Goal: Task Accomplishment & Management: Use online tool/utility

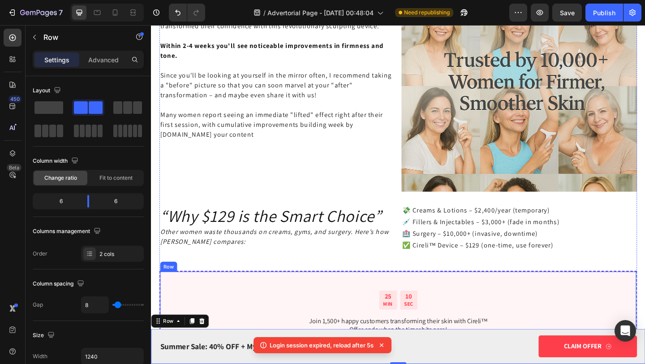
scroll to position [2465, 0]
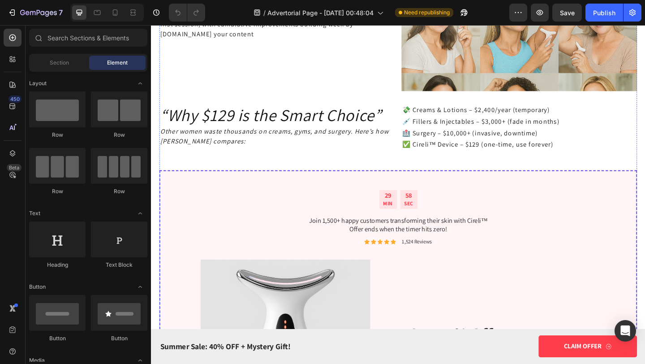
scroll to position [2519, 0]
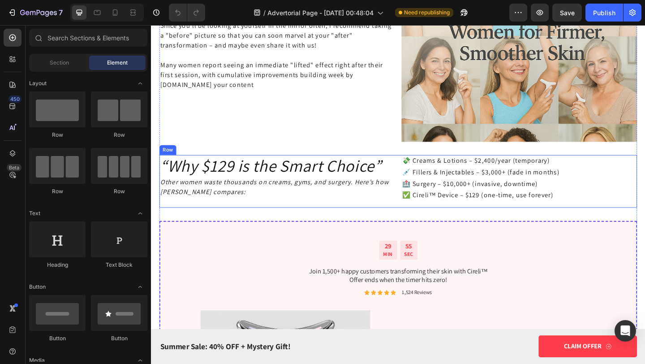
click at [418, 179] on div "“Why $129 is the Smart Choice” Heading Other women waste thousands on creams, g…" at bounding box center [420, 194] width 520 height 57
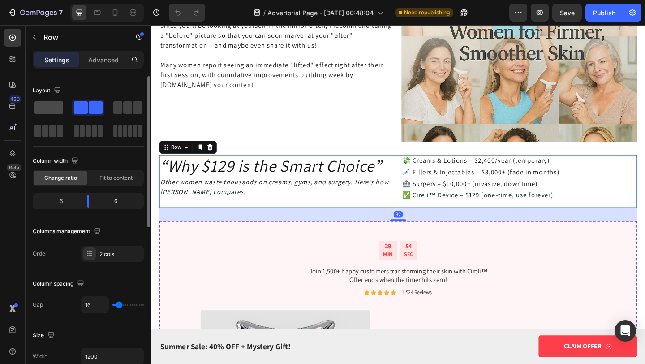
click at [53, 110] on span at bounding box center [48, 107] width 29 height 13
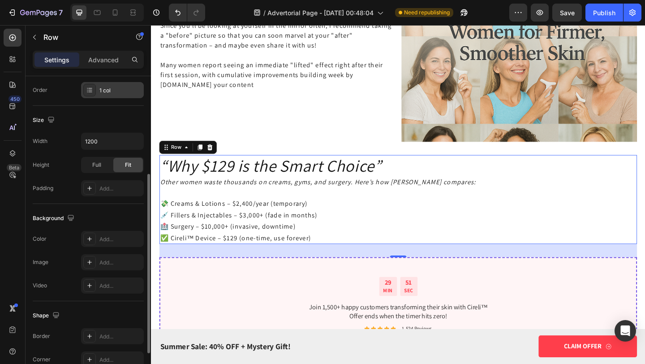
scroll to position [167, 0]
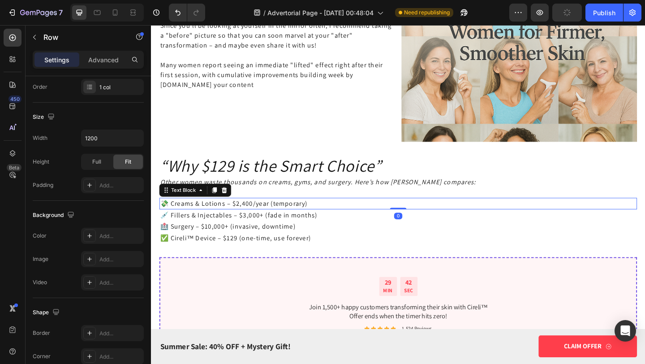
click at [168, 219] on p "💸 Creams & Lotions – $2,400/year (temporary)" at bounding box center [420, 219] width 518 height 11
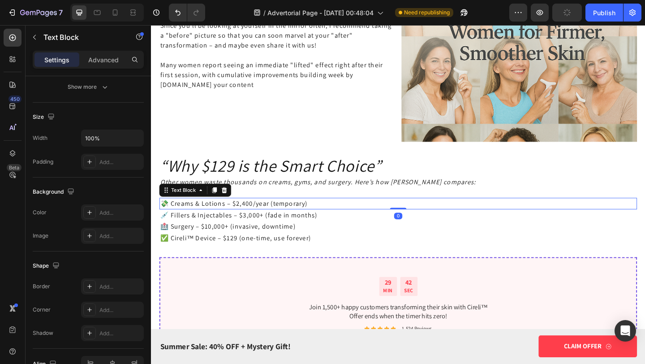
scroll to position [0, 0]
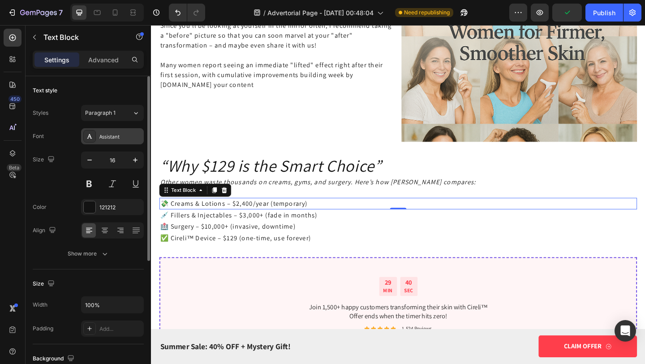
click at [120, 129] on div "Assistant" at bounding box center [112, 136] width 63 height 16
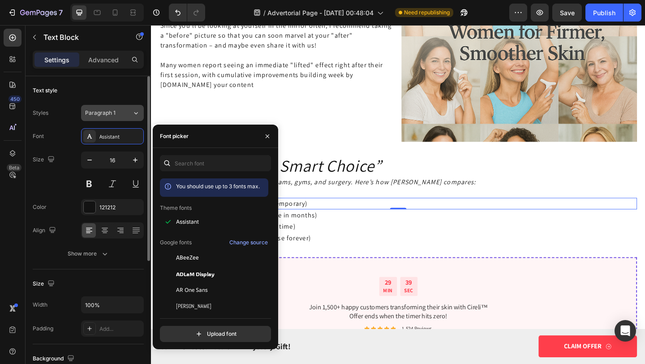
click at [120, 113] on div "Paragraph 1" at bounding box center [103, 113] width 36 height 8
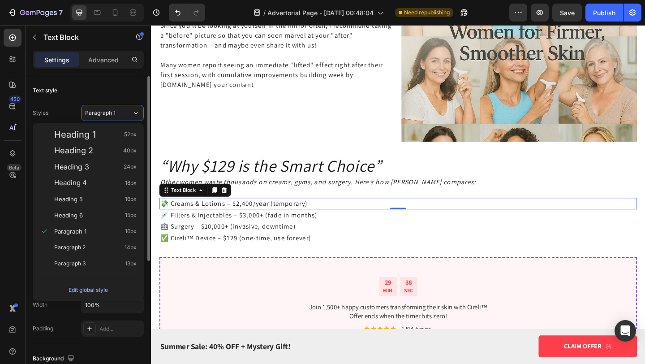
click at [122, 93] on div "Text style" at bounding box center [88, 90] width 111 height 14
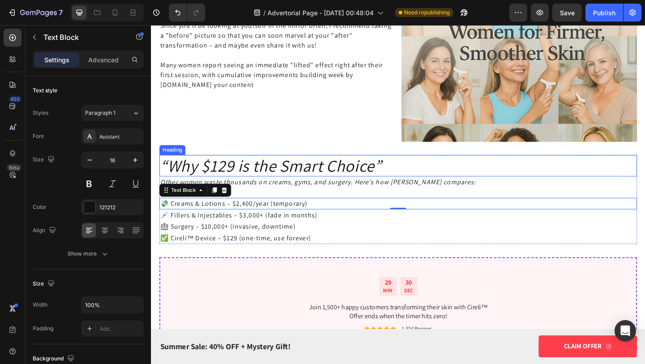
click at [204, 170] on icon "“Why $129 is the Smart Choice”" at bounding box center [281, 177] width 241 height 23
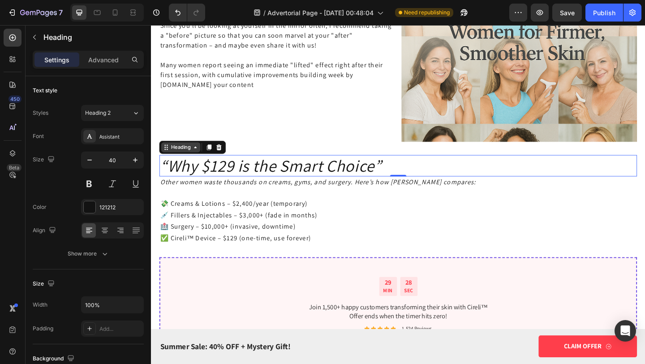
click at [171, 159] on div "Heading" at bounding box center [183, 158] width 25 height 8
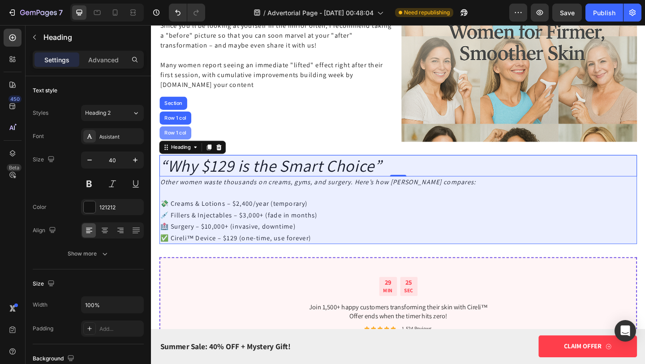
click at [174, 141] on div "Row 1 col" at bounding box center [177, 141] width 27 height 5
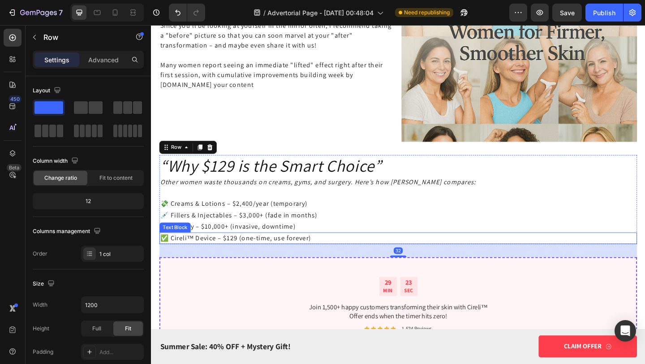
click at [502, 260] on p "✅ Cireli™ Device – $129 (one-time, use forever)" at bounding box center [420, 256] width 518 height 11
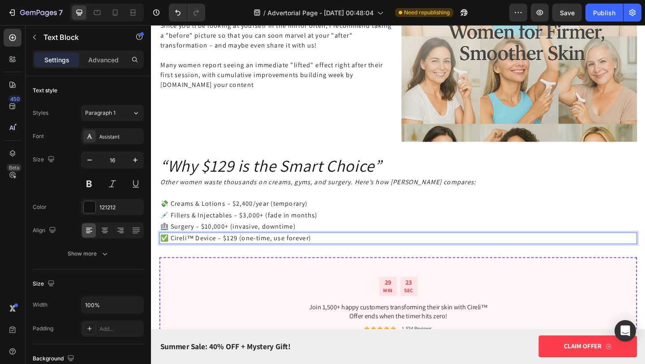
click at [502, 260] on p "✅ Cireli™ Device – $129 (one-time, use forever)" at bounding box center [420, 256] width 518 height 11
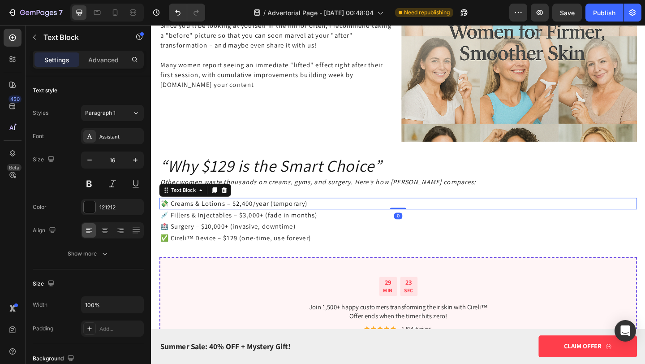
click at [523, 224] on p "💸 Creams & Lotions – $2,400/year (temporary)" at bounding box center [420, 219] width 518 height 11
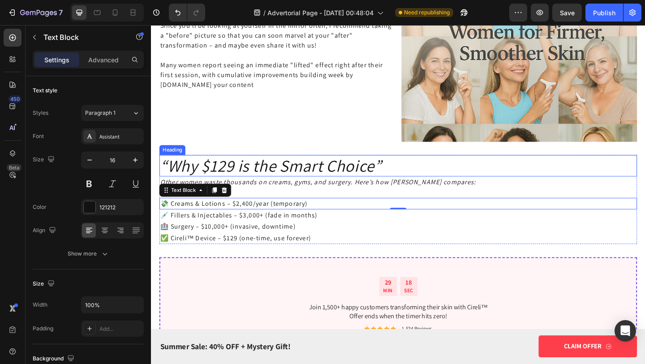
click at [645, 172] on h2 "“Why $129 is the Smart Choice”" at bounding box center [420, 177] width 520 height 23
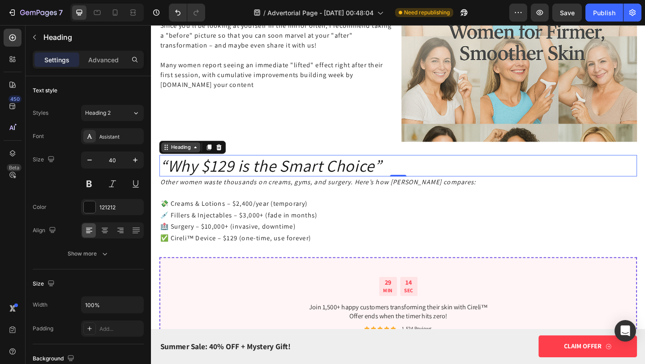
click at [183, 160] on div "Heading" at bounding box center [183, 158] width 25 height 8
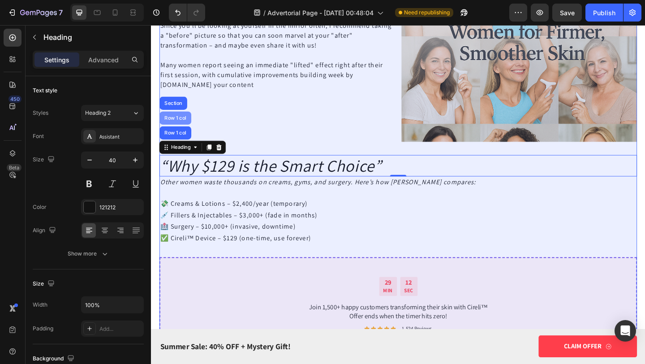
click at [183, 124] on div "Row 1 col" at bounding box center [177, 125] width 27 height 5
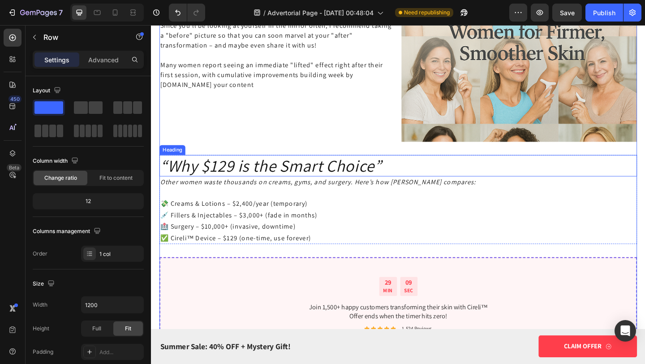
click at [161, 168] on icon "“Why $129 is the Smart Choice”" at bounding box center [281, 177] width 241 height 23
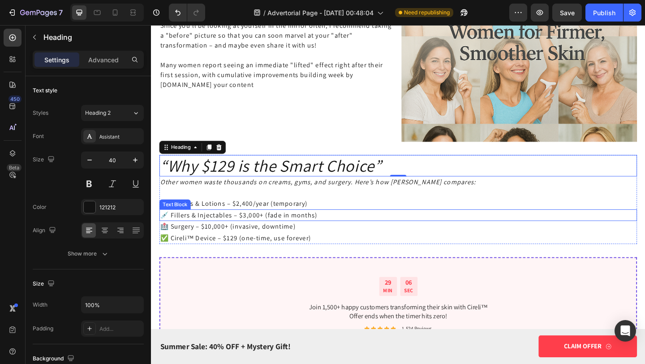
click at [348, 233] on p "💉 Fillers & Injectables – $3,000+ (fade in months)" at bounding box center [420, 231] width 518 height 11
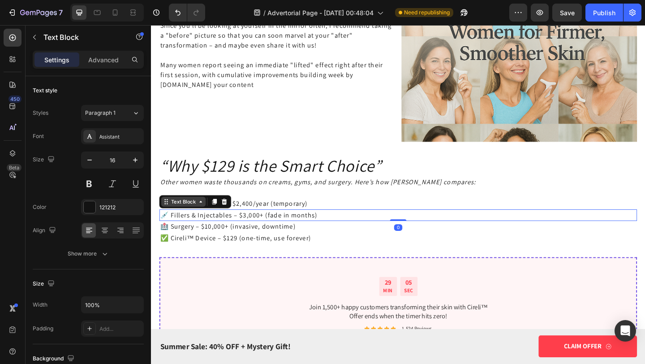
click at [204, 215] on icon at bounding box center [205, 216] width 7 height 7
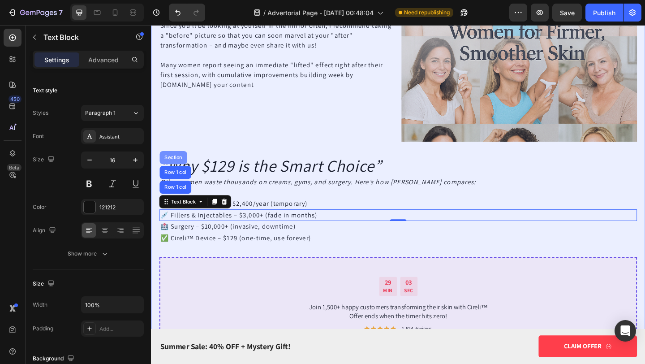
click at [175, 173] on div "Section" at bounding box center [175, 169] width 30 height 14
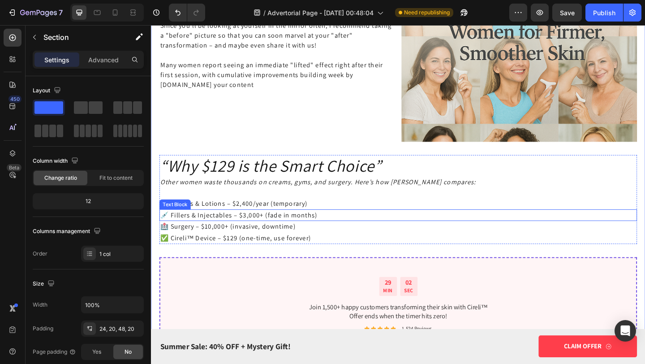
click at [381, 243] on p "🏥 Surgery – $10,000+ (invasive, downtime)" at bounding box center [420, 244] width 518 height 11
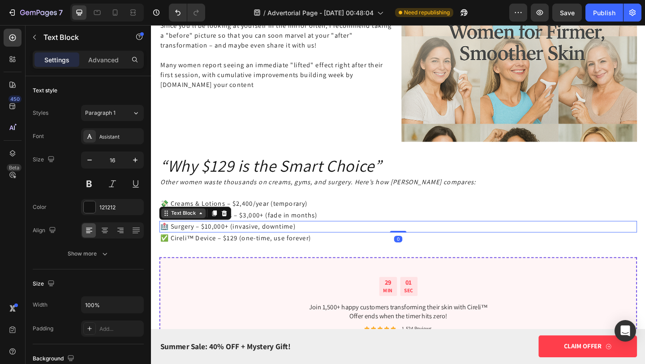
click at [206, 228] on icon at bounding box center [205, 229] width 7 height 7
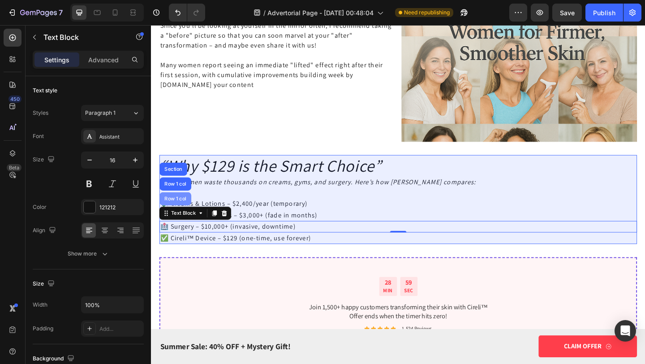
click at [185, 212] on div "Row 1 col" at bounding box center [177, 213] width 27 height 5
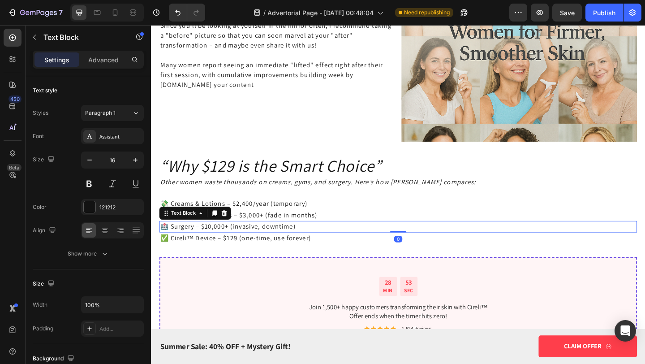
click at [571, 247] on p "🏥 Surgery – $10,000+ (invasive, downtime)" at bounding box center [420, 244] width 518 height 11
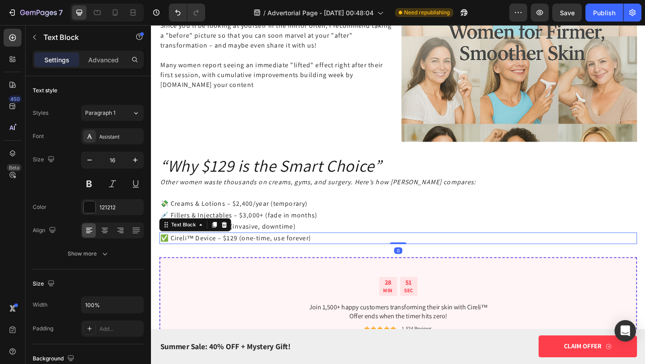
click at [576, 260] on p "✅ Cireli™ Device – $129 (one-time, use forever)" at bounding box center [420, 256] width 518 height 11
click at [645, 161] on div "What Makes The ContourPro® Fly Off The Shelves and Sell Out Repeatedly? Heading…" at bounding box center [420, 307] width 520 height 2155
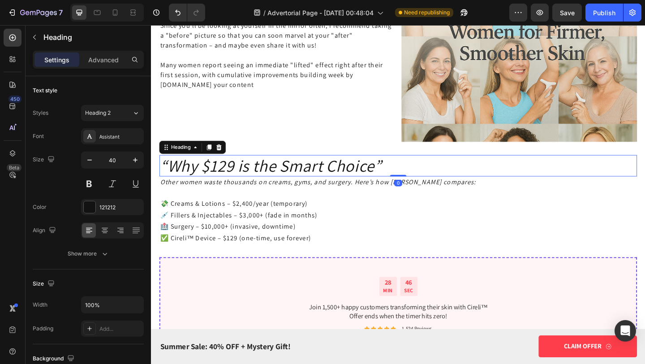
click at [177, 188] on icon "“Why $129 is the Smart Choice”" at bounding box center [281, 177] width 241 height 23
click at [1, 38] on div "450 Beta" at bounding box center [13, 194] width 26 height 339
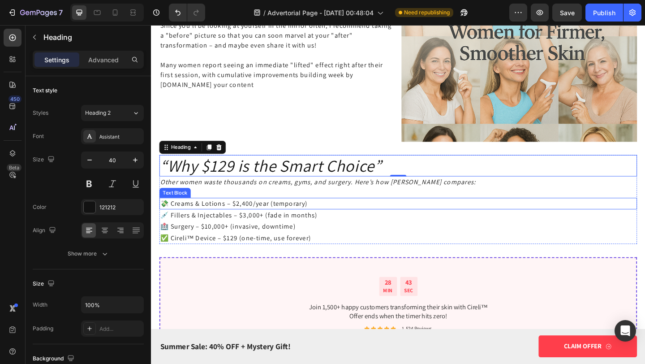
click at [349, 224] on div "💸 Creams & Lotions – $2,400/year (temporary)" at bounding box center [420, 219] width 520 height 13
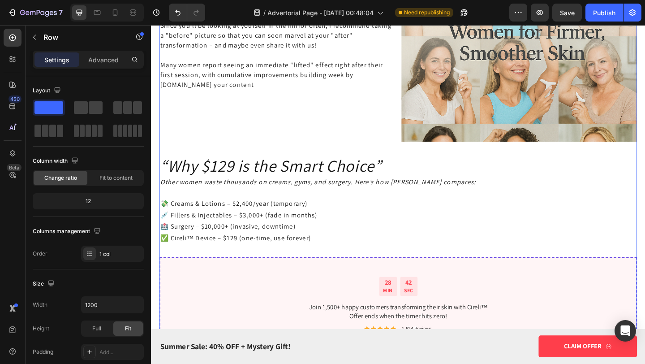
click at [393, 266] on div "What Makes The ContourPro® Fly Off The Shelves and Sell Out Repeatedly? Heading…" at bounding box center [420, 307] width 520 height 2155
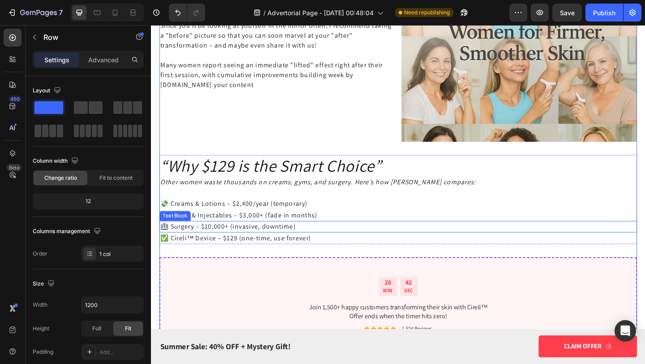
click at [359, 242] on p "🏥 Surgery – $10,000+ (invasive, downtime)" at bounding box center [420, 244] width 518 height 11
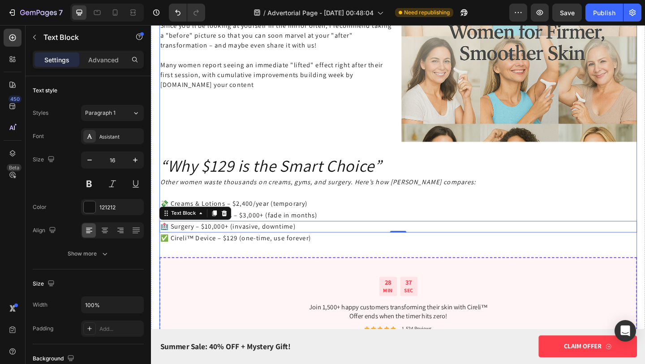
click at [353, 272] on div "What Makes The ContourPro® Fly Off The Shelves and Sell Out Repeatedly? Heading…" at bounding box center [420, 307] width 520 height 2155
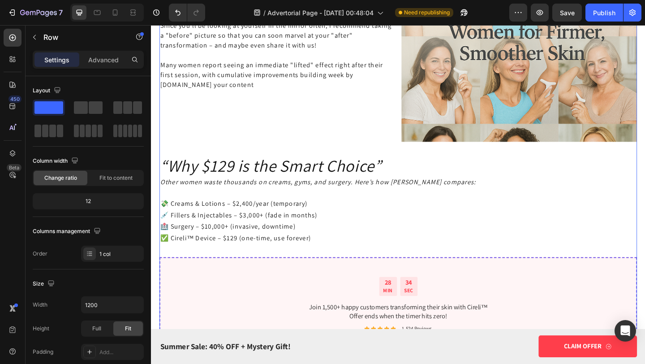
click at [339, 165] on div "What Makes The ContourPro® Fly Off The Shelves and Sell Out Repeatedly? Heading…" at bounding box center [420, 307] width 520 height 2155
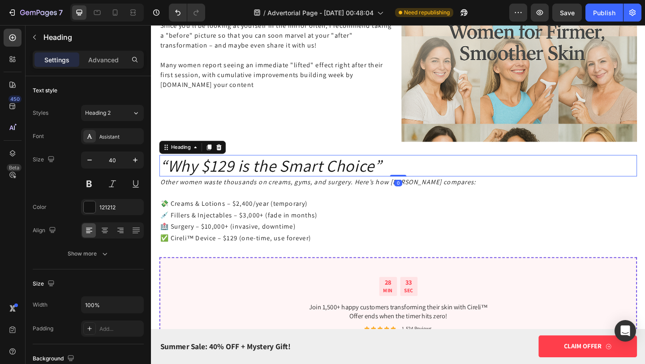
click at [431, 167] on h2 "“Why $129 is the Smart Choice”" at bounding box center [420, 177] width 520 height 23
click at [199, 158] on icon at bounding box center [199, 158] width 3 height 2
click at [171, 159] on div "Heading" at bounding box center [183, 158] width 25 height 8
click at [108, 226] on icon at bounding box center [104, 230] width 9 height 9
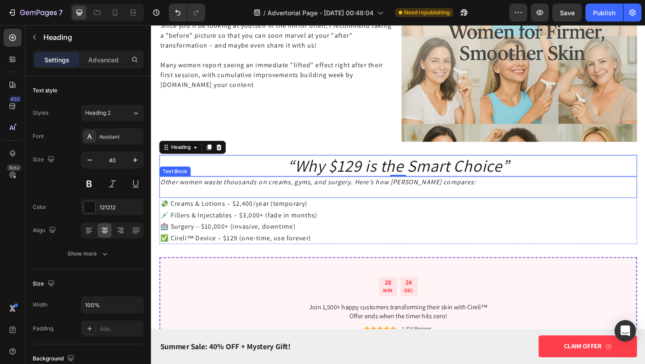
click at [297, 194] on icon "Other women waste thousands on creams, gyms, and surgery. Here’s how [PERSON_NA…" at bounding box center [333, 195] width 344 height 9
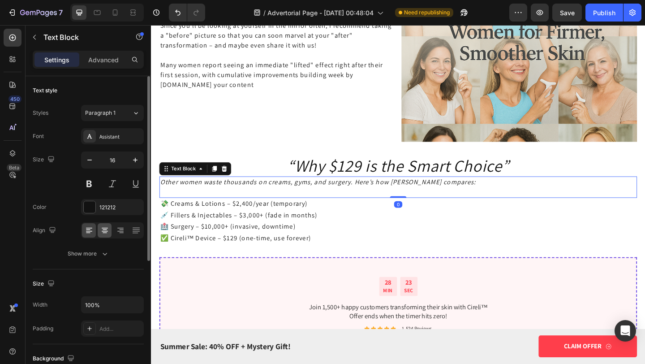
click at [99, 228] on div at bounding box center [105, 230] width 14 height 14
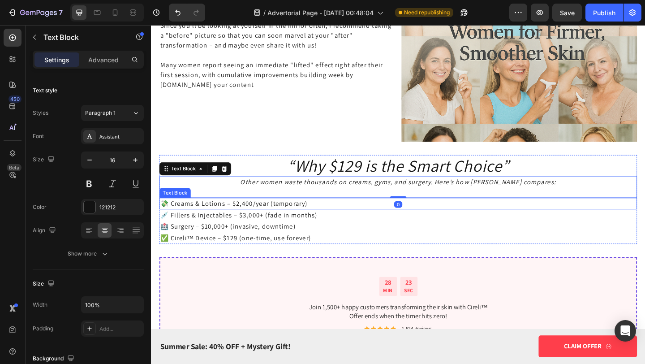
click at [189, 221] on p "💸 Creams & Lotions – $2,400/year (temporary)" at bounding box center [420, 219] width 518 height 11
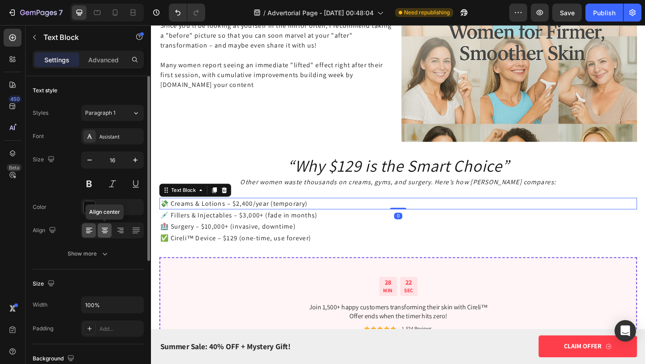
click at [105, 228] on icon at bounding box center [105, 228] width 6 height 1
click at [92, 231] on icon at bounding box center [89, 230] width 9 height 9
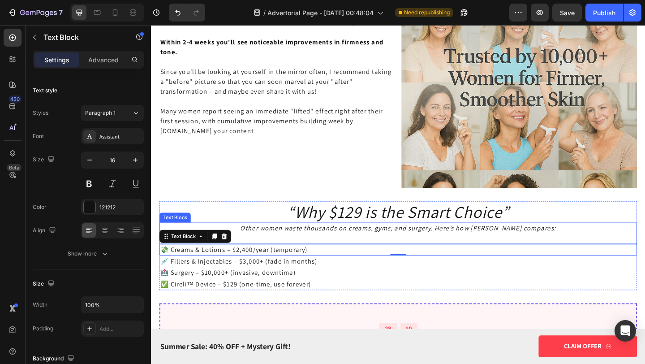
scroll to position [2470, 0]
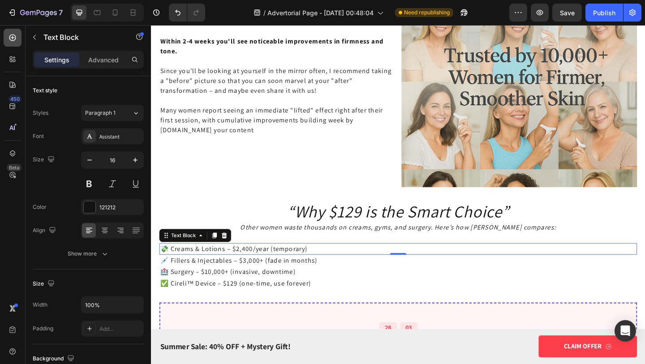
click at [7, 35] on div at bounding box center [13, 38] width 18 height 18
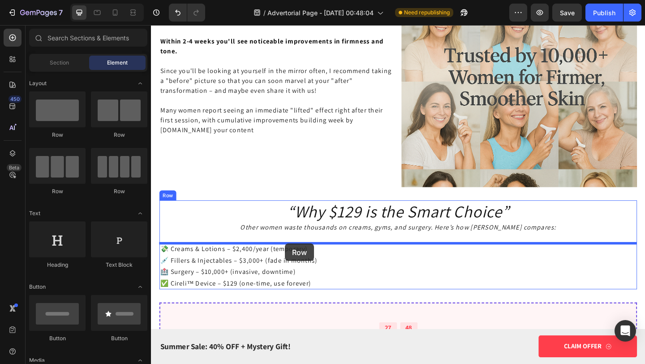
drag, startPoint x: 164, startPoint y: 164, endPoint x: 297, endPoint y: 263, distance: 165.3
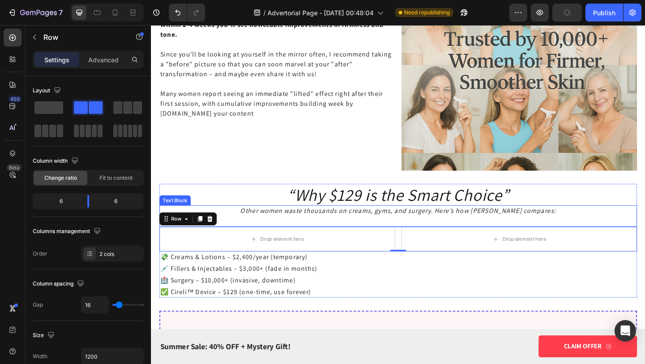
scroll to position [2493, 0]
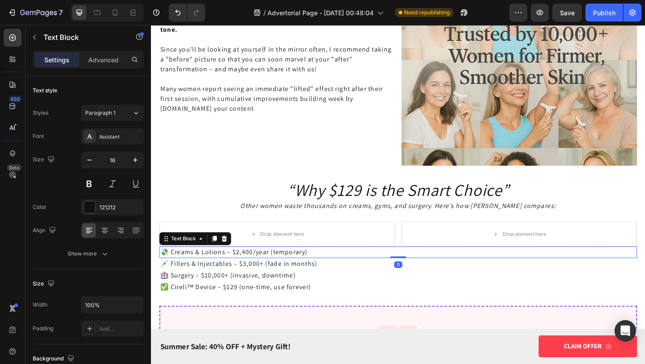
click at [320, 275] on p "💸 Creams & Lotions – $2,400/year (temporary)" at bounding box center [420, 272] width 518 height 11
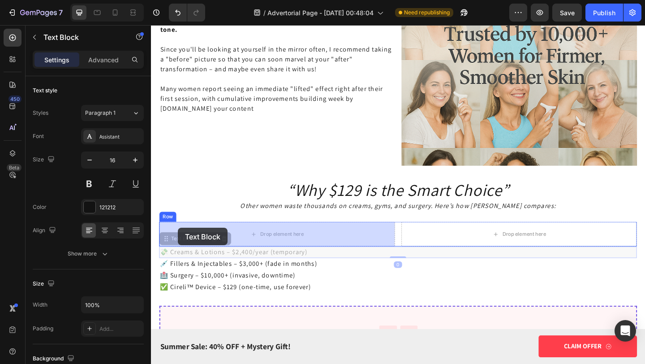
drag, startPoint x: 168, startPoint y: 259, endPoint x: 180, endPoint y: 246, distance: 18.7
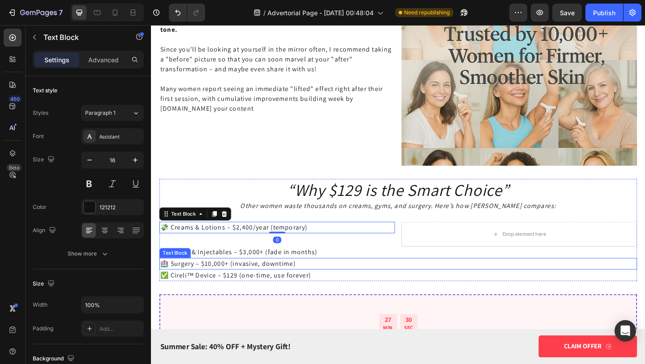
click at [179, 268] on div "Text Block" at bounding box center [177, 272] width 34 height 11
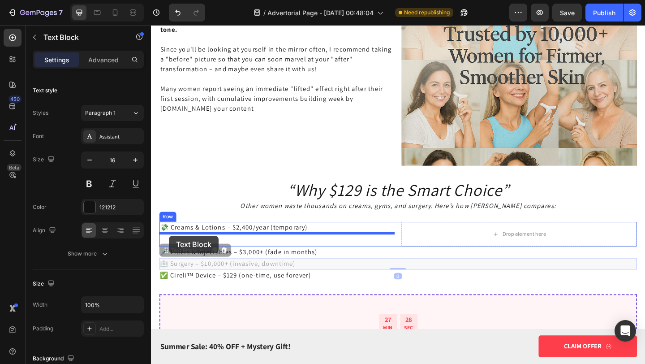
drag, startPoint x: 167, startPoint y: 272, endPoint x: 171, endPoint y: 254, distance: 18.3
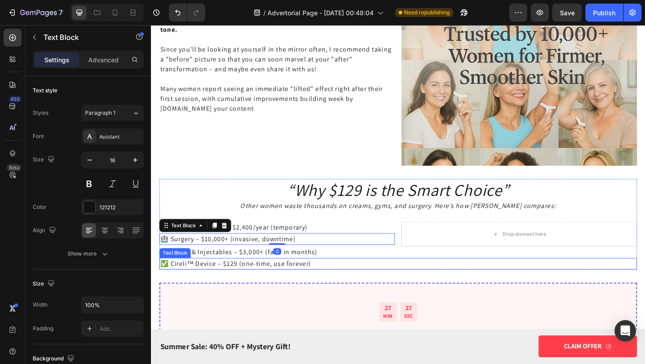
click at [172, 272] on div "Text Block" at bounding box center [177, 273] width 30 height 8
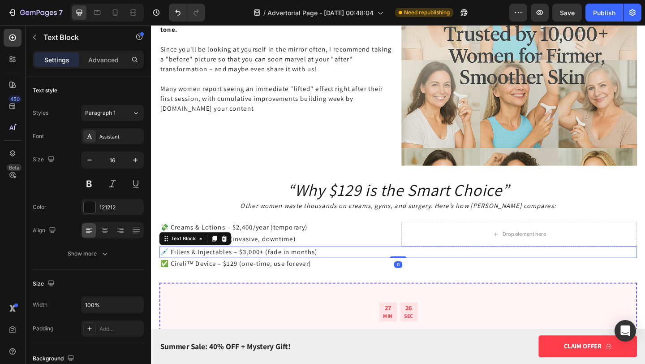
click at [259, 270] on p "💉 Fillers & Injectables – $3,000+ (fade in months)" at bounding box center [420, 272] width 518 height 11
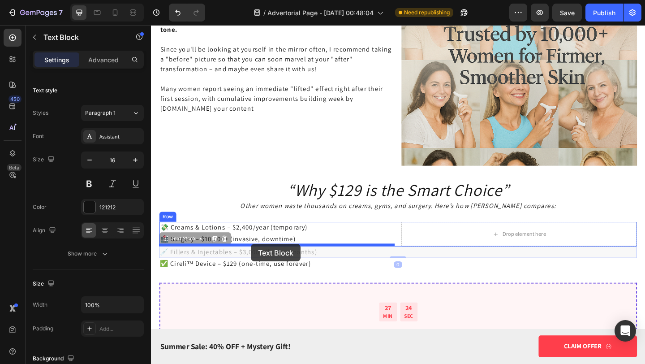
drag, startPoint x: 169, startPoint y: 261, endPoint x: 260, endPoint y: 263, distance: 90.5
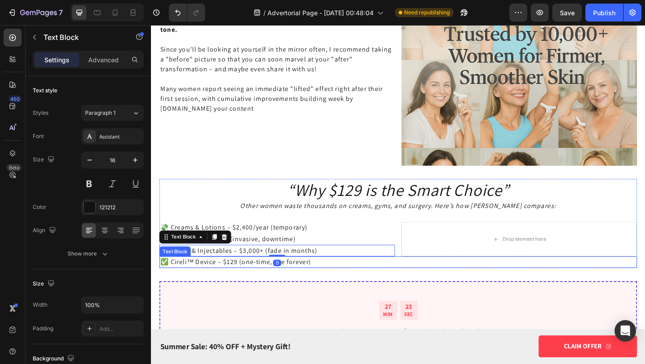
click at [256, 282] on p "✅ Cireli™ Device – $129 (one-time, use forever)" at bounding box center [420, 282] width 518 height 11
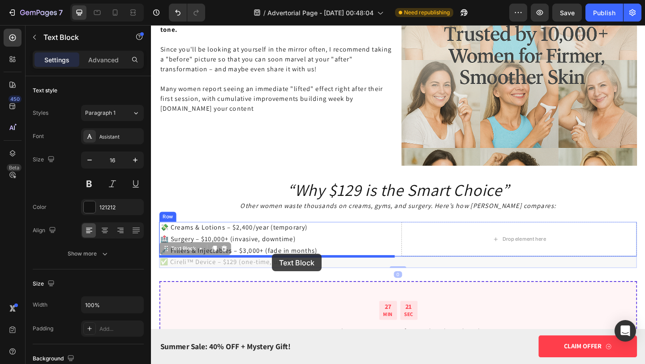
drag, startPoint x: 171, startPoint y: 269, endPoint x: 283, endPoint y: 274, distance: 111.7
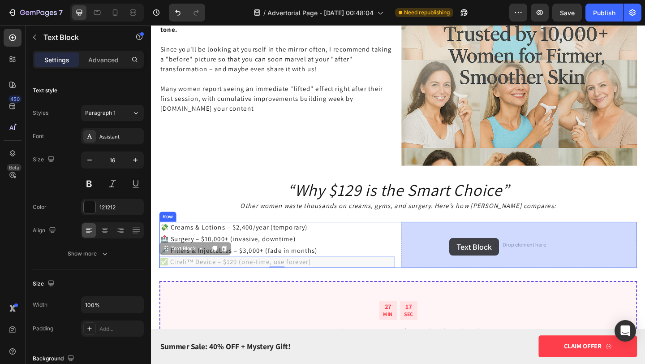
drag, startPoint x: 164, startPoint y: 268, endPoint x: 476, endPoint y: 257, distance: 312.5
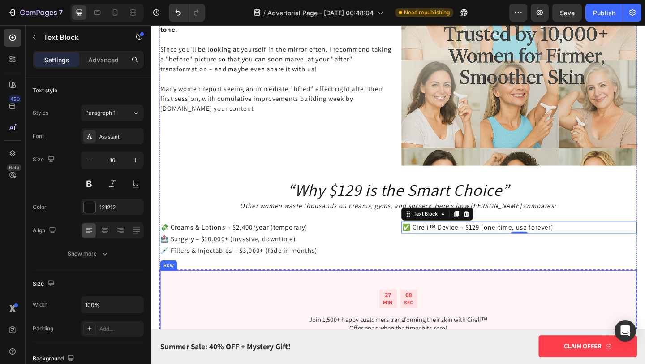
scroll to position [2520, 0]
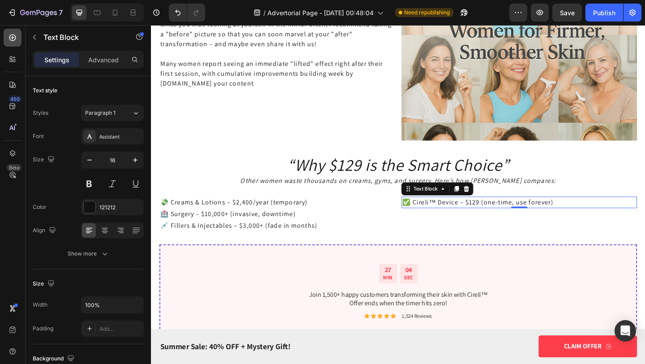
click at [15, 41] on icon at bounding box center [12, 37] width 9 height 9
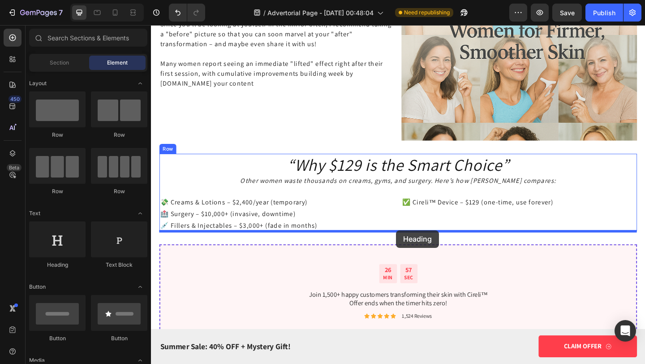
drag, startPoint x: 220, startPoint y: 268, endPoint x: 418, endPoint y: 248, distance: 198.2
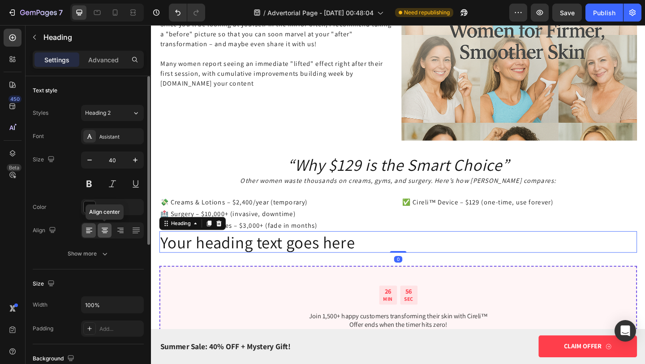
click at [99, 229] on div at bounding box center [105, 230] width 14 height 14
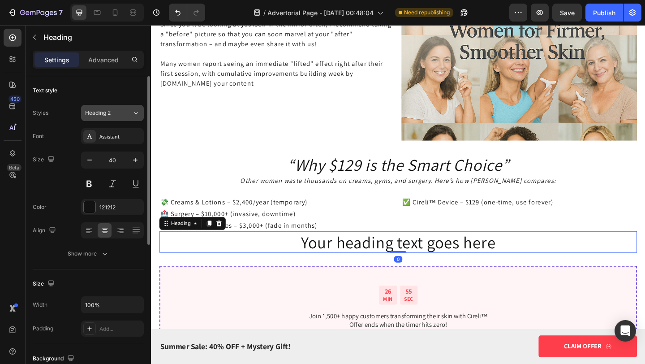
click at [120, 113] on div "Heading 2" at bounding box center [103, 113] width 36 height 8
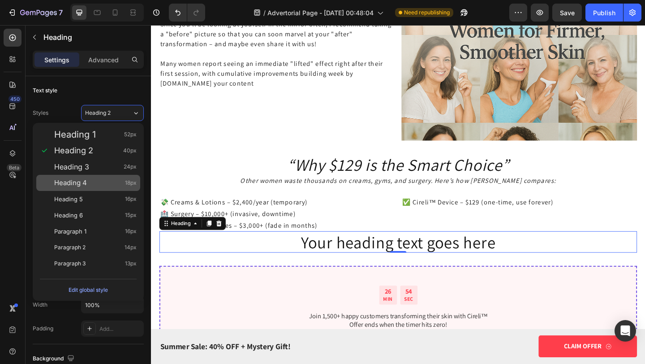
click at [116, 187] on div "Heading 4 18px" at bounding box center [88, 183] width 104 height 16
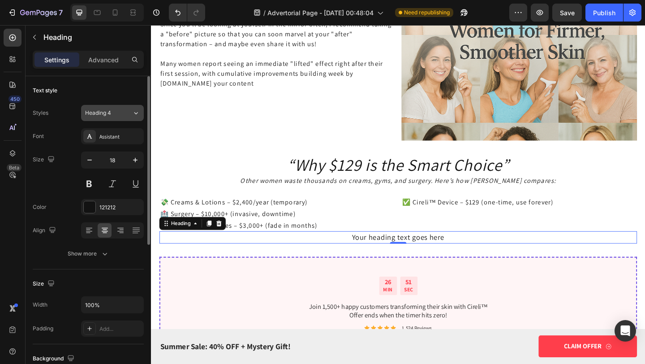
click at [105, 115] on span "Heading 4" at bounding box center [98, 113] width 26 height 8
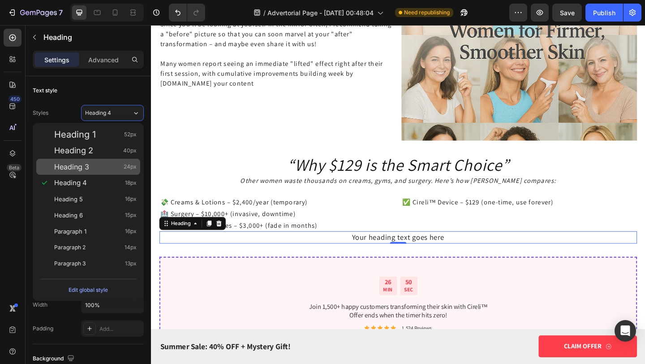
click at [116, 164] on div "Heading 3 24px" at bounding box center [95, 166] width 82 height 9
type input "24"
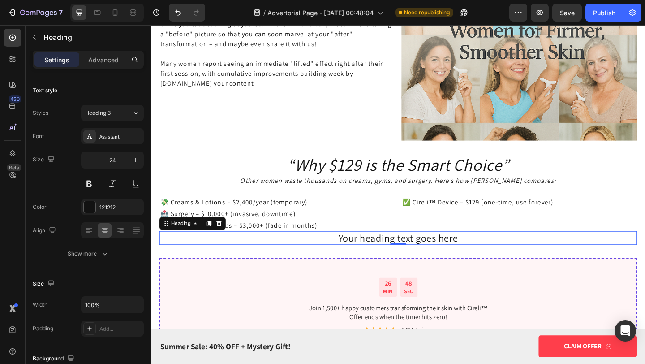
click at [417, 256] on h2 "Your heading text goes here" at bounding box center [420, 256] width 520 height 15
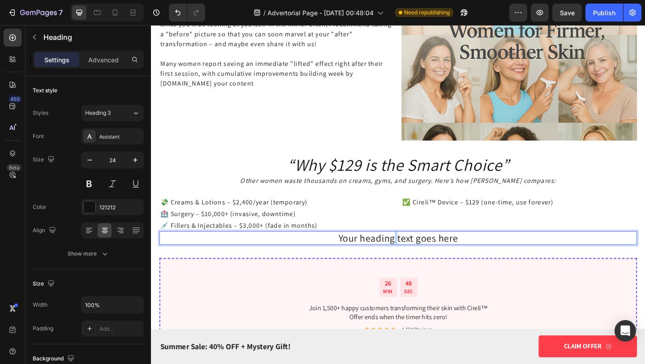
click at [418, 256] on p "Your heading text goes here" at bounding box center [420, 256] width 518 height 13
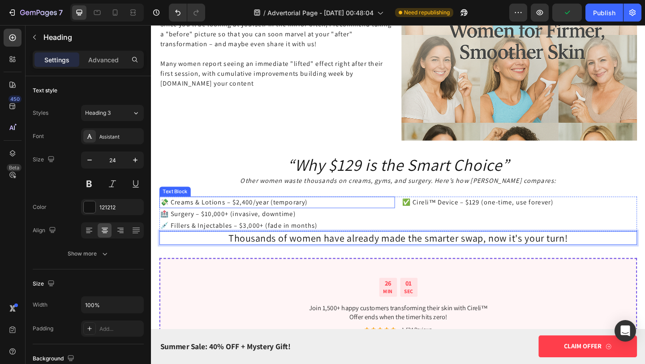
click at [250, 217] on p "💸 Creams & Lotions – $2,400/year (temporary)" at bounding box center [288, 217] width 254 height 11
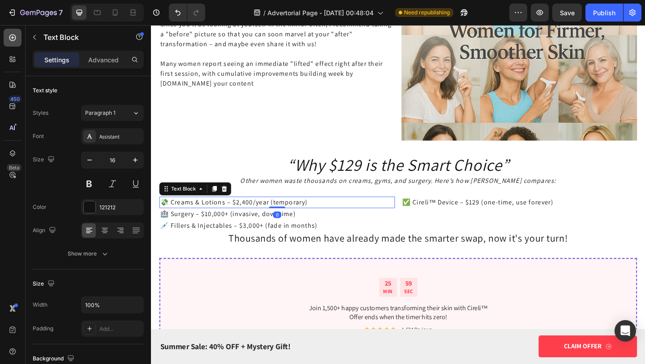
click at [15, 39] on icon at bounding box center [12, 37] width 7 height 7
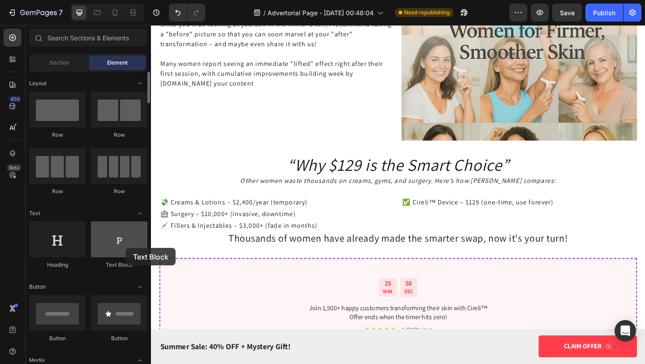
click at [126, 248] on div at bounding box center [119, 239] width 56 height 36
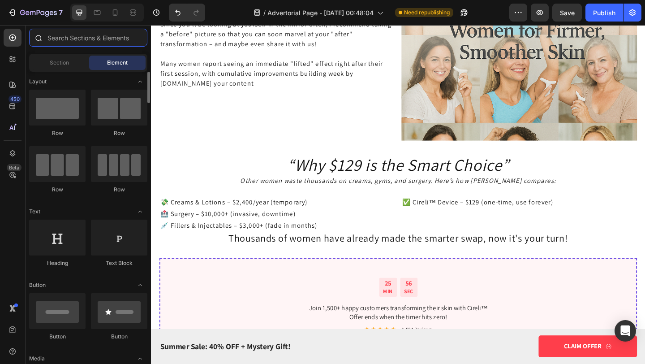
click at [91, 39] on input "text" at bounding box center [88, 38] width 118 height 18
type input "t"
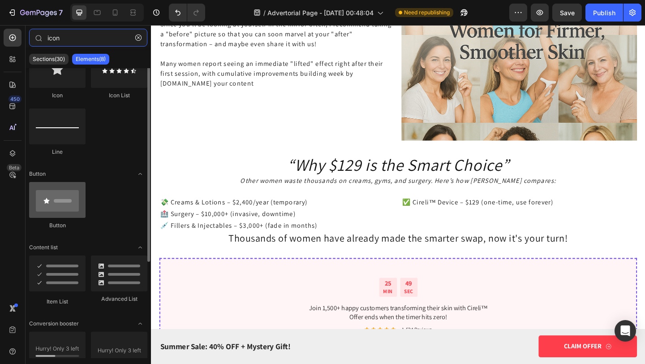
scroll to position [0, 0]
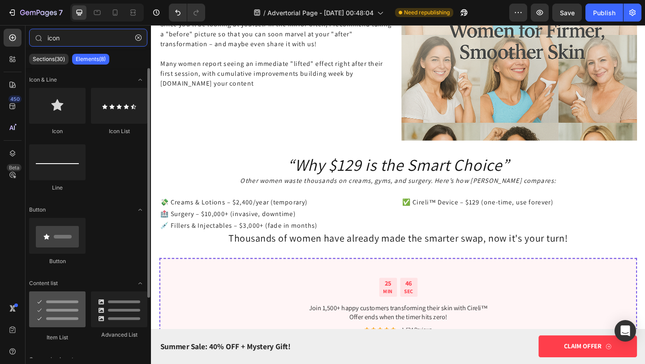
type input "icon"
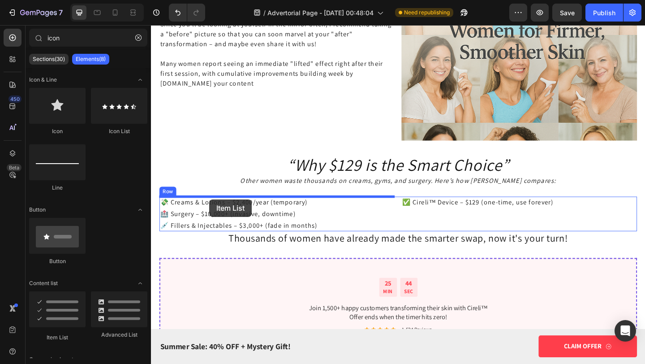
drag, startPoint x: 213, startPoint y: 330, endPoint x: 214, endPoint y: 214, distance: 116.0
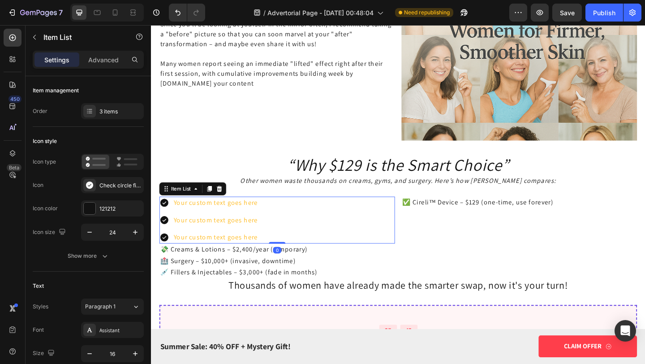
click at [165, 219] on icon at bounding box center [165, 218] width 11 height 11
click at [138, 191] on div "Check circle filled" at bounding box center [112, 185] width 63 height 16
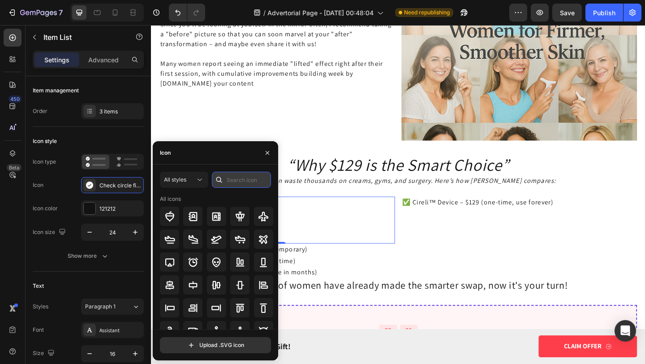
click at [227, 181] on input "text" at bounding box center [241, 180] width 59 height 16
type input "x"
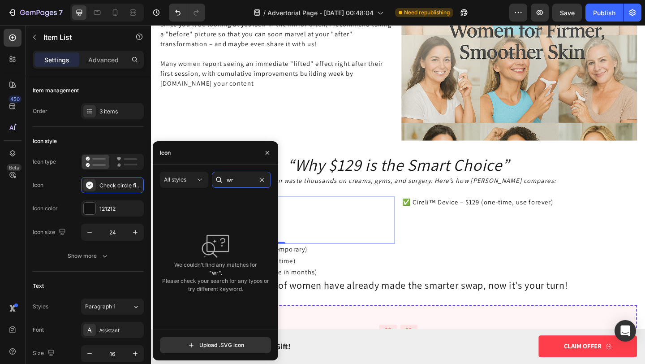
type input "w"
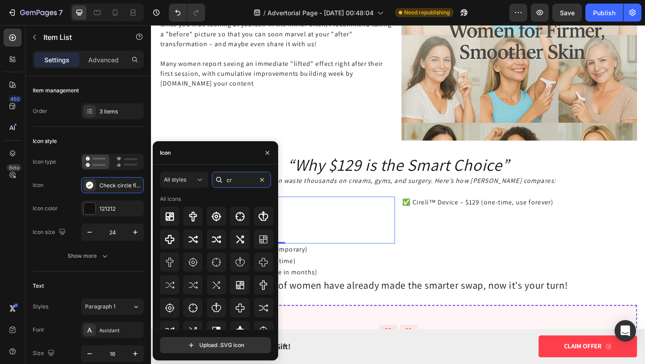
type input "c"
type input "e"
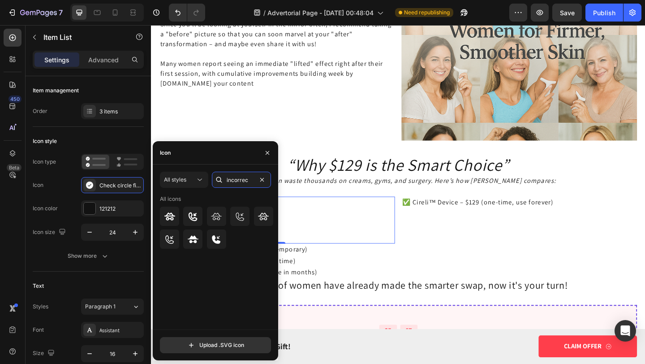
type input "incorrect"
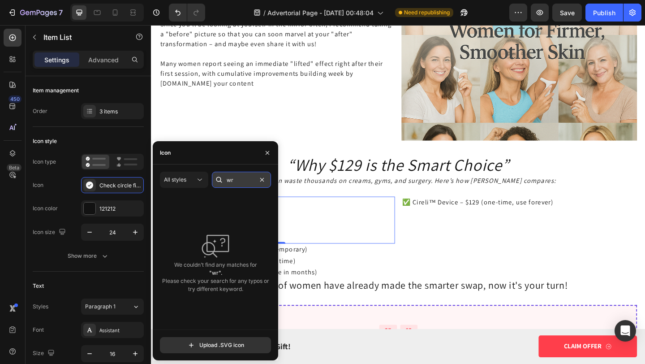
type input "w"
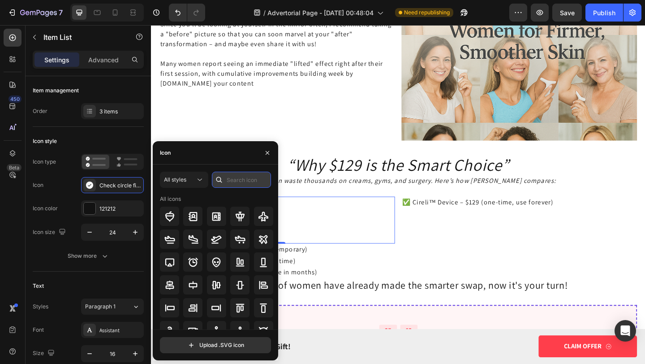
type input "x"
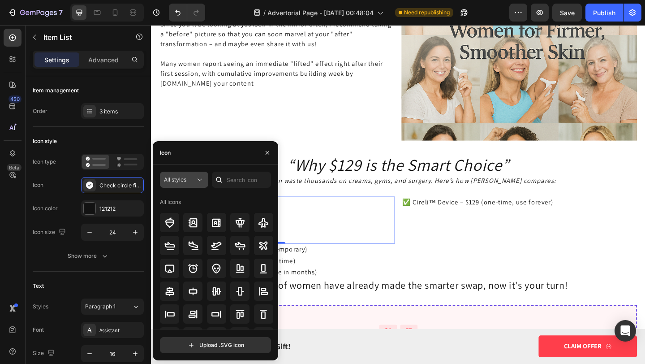
click at [186, 181] on span "All styles" at bounding box center [175, 179] width 22 height 7
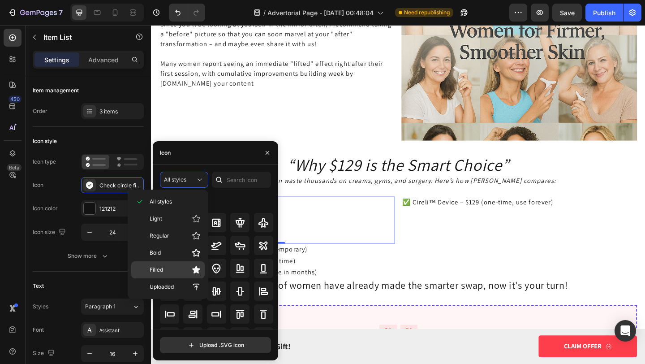
click at [194, 267] on icon at bounding box center [196, 269] width 9 height 9
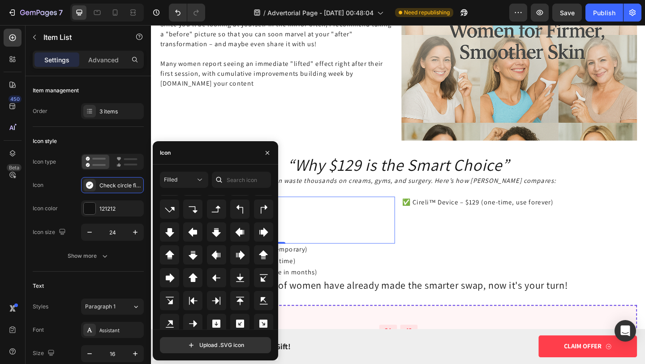
scroll to position [102, 0]
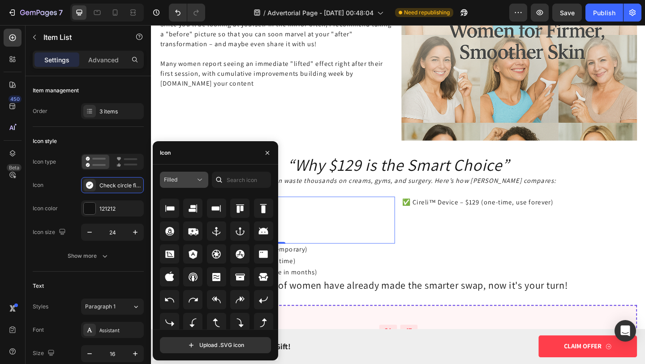
click at [193, 177] on div "Filled" at bounding box center [179, 180] width 31 height 8
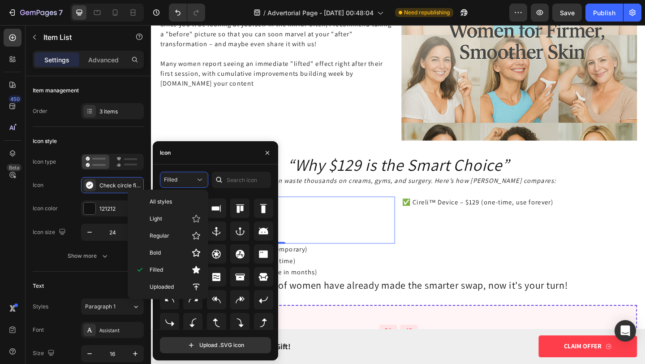
click at [191, 298] on div "All styles Light Regular Bold Filled Uploaded" at bounding box center [168, 244] width 81 height 109
click at [188, 248] on p "Bold" at bounding box center [175, 252] width 51 height 9
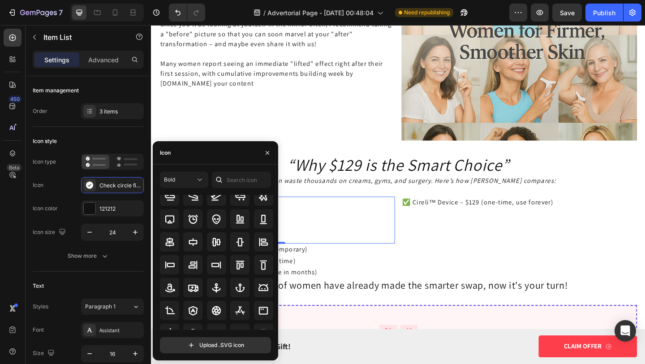
scroll to position [99, 0]
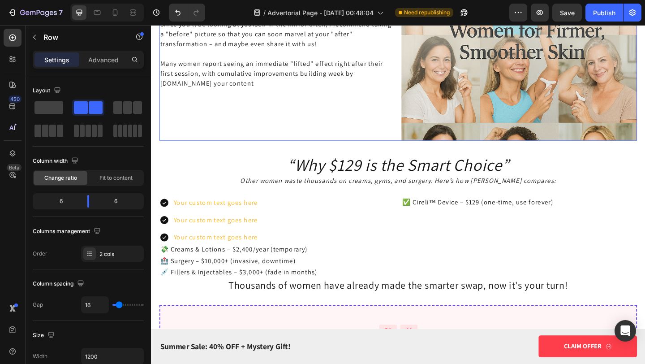
click at [340, 148] on div "When Will You See Noticeable Results? Heading Replace this text wiSince MyoGlow…" at bounding box center [288, 22] width 256 height 256
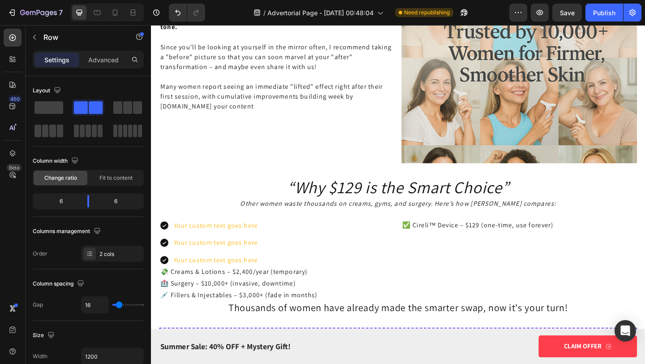
scroll to position [2229, 0]
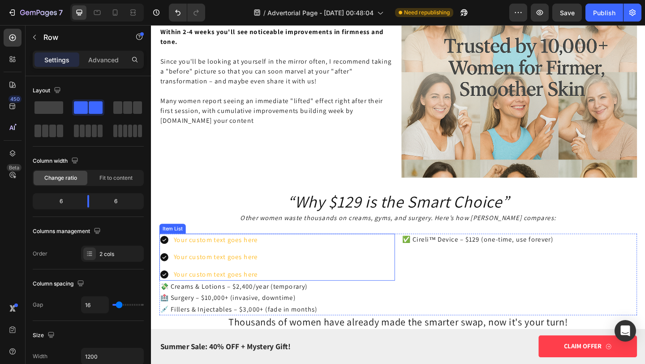
click at [165, 256] on icon at bounding box center [165, 258] width 9 height 9
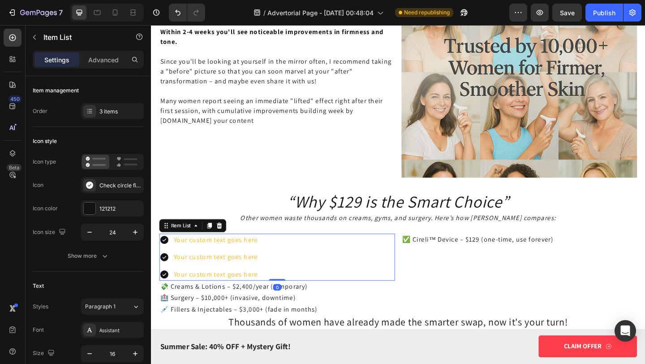
click at [165, 257] on icon at bounding box center [165, 258] width 9 height 9
click at [119, 160] on icon at bounding box center [126, 161] width 21 height 11
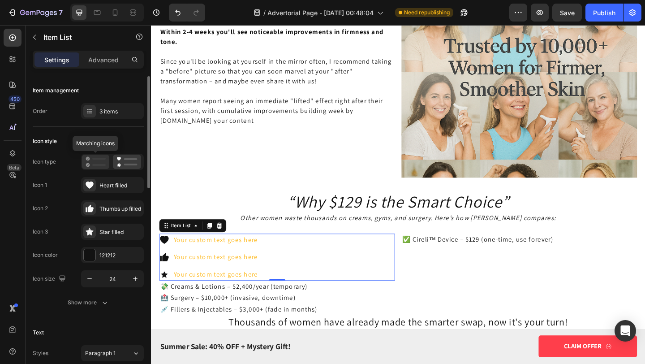
click at [102, 164] on rect at bounding box center [98, 165] width 13 height 2
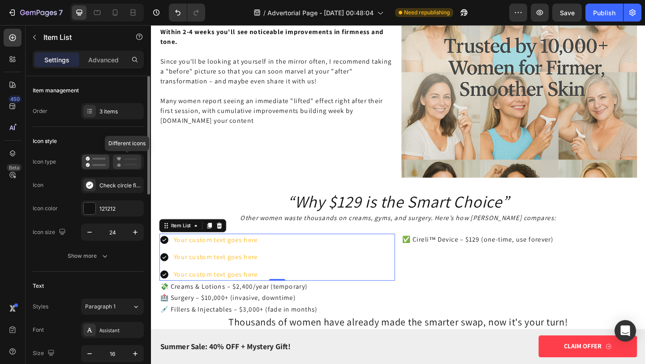
click at [122, 160] on icon at bounding box center [126, 161] width 21 height 11
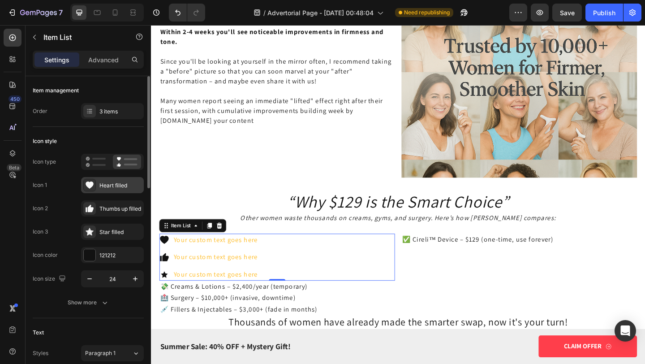
click at [114, 185] on div "Heart filled" at bounding box center [120, 185] width 42 height 8
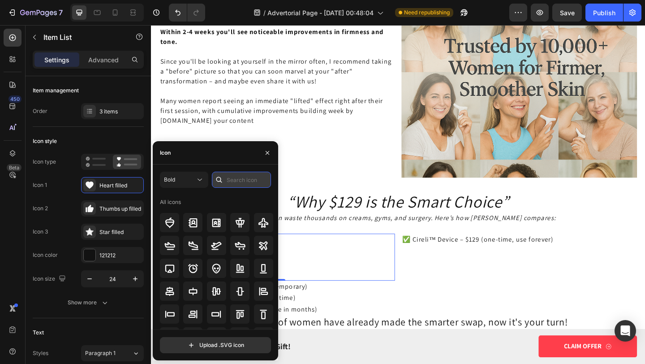
click at [234, 185] on input "text" at bounding box center [241, 180] width 59 height 16
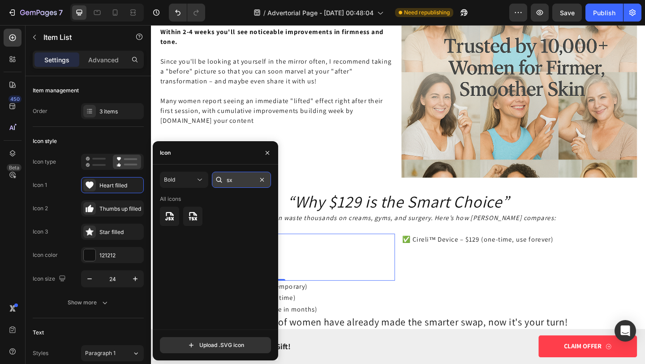
type input "s"
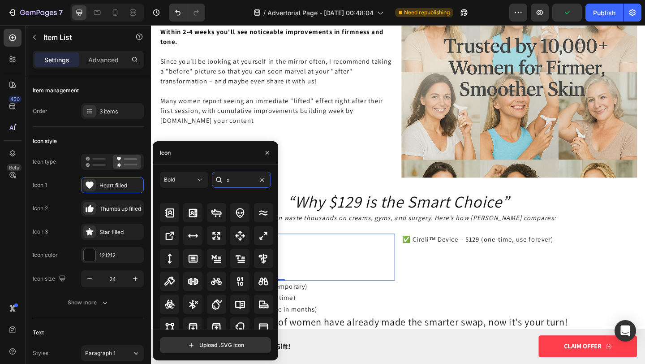
scroll to position [0, 0]
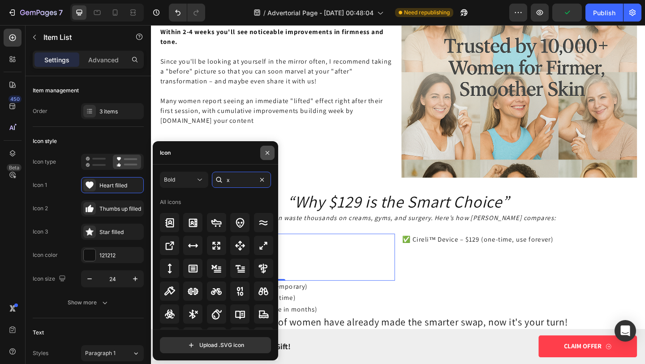
type input "x"
click at [272, 148] on button "button" at bounding box center [267, 153] width 14 height 14
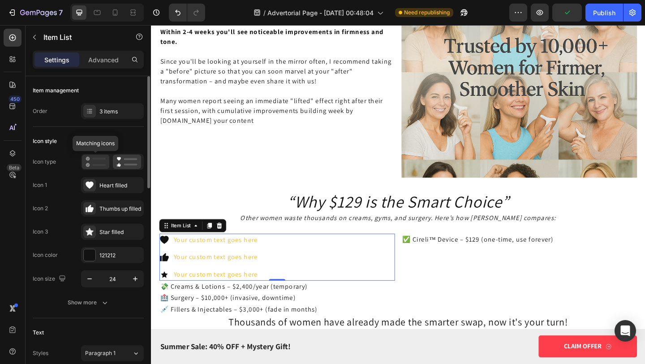
click at [99, 166] on icon at bounding box center [96, 161] width 20 height 11
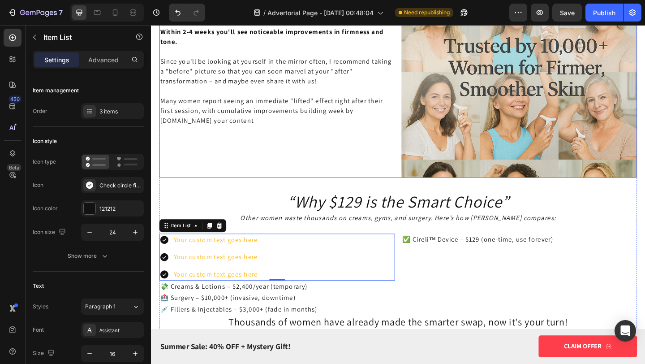
click at [300, 159] on div "When Will You See Noticeable Results? Heading Replace this text wiSince MyoGlow…" at bounding box center [288, 63] width 256 height 256
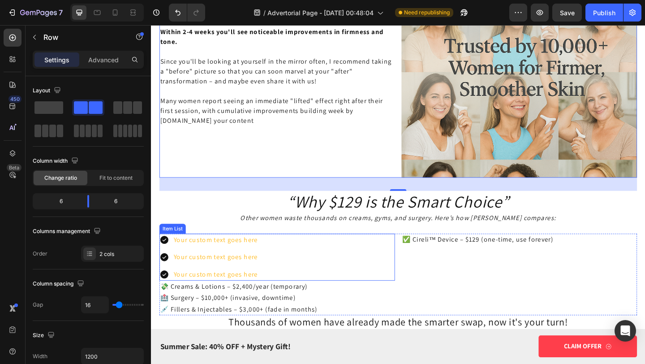
click at [166, 254] on icon at bounding box center [165, 258] width 11 height 11
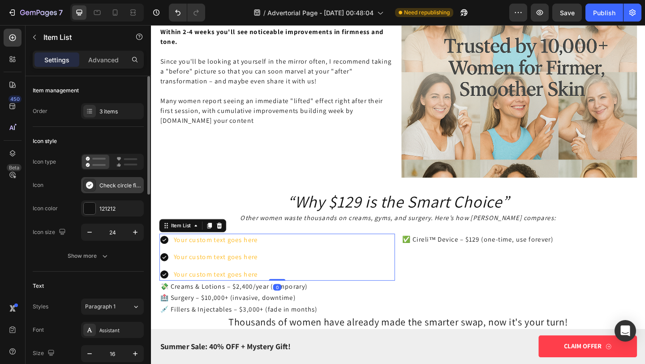
click at [123, 187] on div "Check circle filled" at bounding box center [120, 185] width 42 height 8
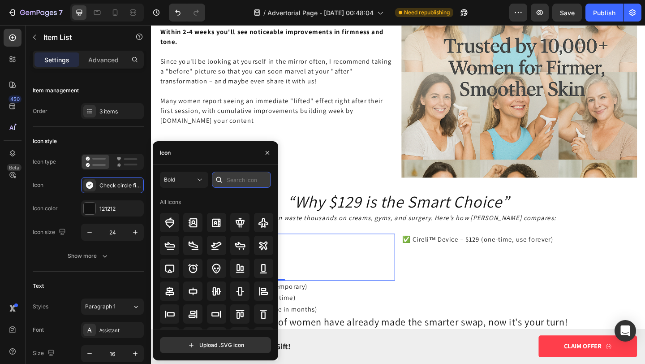
click at [226, 180] on input "text" at bounding box center [241, 180] width 59 height 16
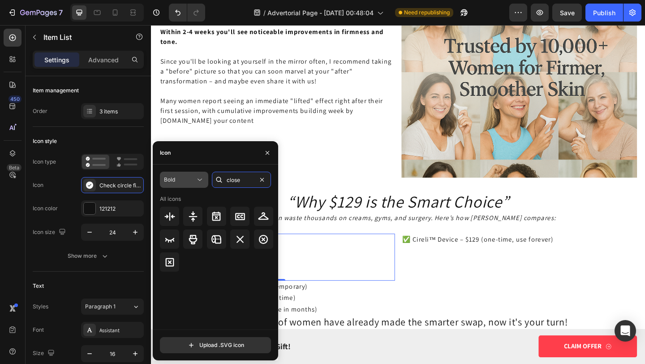
type input "close"
click at [196, 180] on icon at bounding box center [199, 179] width 9 height 9
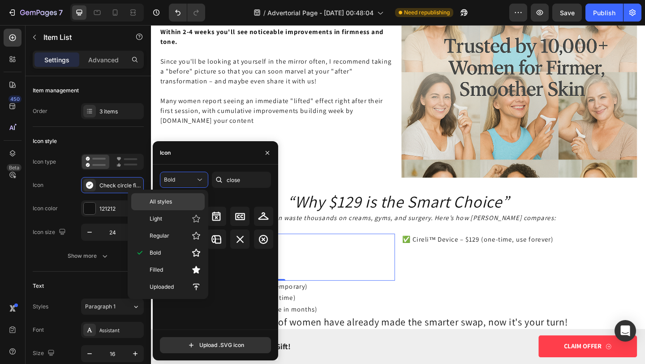
click at [182, 207] on div "All styles" at bounding box center [167, 201] width 73 height 17
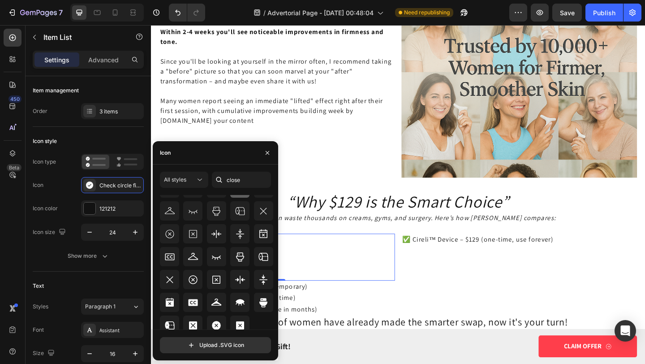
scroll to position [79, 0]
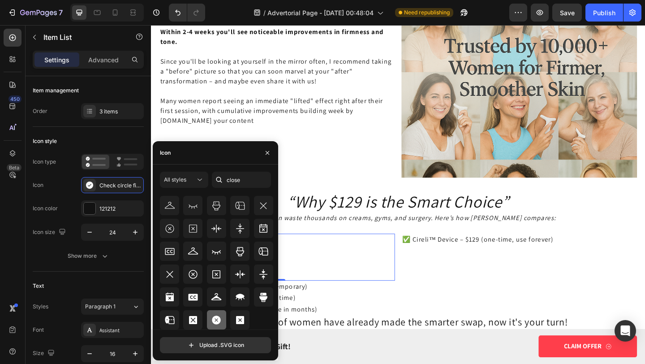
click at [218, 322] on icon at bounding box center [216, 319] width 9 height 9
click at [217, 125] on p "Many women report seeing an immediate "lifted" effect right after their first s…" at bounding box center [288, 118] width 254 height 32
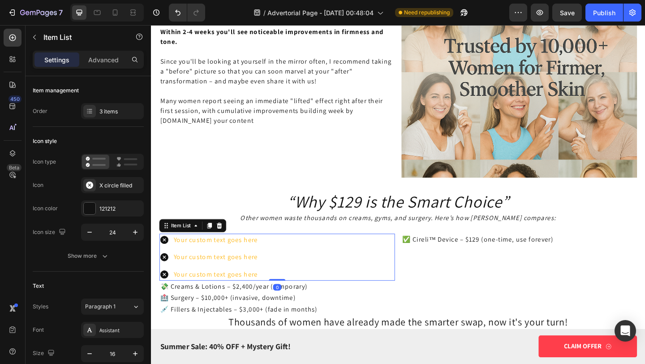
click at [166, 260] on icon at bounding box center [165, 258] width 9 height 9
click at [121, 213] on div "121212" at bounding box center [112, 208] width 63 height 16
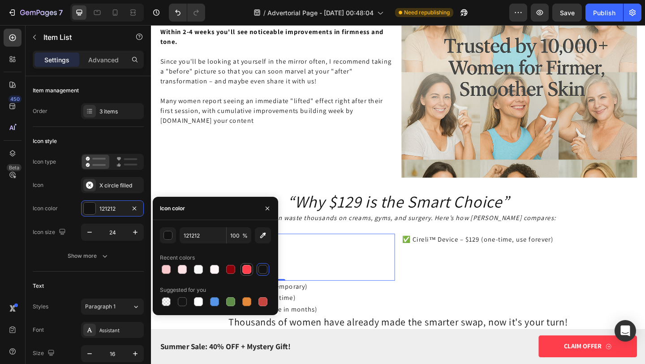
click at [246, 272] on div at bounding box center [246, 269] width 9 height 9
type input "FF3F4B"
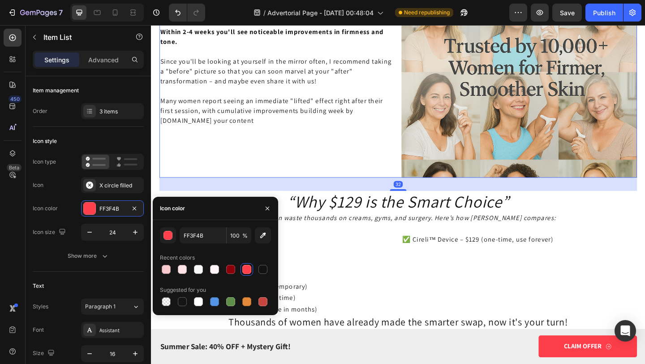
click at [275, 175] on div "When Will You See Noticeable Results? Heading Replace this text wiSince MyoGlow…" at bounding box center [288, 63] width 256 height 256
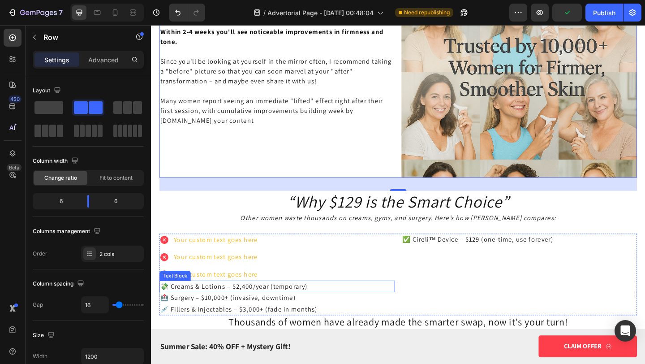
click at [246, 310] on p "💸 Creams & Lotions – $2,400/year (temporary)" at bounding box center [288, 309] width 254 height 11
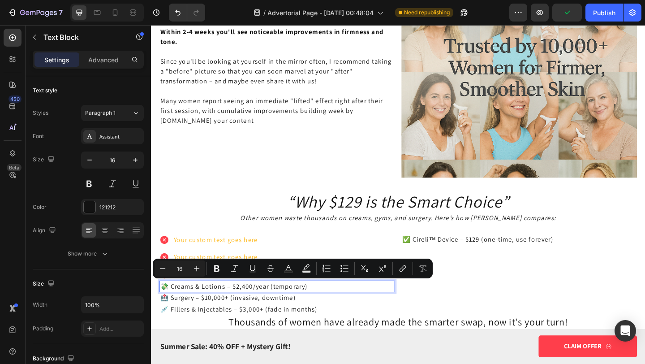
click at [325, 307] on p "💸 Creams & Lotions – $2,400/year (temporary)" at bounding box center [288, 309] width 254 height 11
drag, startPoint x: 324, startPoint y: 311, endPoint x: 170, endPoint y: 312, distance: 153.7
click at [170, 312] on p "💸 Creams & Lotions – $2,400/year (temporary)" at bounding box center [288, 309] width 254 height 11
copy p "reams & Lotions – $2,400/year (temporary)"
click at [218, 257] on div "Your custom text goes here" at bounding box center [221, 258] width 94 height 13
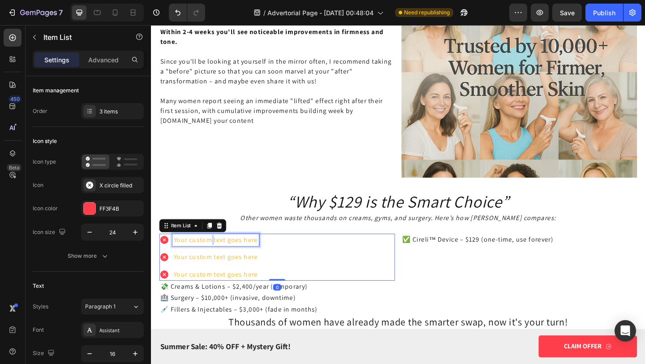
click at [218, 257] on div "Your custom text goes here" at bounding box center [221, 258] width 94 height 13
click at [218, 257] on p "Your custom text goes here" at bounding box center [221, 258] width 91 height 11
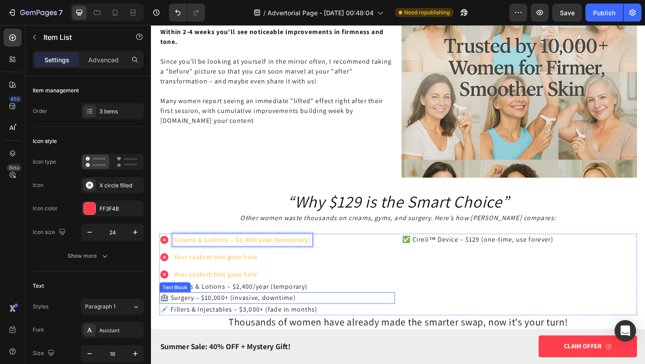
click at [252, 324] on p "🏥 Surgery – $10,000+ (invasive, downtime)" at bounding box center [288, 321] width 254 height 11
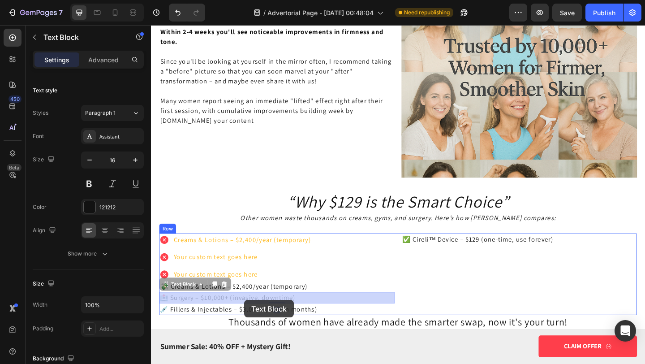
drag, startPoint x: 321, startPoint y: 322, endPoint x: 253, endPoint y: 323, distance: 68.6
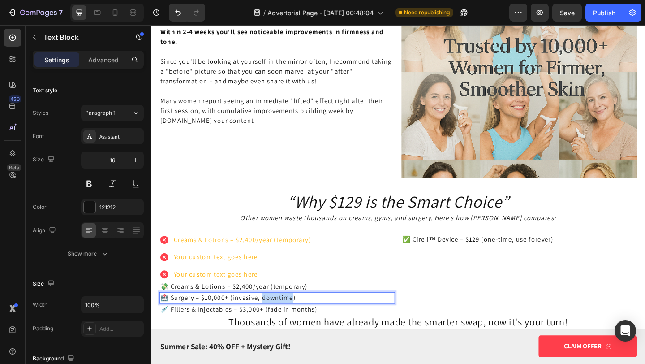
click at [270, 320] on p "🏥 Surgery – $10,000+ (invasive, downtime)" at bounding box center [288, 321] width 254 height 11
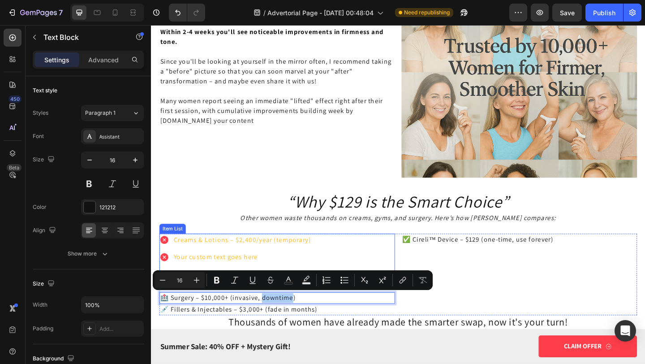
click at [224, 272] on p "Your custom text goes here" at bounding box center [250, 277] width 149 height 11
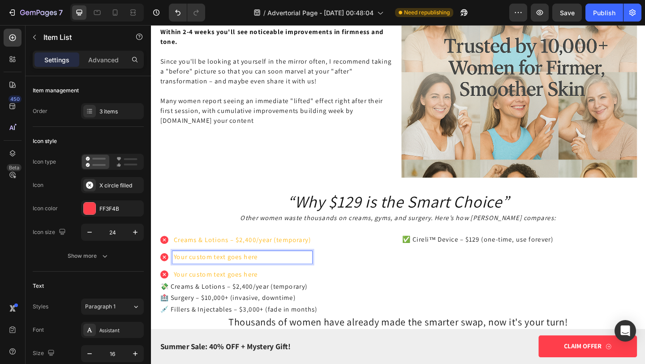
click at [224, 272] on p "Your custom text goes here" at bounding box center [250, 277] width 149 height 11
click at [187, 275] on p "🏥 Surgery – $10,000+ (invasive, downtime)" at bounding box center [250, 277] width 149 height 11
click at [228, 333] on p "💉 Fillers & Injectables – $3,000+ (fade in months)" at bounding box center [288, 334] width 254 height 11
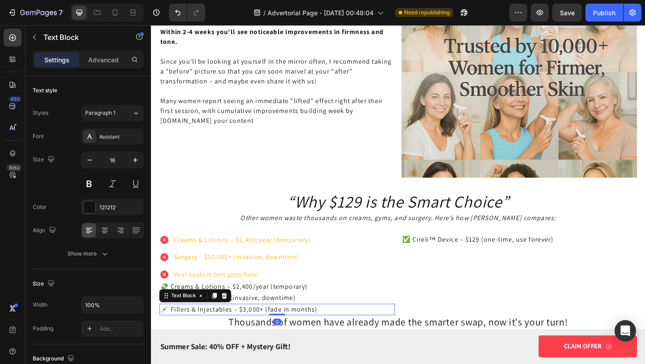
click at [228, 333] on p "💉 Fillers & Injectables – $3,000+ (fade in months)" at bounding box center [288, 334] width 254 height 11
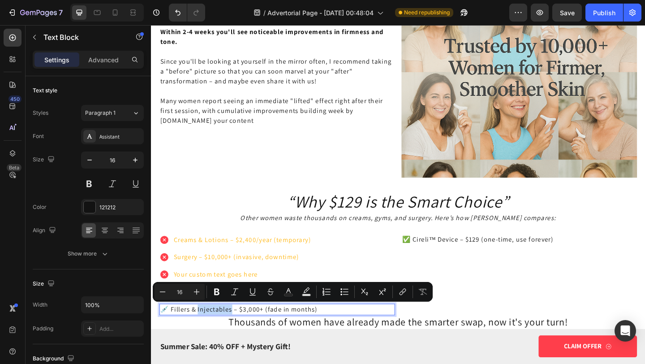
copy p "💉 Fillers & Injectables – $3,000+ (fade in months)"
click at [218, 296] on p "Your custom text goes here" at bounding box center [250, 296] width 149 height 11
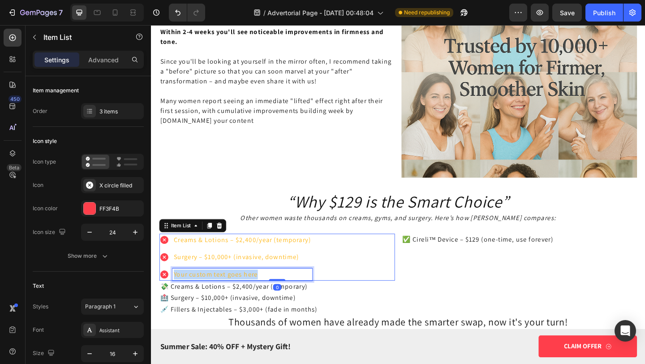
click at [218, 297] on p "Your custom text goes here" at bounding box center [250, 296] width 149 height 11
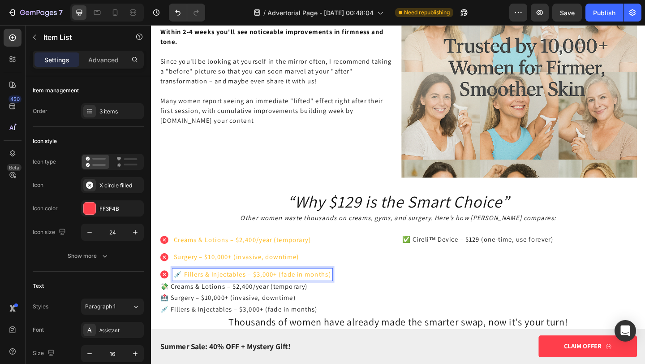
click at [185, 293] on p "💉 Fillers & Injectables – $3,000+ (fade in months)" at bounding box center [261, 296] width 171 height 11
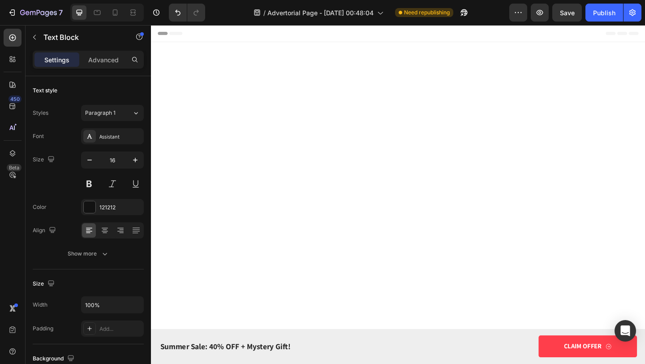
scroll to position [2229, 0]
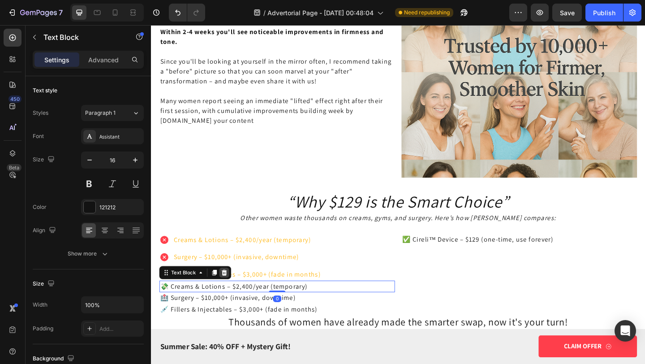
click at [231, 297] on icon at bounding box center [231, 294] width 6 height 6
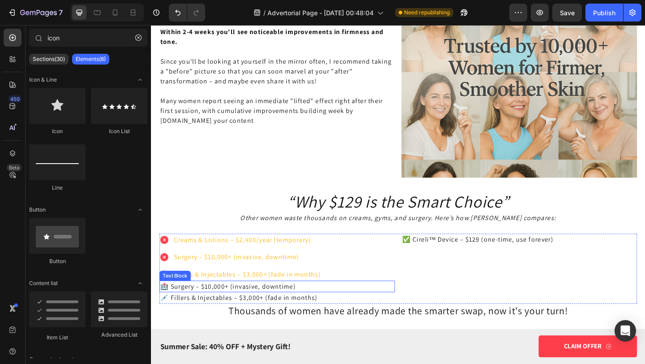
click at [230, 313] on p "🏥 Surgery – $10,000+ (invasive, downtime)" at bounding box center [288, 309] width 254 height 11
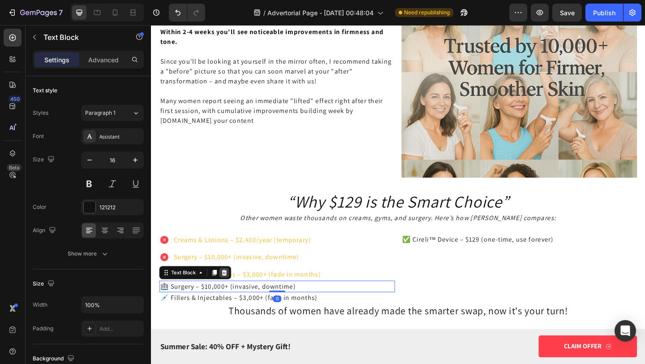
click at [230, 295] on icon at bounding box center [231, 294] width 6 height 6
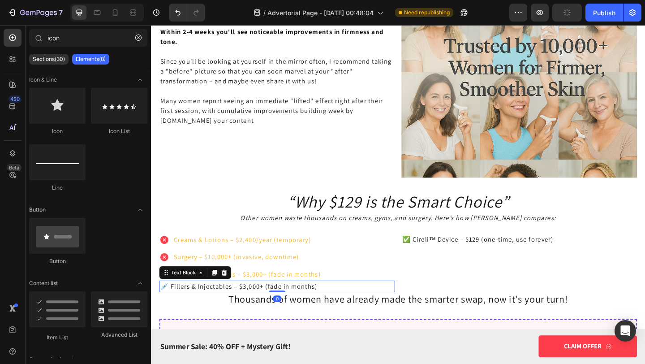
click at [230, 311] on p "💉 Fillers & Injectables – $3,000+ (fade in months)" at bounding box center [288, 309] width 254 height 11
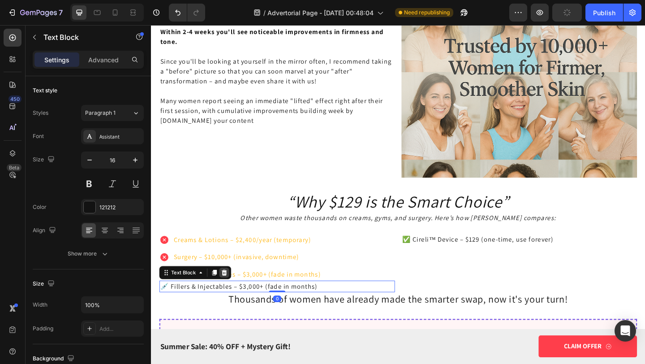
click at [229, 297] on icon at bounding box center [231, 294] width 6 height 6
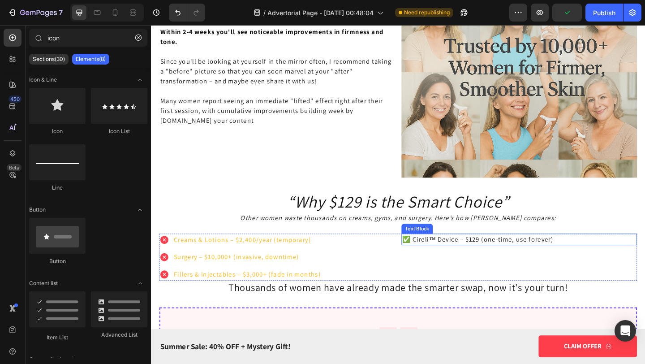
click at [451, 259] on p "✅ Cireli™ Device – $129 (one-time, use forever)" at bounding box center [551, 258] width 254 height 11
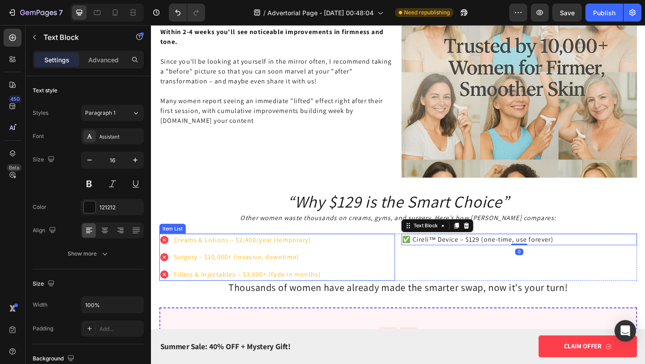
click at [235, 261] on p "Creams & Lotions – $2,400/year (temporary)" at bounding box center [256, 258] width 160 height 11
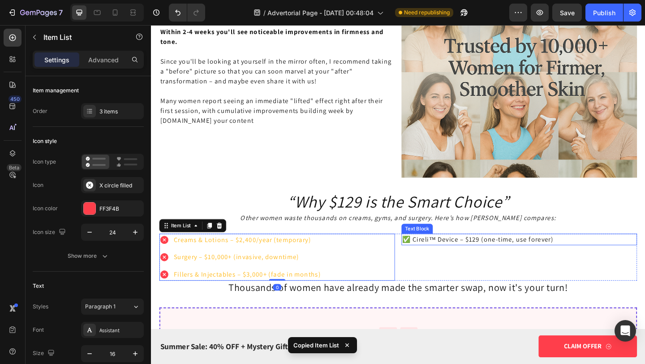
click at [433, 249] on div "Text Block" at bounding box center [440, 246] width 34 height 11
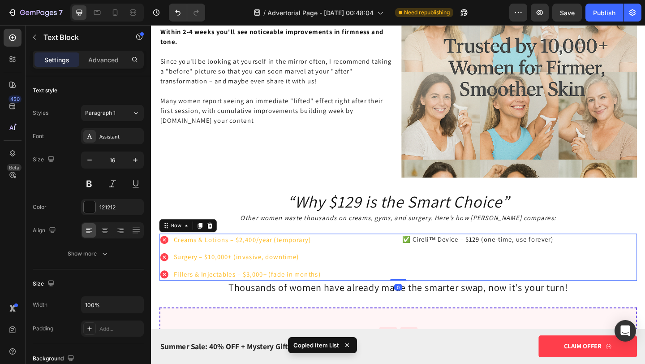
click at [422, 256] on div "Creams & Lotions – $2,400/year (temporary) Surgery – $10,000+ (invasive, downti…" at bounding box center [420, 277] width 520 height 51
click at [453, 256] on p "✅ Cireli™ Device – $129 (one-time, use forever)" at bounding box center [551, 258] width 254 height 11
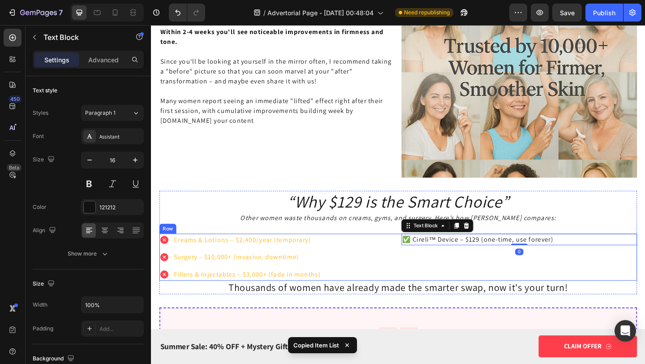
click at [454, 273] on div "✅ Cireli™ Device – $129 (one-time, use forever) Text Block 0" at bounding box center [551, 277] width 256 height 51
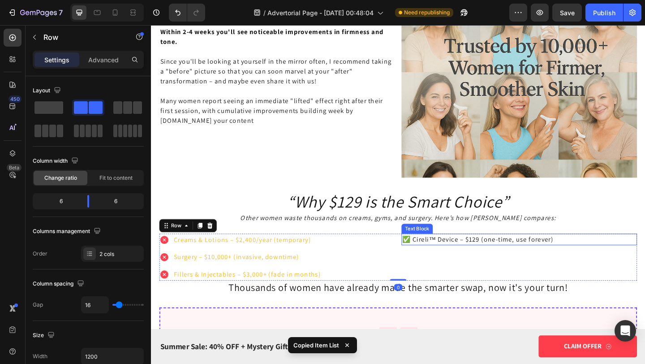
click at [441, 261] on p "✅ Cireli™ Device – $129 (one-time, use forever)" at bounding box center [551, 258] width 254 height 11
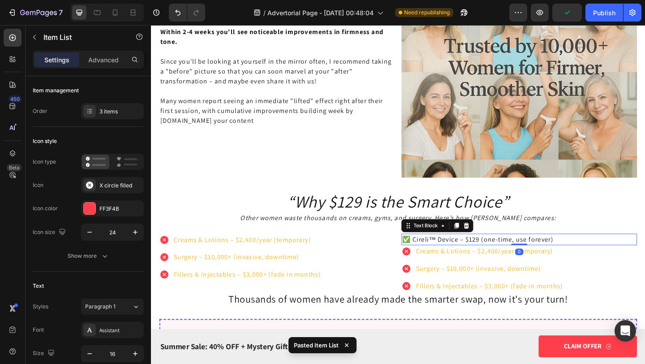
click at [556, 261] on p "✅ Cireli™ Device – $129 (one-time, use forever)" at bounding box center [551, 258] width 254 height 11
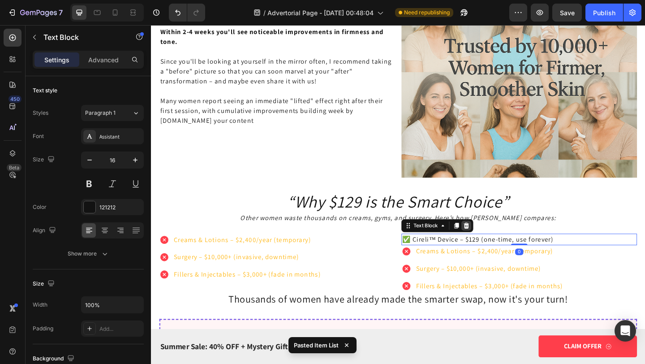
click at [495, 241] on icon at bounding box center [494, 243] width 6 height 6
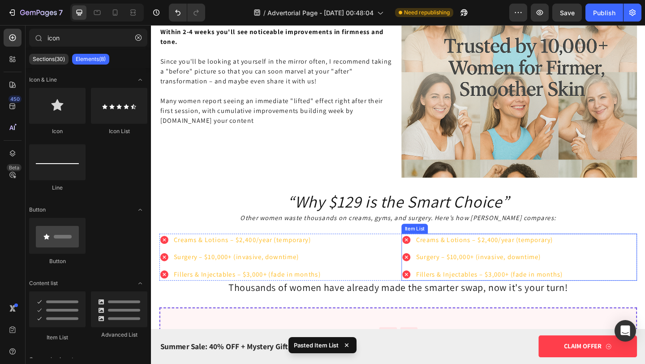
click at [455, 277] on p "Surgery – $10,000+ (invasive, downtime)" at bounding box center [519, 277] width 160 height 11
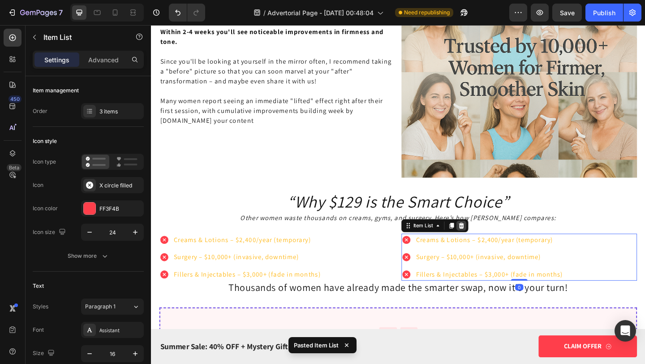
click at [491, 246] on icon at bounding box center [489, 243] width 6 height 6
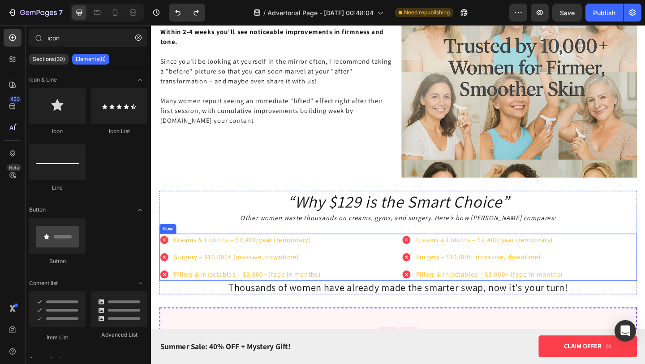
click at [455, 274] on p "Surgery – $10,000+ (invasive, downtime)" at bounding box center [519, 277] width 160 height 11
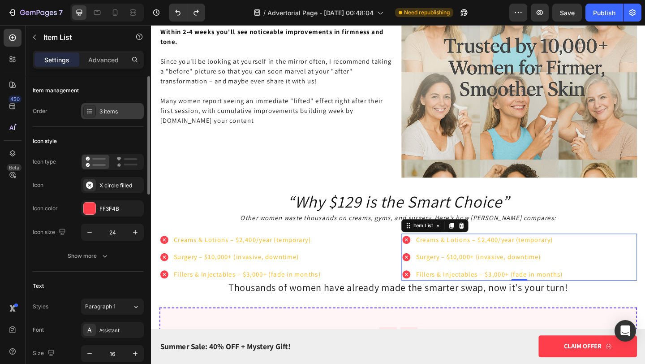
click at [112, 109] on div "3 items" at bounding box center [120, 112] width 42 height 8
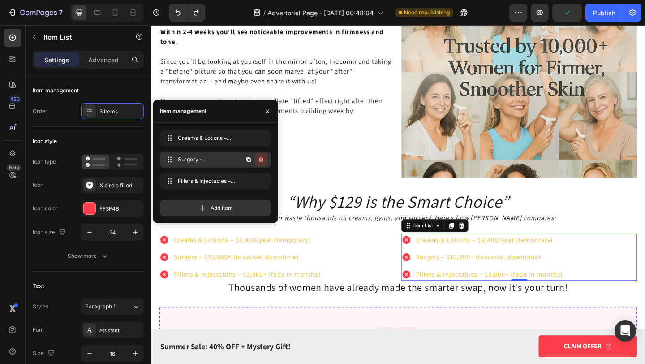
click at [265, 158] on button "button" at bounding box center [261, 159] width 13 height 13
click at [262, 158] on div "Delete" at bounding box center [255, 159] width 17 height 8
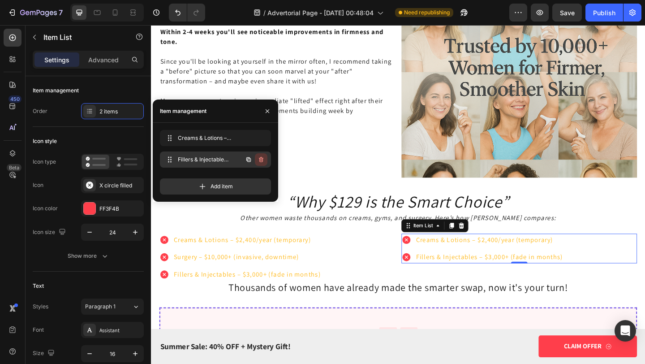
click at [262, 159] on icon "button" at bounding box center [261, 159] width 7 height 7
click at [262, 159] on div "Delete" at bounding box center [255, 159] width 17 height 8
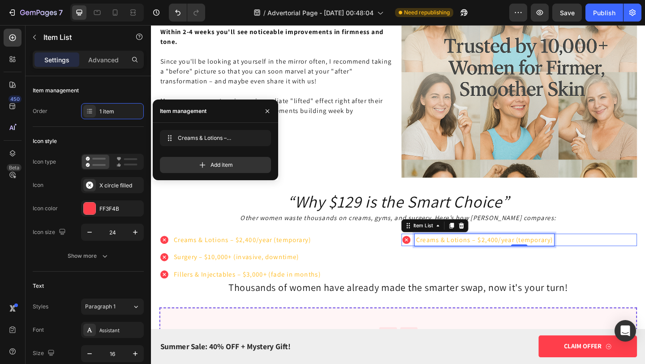
click at [453, 260] on p "Creams & Lotions – $2,400/year (temporary)" at bounding box center [513, 258] width 149 height 11
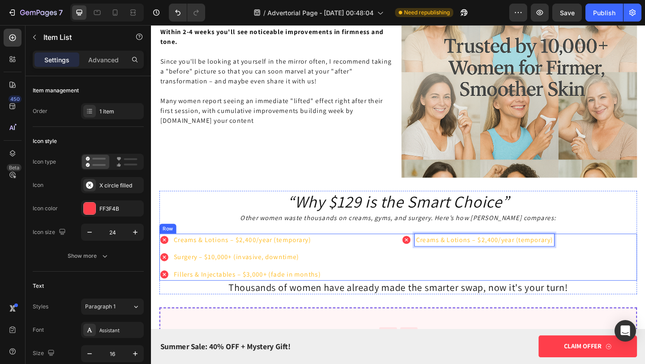
click at [483, 261] on p "Creams & Lotions – $2,400/year (temporary)" at bounding box center [513, 258] width 149 height 11
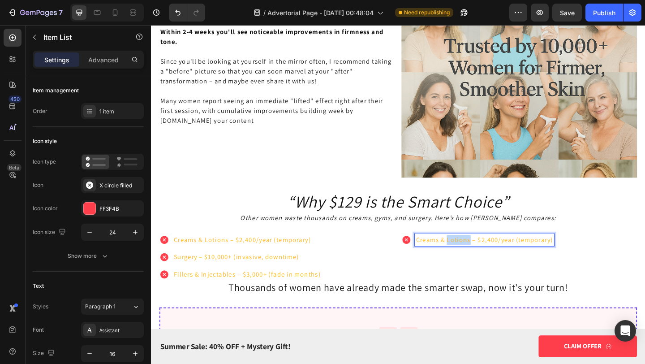
click at [483, 261] on p "Creams & Lotions – $2,400/year (temporary)" at bounding box center [513, 258] width 149 height 11
click at [450, 254] on strong "Cireli™ Device – $129 (one-time, use forever)" at bounding box center [527, 258] width 158 height 9
click at [431, 259] on icon at bounding box center [428, 258] width 9 height 9
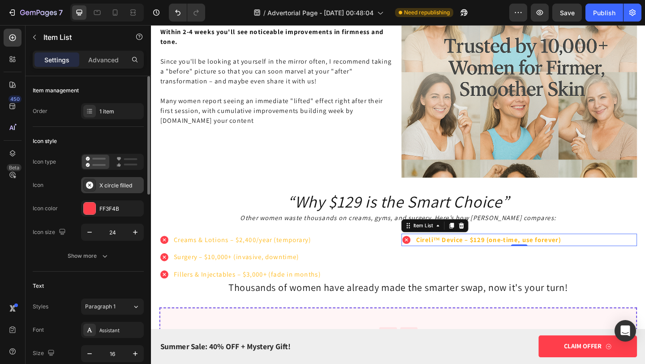
click at [108, 184] on div "X circle filled" at bounding box center [120, 185] width 42 height 8
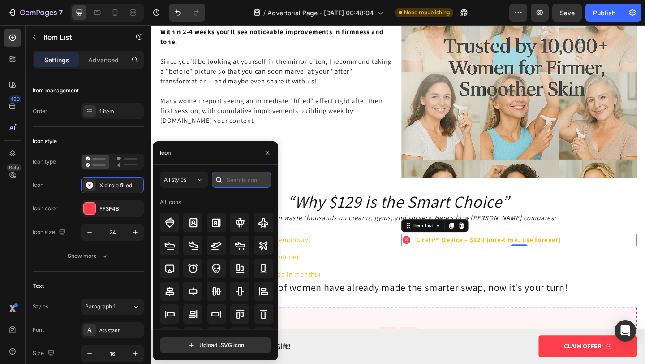
click at [236, 173] on input "text" at bounding box center [241, 180] width 59 height 16
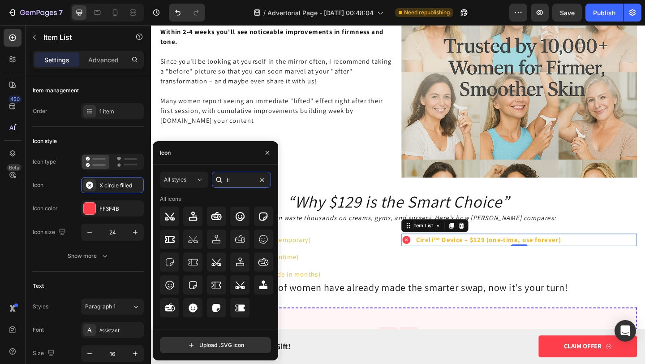
type input "t"
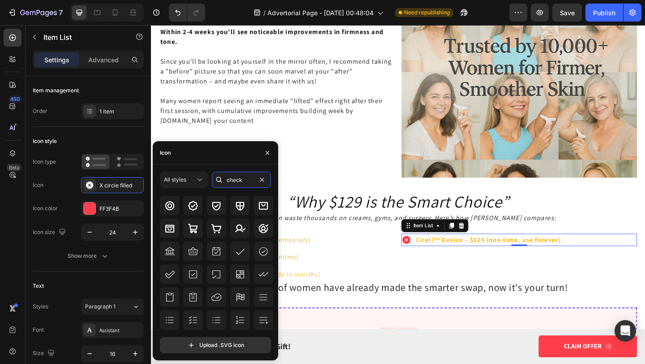
scroll to position [0, 0]
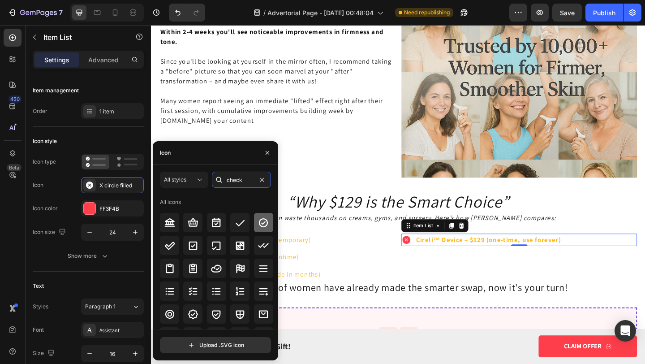
type input "check"
click at [262, 222] on icon at bounding box center [263, 222] width 9 height 9
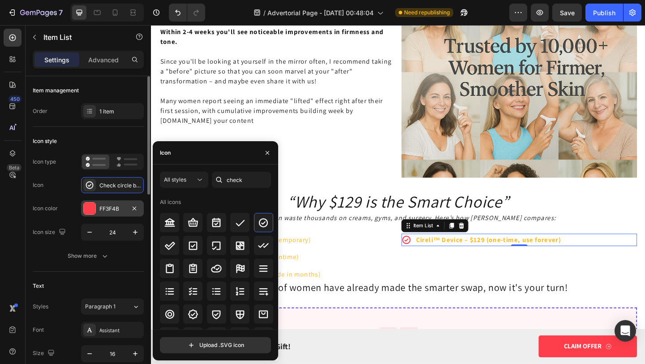
click at [116, 211] on div "FF3F4B" at bounding box center [112, 209] width 26 height 8
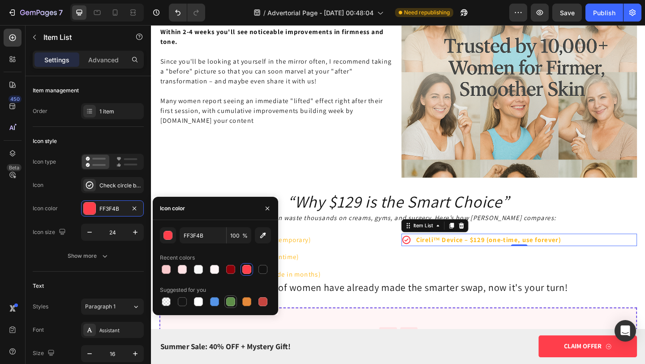
click at [231, 306] on div at bounding box center [230, 301] width 11 height 11
click at [169, 230] on button "button" at bounding box center [168, 235] width 16 height 16
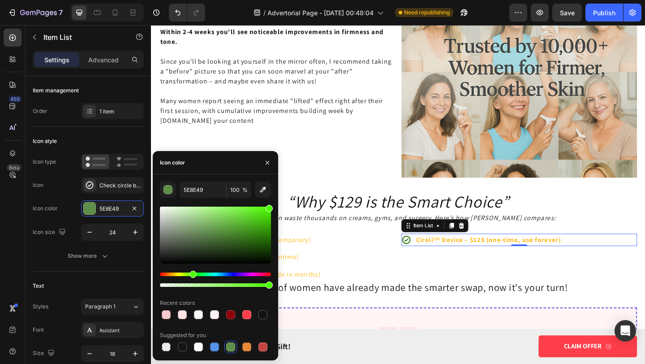
drag, startPoint x: 403, startPoint y: 261, endPoint x: 301, endPoint y: 194, distance: 122.6
type input "49C912"
click at [262, 218] on div at bounding box center [215, 235] width 111 height 57
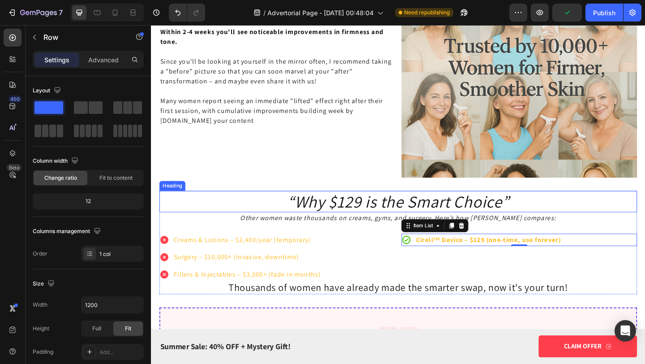
click at [367, 204] on div "What Makes The ContourPro® Fly Off The Shelves and Sell Out Repeatedly? Heading…" at bounding box center [420, 283] width 520 height 2030
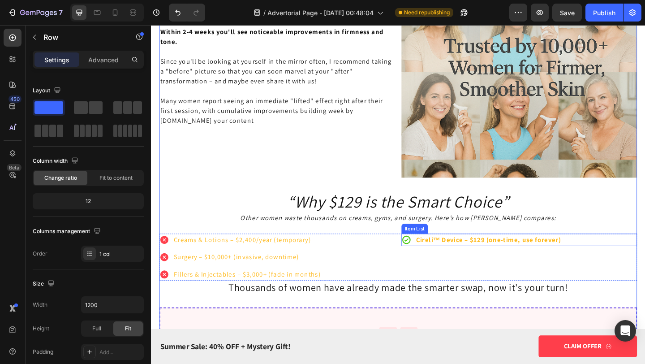
click at [484, 257] on strong "Cireli™ Device – $129 (one-time, use forever)" at bounding box center [518, 258] width 158 height 9
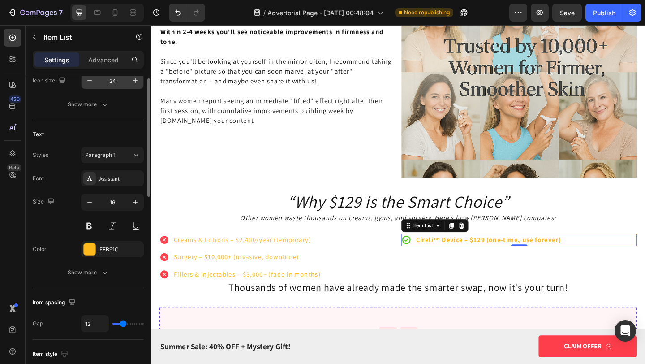
scroll to position [208, 0]
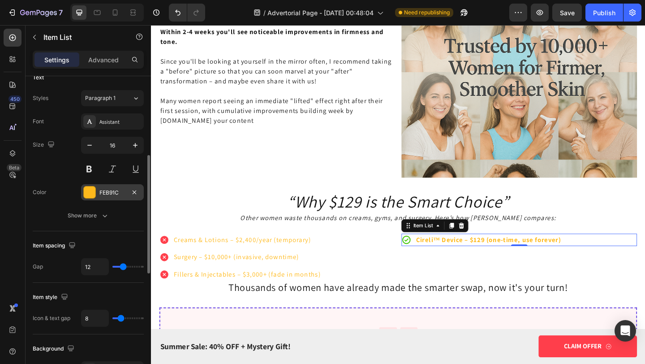
click at [113, 191] on div "FEB91C" at bounding box center [112, 193] width 26 height 8
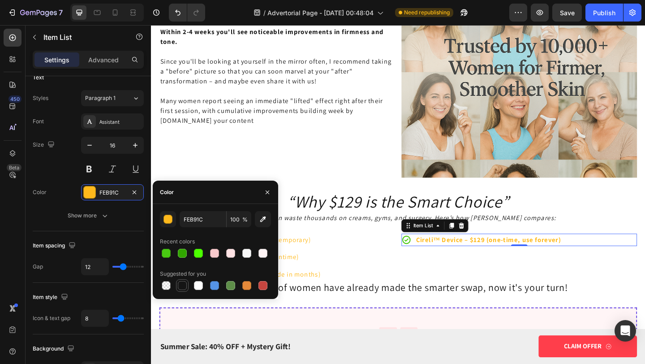
click at [183, 286] on div at bounding box center [182, 285] width 9 height 9
type input "151515"
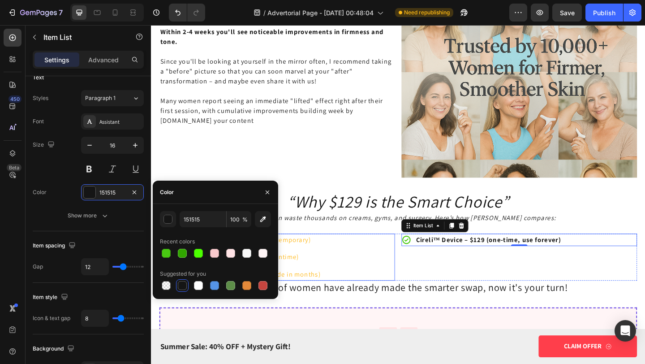
click at [310, 291] on p "Fillers & Injectables – $3,000+ (fade in months)" at bounding box center [256, 296] width 160 height 11
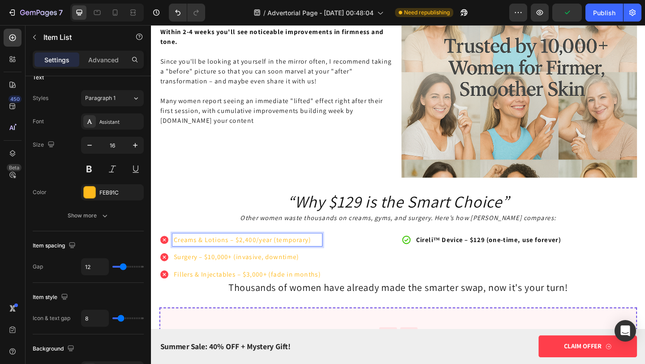
click at [356, 272] on div "Creams & Lotions – $2,400/year (temporary) Surgery – $10,000+ (invasive, downti…" at bounding box center [288, 277] width 256 height 51
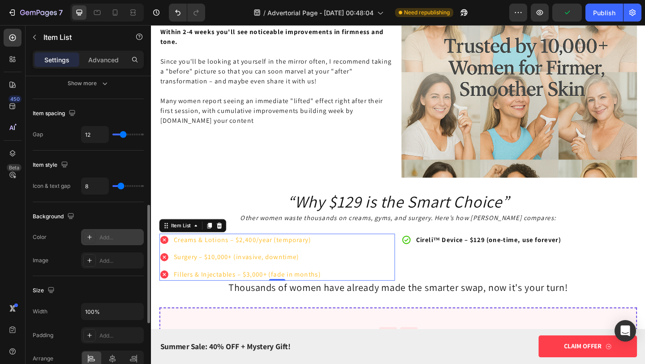
scroll to position [317, 0]
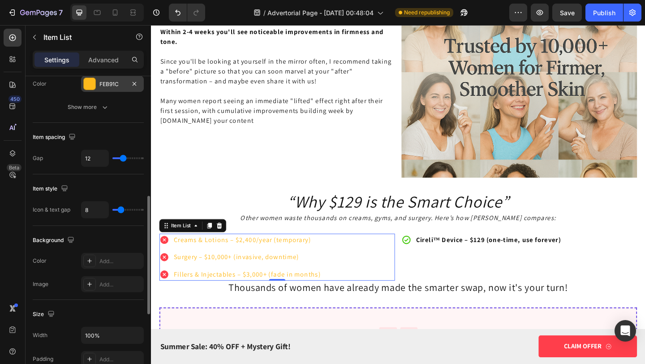
click at [113, 80] on div "FEB91C" at bounding box center [112, 84] width 26 height 8
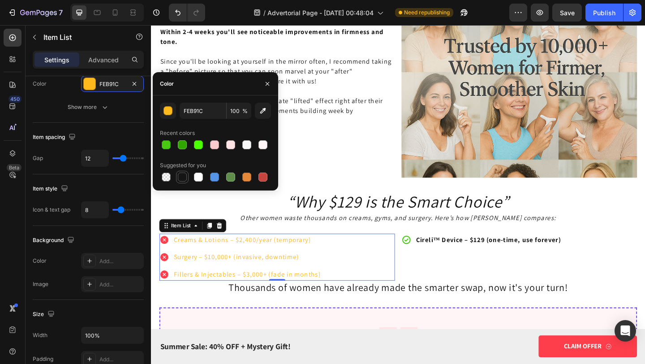
click at [182, 176] on div at bounding box center [182, 176] width 9 height 9
type input "151515"
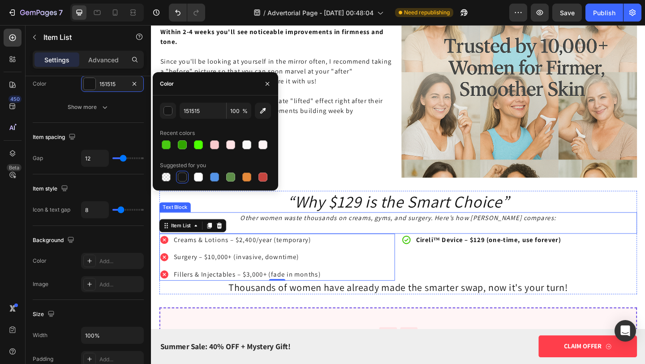
click at [266, 245] on p at bounding box center [420, 245] width 518 height 11
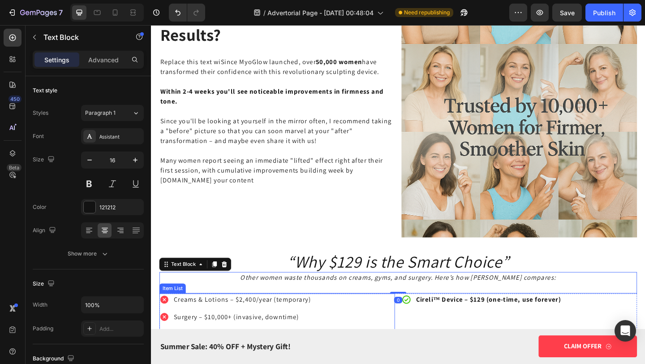
click at [295, 224] on div "When Will You See Noticeable Results? Heading Replace this text wiSince MyoGlow…" at bounding box center [288, 128] width 256 height 256
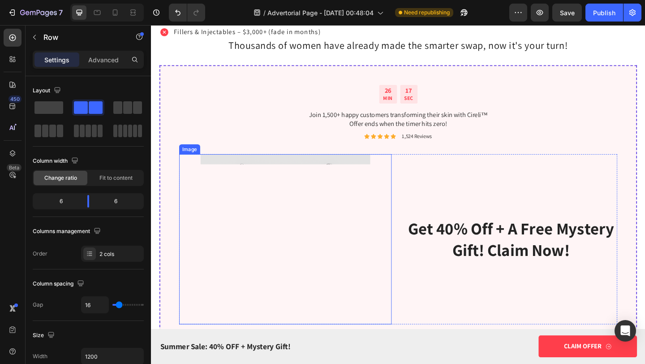
click at [351, 258] on img at bounding box center [297, 257] width 185 height 185
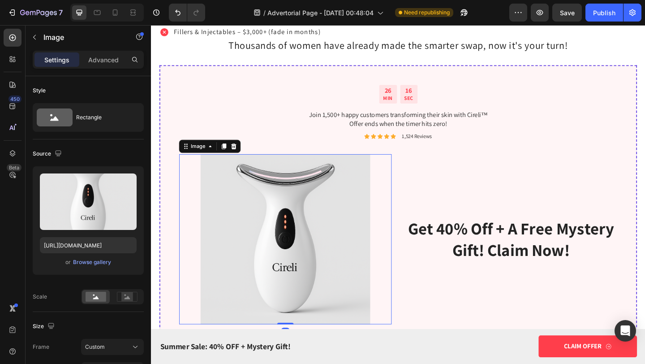
scroll to position [2321, 0]
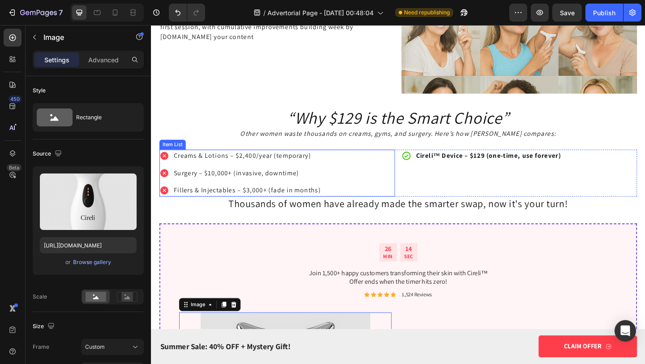
click at [387, 210] on div "Creams & Lotions – $2,400/year (temporary) Surgery – $10,000+ (invasive, downti…" at bounding box center [288, 185] width 256 height 51
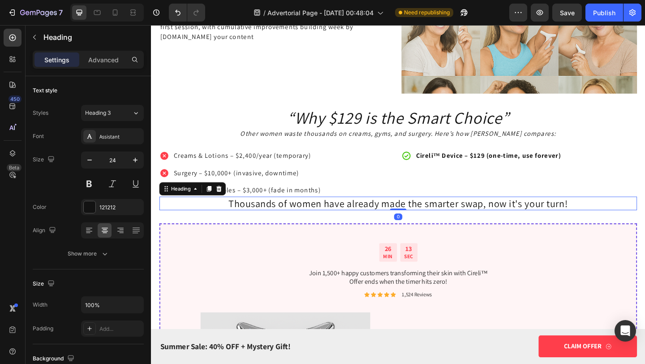
click at [414, 216] on h2 "Thousands of women have already made the smarter swap, now it's your turn!" at bounding box center [420, 218] width 520 height 15
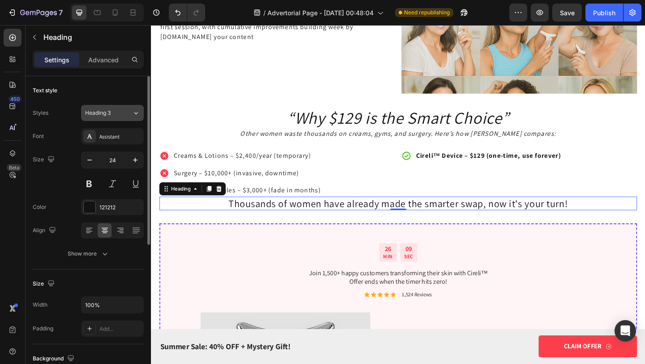
click at [103, 112] on span "Heading 3" at bounding box center [98, 113] width 26 height 8
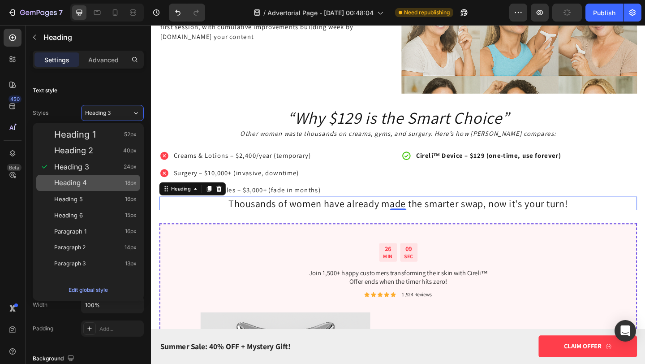
click at [112, 177] on div "Heading 4 18px" at bounding box center [88, 183] width 104 height 16
type input "18"
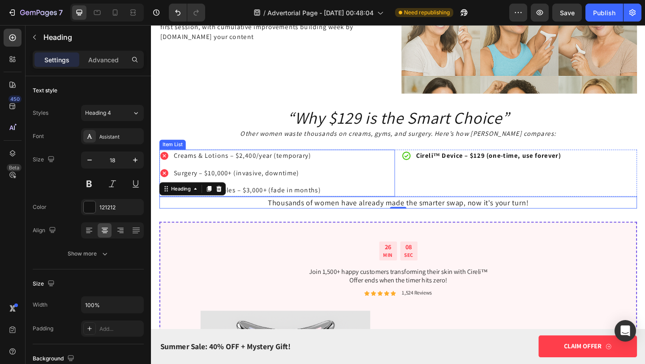
click at [269, 168] on p "Creams & Lotions – $2,400/year (temporary)" at bounding box center [256, 167] width 160 height 11
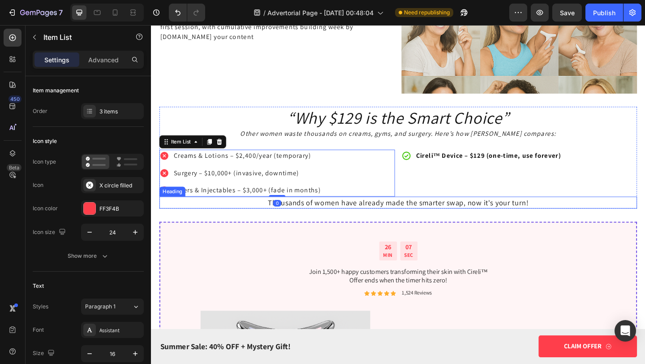
click at [413, 217] on h2 "Thousands of women have already made the smarter swap, now it's your turn!" at bounding box center [420, 217] width 520 height 13
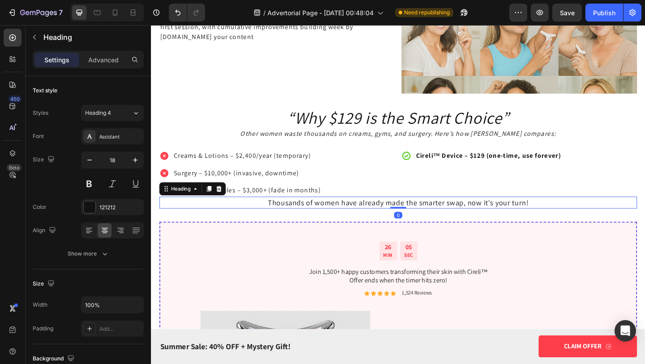
click at [421, 211] on h2 "Thousands of women have already made the smarter swap, now it's your turn!" at bounding box center [420, 217] width 520 height 13
click at [420, 215] on p "Thousands of women have already made the smarter swap, now it's your turn!" at bounding box center [420, 217] width 518 height 11
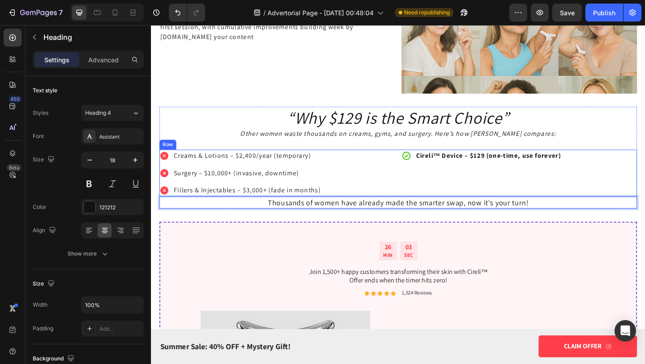
click at [487, 187] on div "Cireli™ Device – $129 (one-time, use forever) Item List" at bounding box center [551, 185] width 256 height 51
click at [437, 194] on div "Cireli™ Device – $129 (one-time, use forever) Item List" at bounding box center [551, 185] width 256 height 51
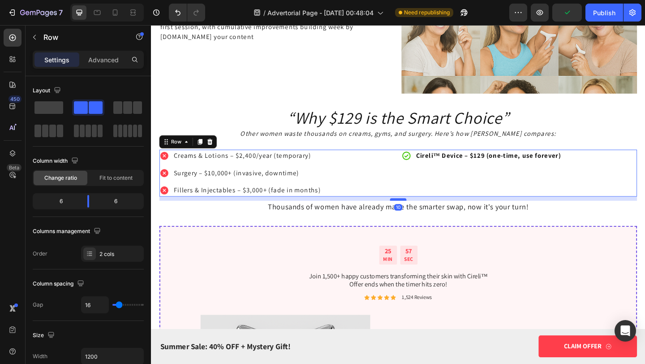
drag, startPoint x: 419, startPoint y: 210, endPoint x: 418, endPoint y: 214, distance: 4.5
click at [418, 214] on div at bounding box center [420, 214] width 18 height 3
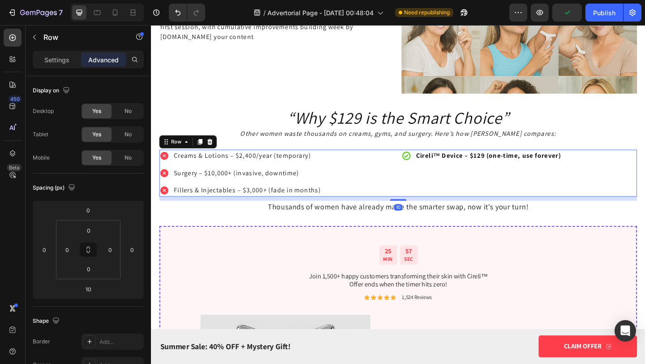
click at [425, 177] on div "Cireli™ Device – $129 (one-time, use forever) Item List" at bounding box center [551, 185] width 256 height 51
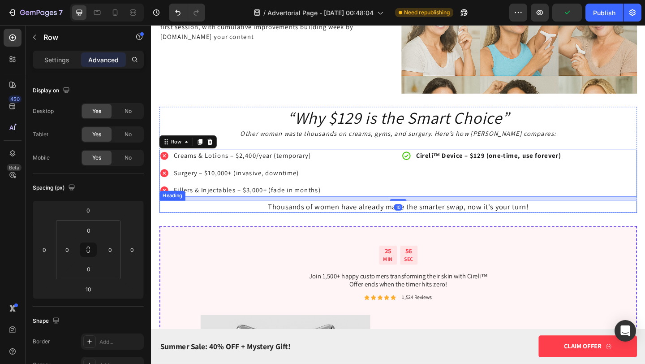
click at [448, 226] on p "Thousands of women have already made the smarter swap, now it's your turn!" at bounding box center [420, 222] width 518 height 11
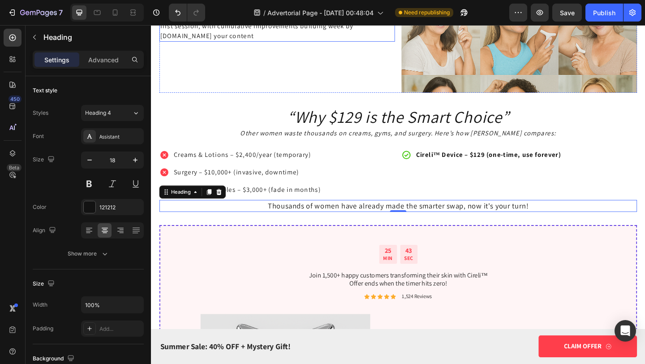
scroll to position [2346, 0]
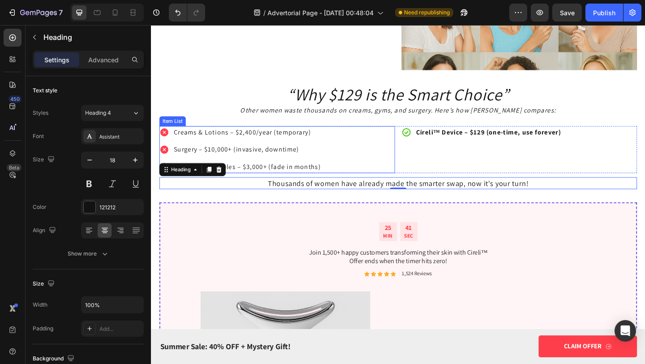
click at [295, 138] on p "Creams & Lotions – $2,400/year (temporary)" at bounding box center [256, 141] width 160 height 11
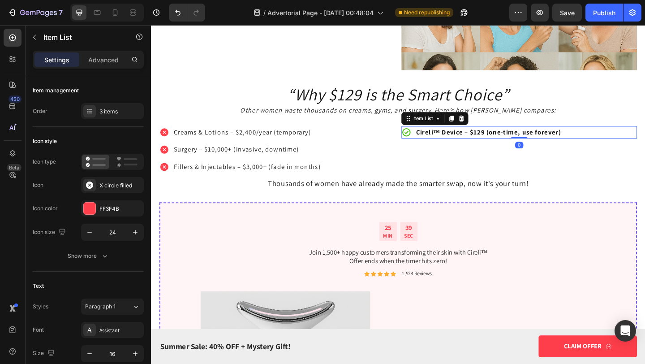
click at [516, 138] on strong "Cireli™ Device – $129 (one-time, use forever)" at bounding box center [518, 141] width 158 height 9
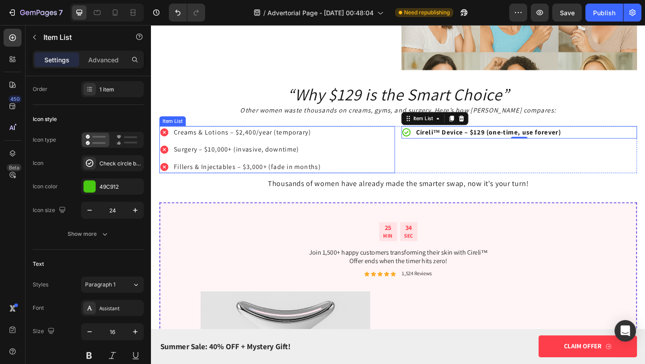
click at [278, 145] on p "Creams & Lotions – $2,400/year (temporary)" at bounding box center [256, 141] width 160 height 11
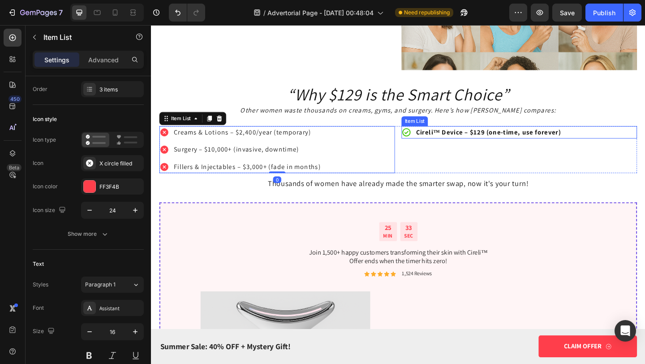
click at [497, 142] on strong "Cireli™ Device – $129 (one-time, use forever)" at bounding box center [518, 141] width 158 height 9
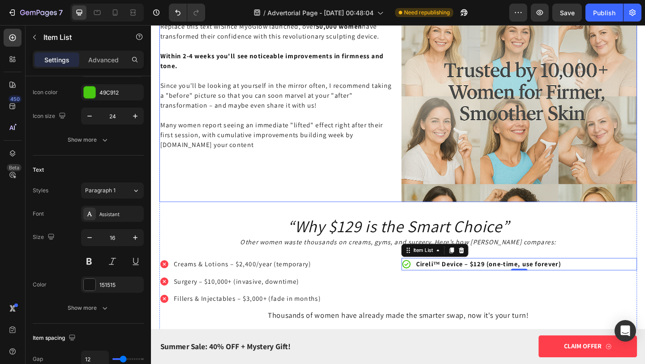
scroll to position [2212, 0]
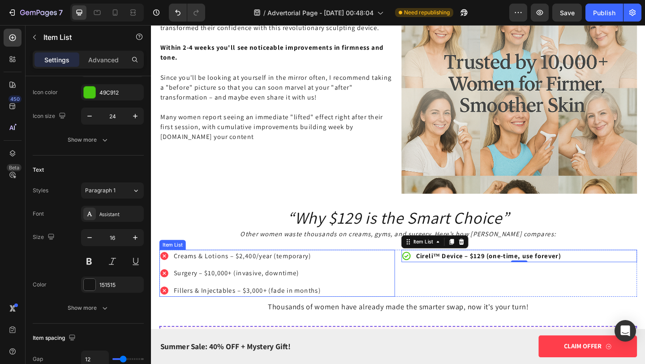
click at [283, 273] on p "Creams & Lotions – $2,400/year (temporary)" at bounding box center [256, 276] width 160 height 11
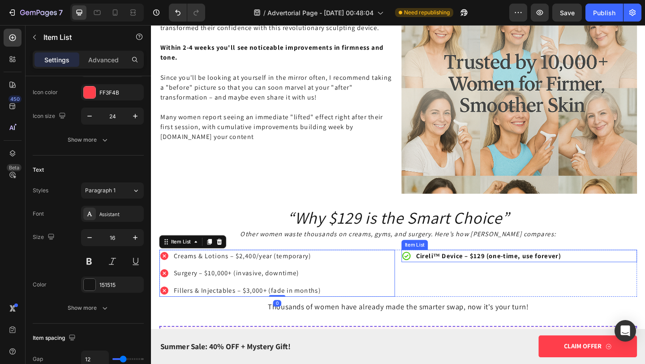
click at [468, 274] on strong "Cireli™ Device – $129 (one-time, use forever)" at bounding box center [518, 275] width 158 height 9
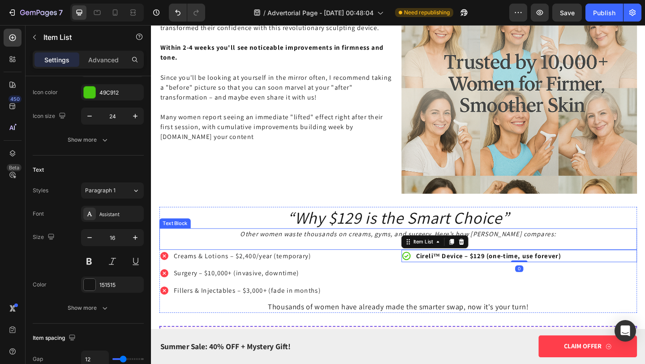
click at [252, 276] on p "Creams & Lotions – $2,400/year (temporary)" at bounding box center [256, 276] width 160 height 11
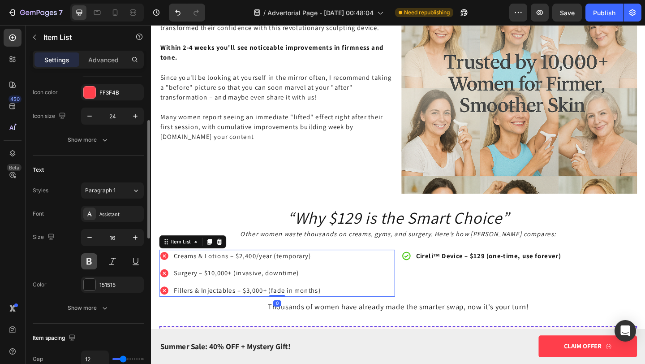
click at [90, 262] on button at bounding box center [89, 261] width 16 height 16
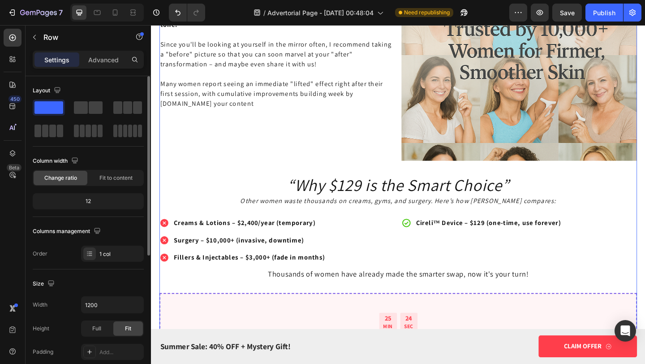
scroll to position [2309, 0]
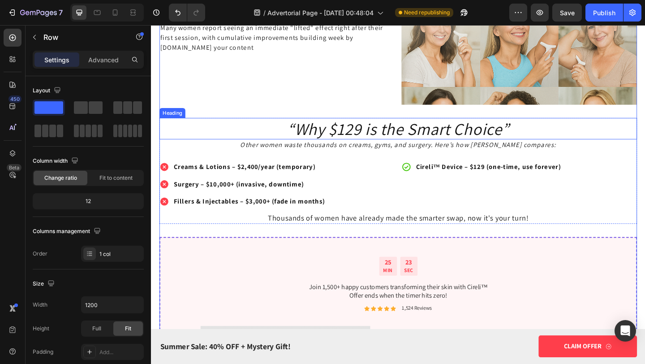
click at [342, 136] on icon "“Why $129 is the Smart Choice”" at bounding box center [420, 137] width 241 height 23
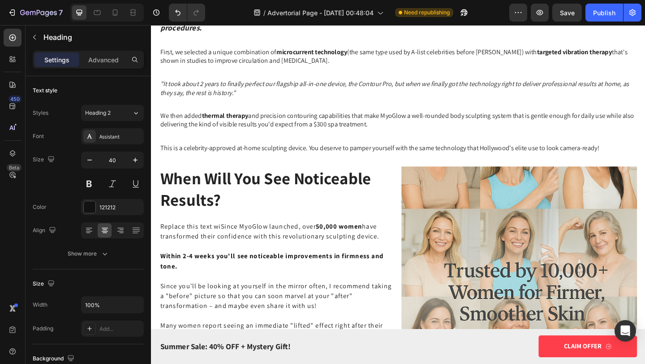
scroll to position [2151, 0]
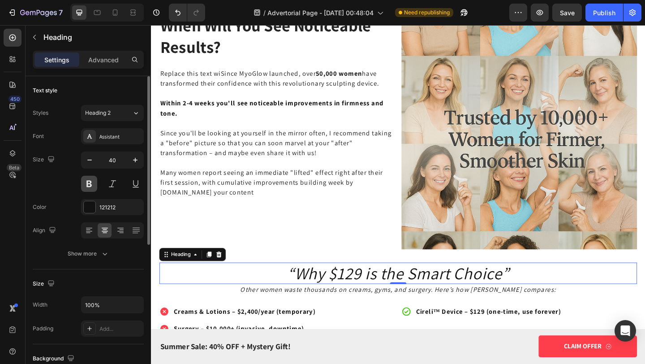
click at [87, 185] on button at bounding box center [89, 184] width 16 height 16
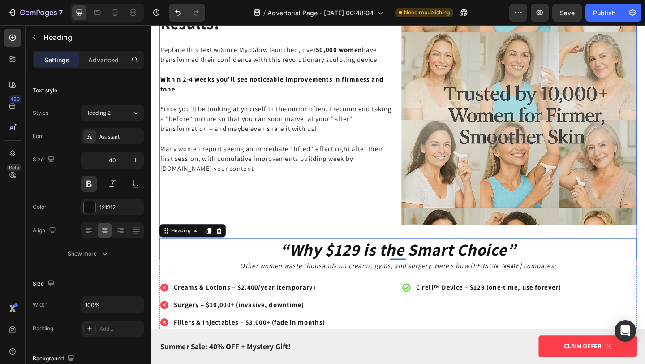
scroll to position [2223, 0]
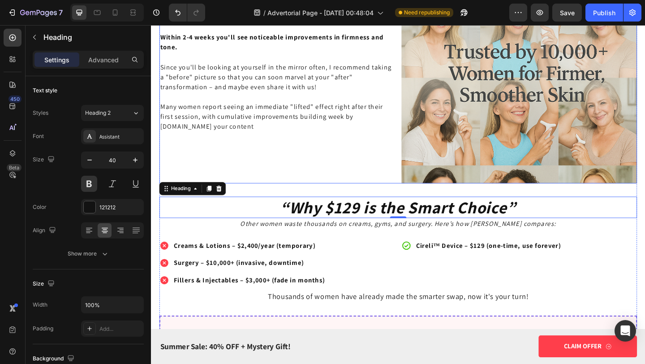
click at [227, 273] on div "Creams & Lotions – $2,400/year (temporary) Surgery – $10,000+ (invasive, downti…" at bounding box center [250, 283] width 181 height 51
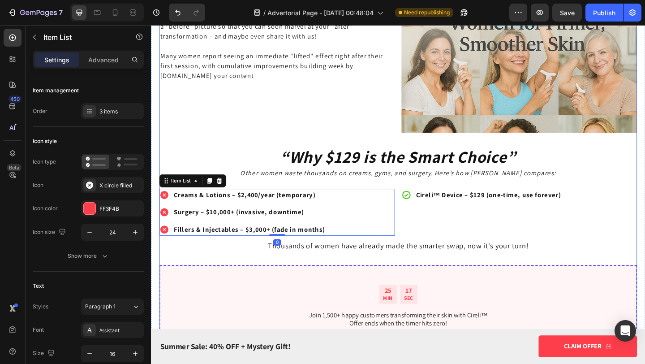
scroll to position [2295, 0]
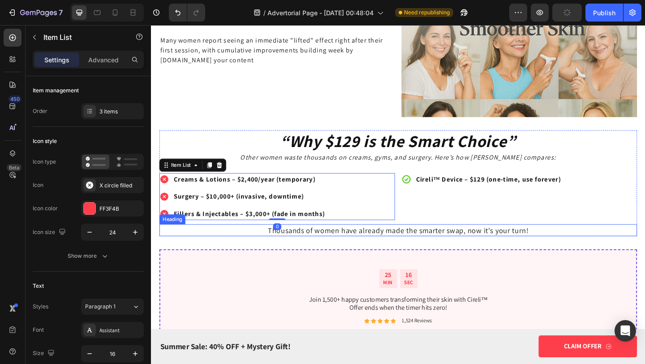
click at [416, 251] on p "Thousands of women have already made the smarter swap, now it's your turn!" at bounding box center [420, 247] width 518 height 11
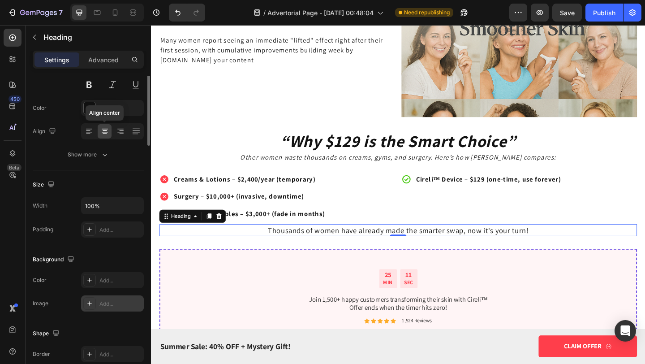
scroll to position [0, 0]
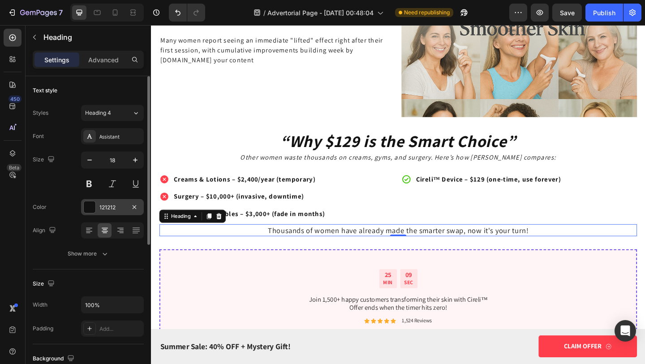
click at [97, 209] on div "121212" at bounding box center [112, 207] width 63 height 16
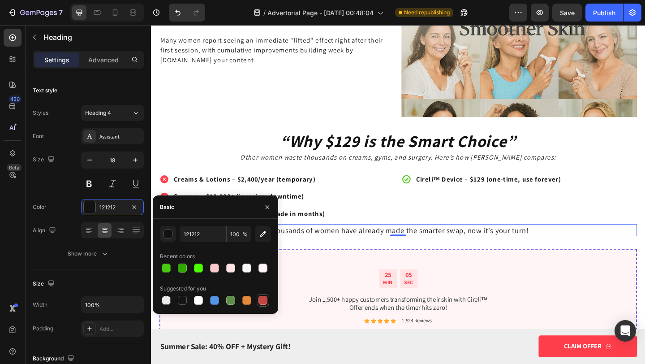
click at [265, 298] on div at bounding box center [263, 300] width 9 height 9
click at [168, 231] on div "button" at bounding box center [168, 234] width 9 height 9
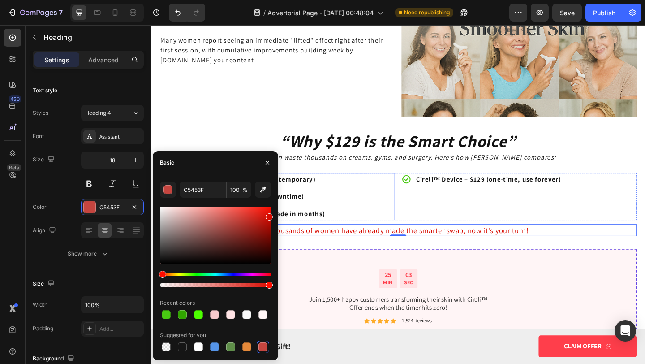
drag, startPoint x: 397, startPoint y: 258, endPoint x: 318, endPoint y: 211, distance: 92.0
type input "D80A00"
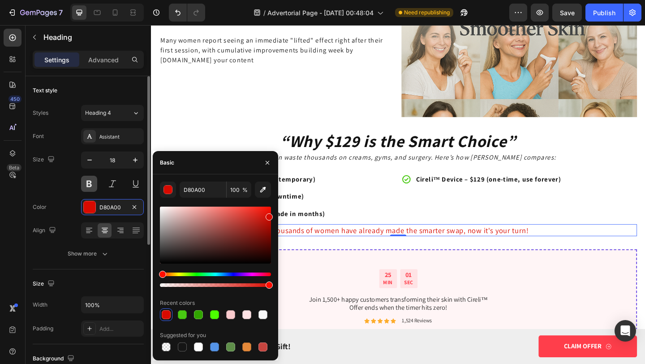
click at [86, 181] on button at bounding box center [89, 184] width 16 height 16
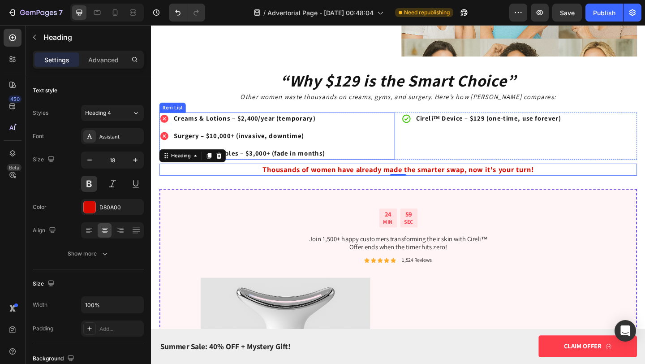
scroll to position [2366, 0]
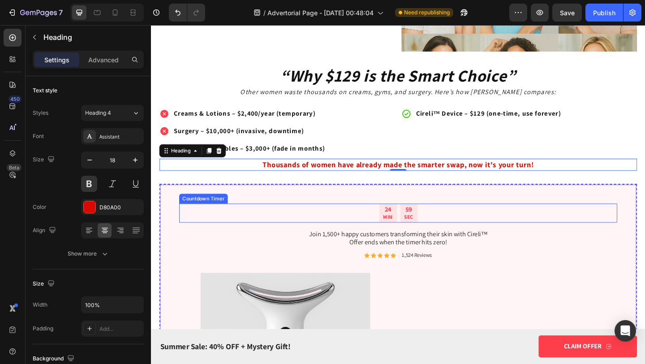
click at [345, 223] on div "24 MIN 59 SEC" at bounding box center [419, 229] width 477 height 21
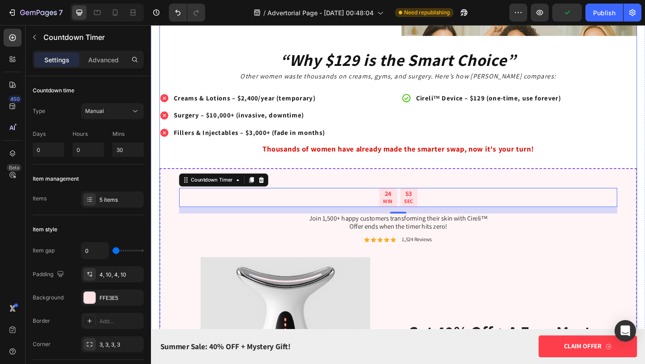
scroll to position [2400, 0]
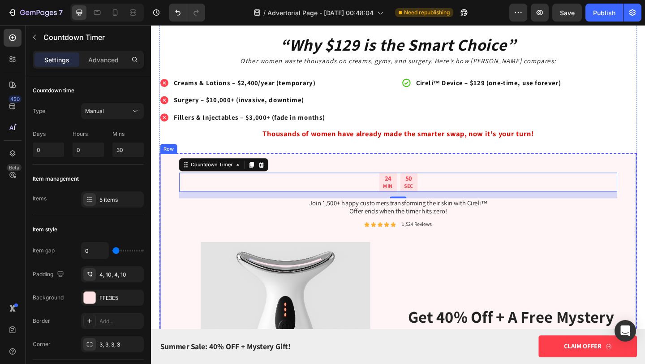
click at [465, 270] on div "get 40% off + a free mystery gift! claim now! Heading" at bounding box center [542, 353] width 231 height 185
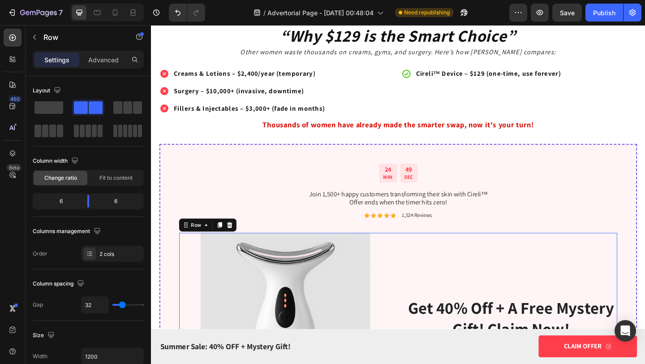
scroll to position [2412, 0]
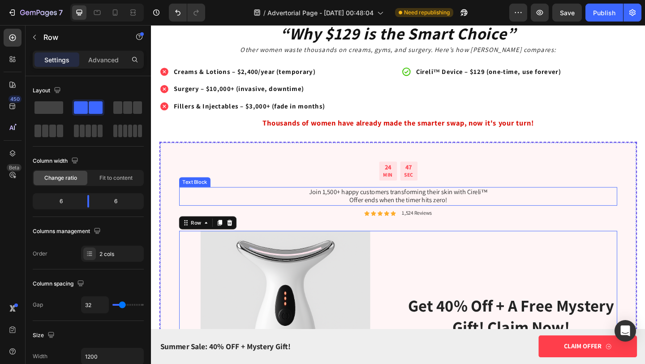
click at [343, 205] on p "Join 1,500+ happy customers transforming their skin with Cireli™" at bounding box center [419, 206] width 475 height 9
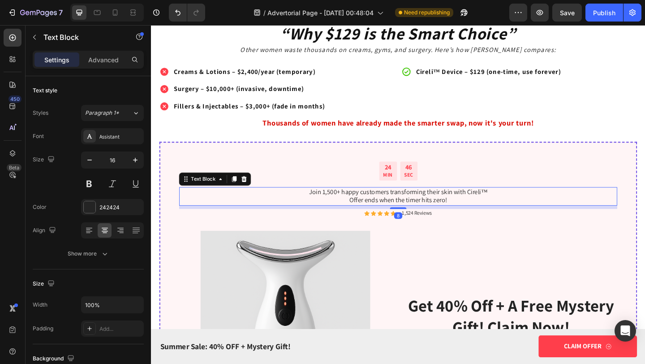
click at [345, 205] on p "Join 1,500+ happy customers transforming their skin with Cireli™" at bounding box center [419, 206] width 475 height 9
click at [353, 205] on p "Join 1,500+ happy customers transforming their skin with Cireli™" at bounding box center [419, 206] width 475 height 9
click at [416, 234] on div "Icon Icon Icon Icon Icon Icon List" at bounding box center [400, 229] width 35 height 9
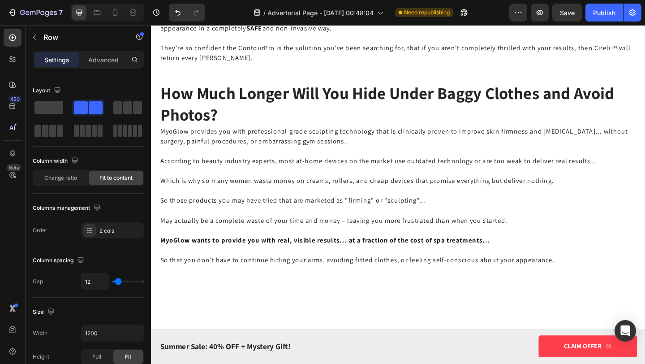
scroll to position [3615, 0]
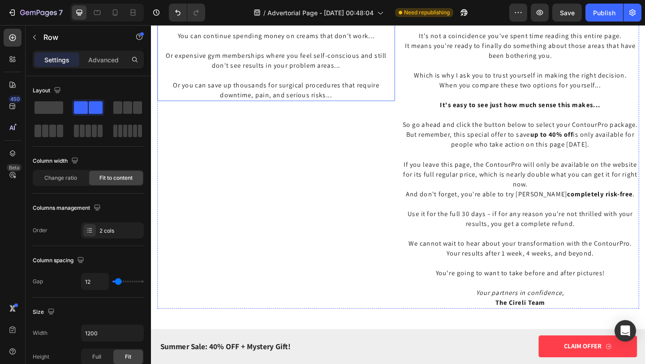
scroll to position [4898, 0]
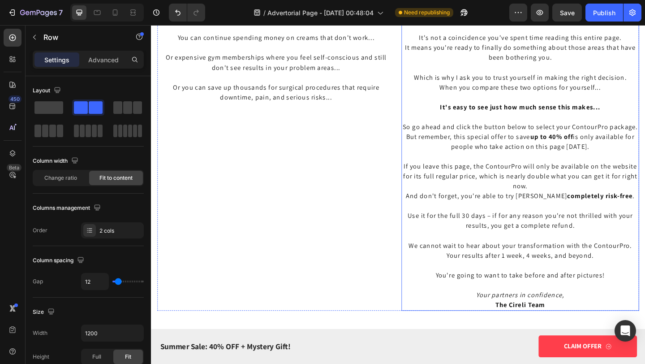
click at [548, 11] on strong "50,000 women" at bounding box center [568, 6] width 50 height 9
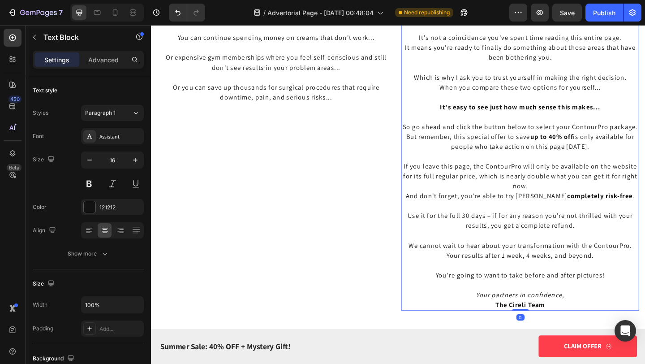
click at [549, 11] on strong "50,000 women" at bounding box center [568, 6] width 50 height 9
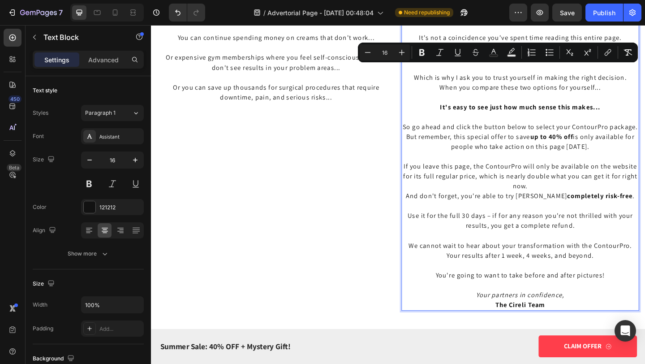
drag, startPoint x: 565, startPoint y: 73, endPoint x: 552, endPoint y: 75, distance: 13.5
click at [552, 23] on p "And that is to simply do what over 110 ,000 women over 35 have done before you …" at bounding box center [552, 12] width 257 height 22
click at [426, 56] on icon "Editor contextual toolbar" at bounding box center [422, 52] width 9 height 9
click at [469, 44] on p "It's not a coincidence you've spent time reading this entire page." at bounding box center [552, 39] width 257 height 11
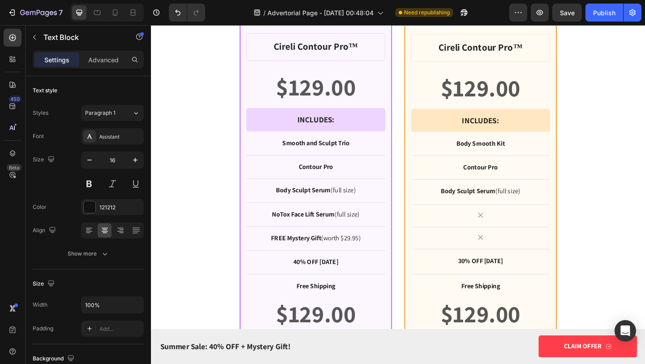
scroll to position [5658, 0]
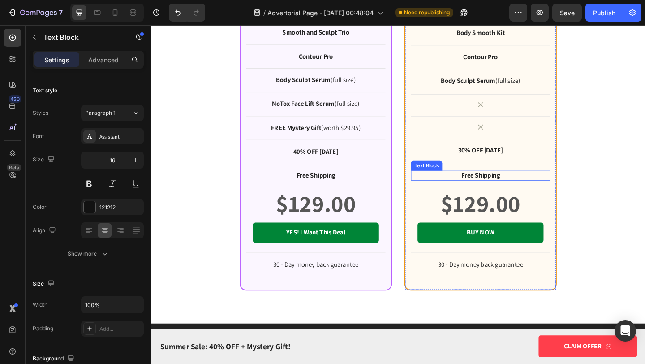
click at [514, 185] on strong "Free Shipping" at bounding box center [509, 188] width 42 height 9
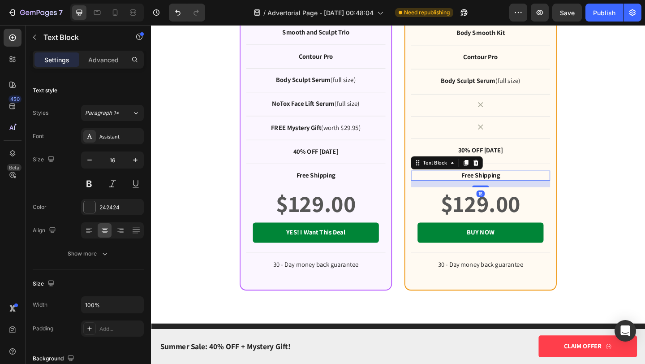
click at [514, 185] on strong "Free Shipping" at bounding box center [509, 188] width 42 height 9
click at [514, 186] on strong "Free Shipping" at bounding box center [509, 188] width 42 height 9
click at [531, 185] on p "Paid Shipping" at bounding box center [510, 188] width 150 height 9
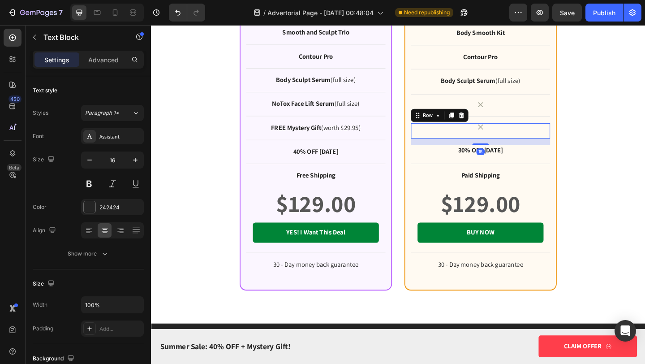
click at [543, 143] on div "Icon Row 16" at bounding box center [509, 140] width 151 height 17
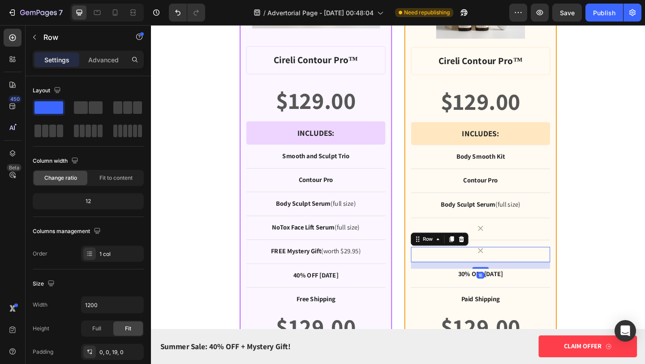
scroll to position [5522, 0]
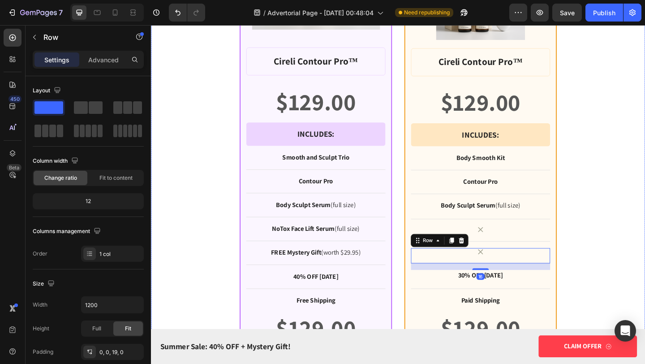
click at [603, 92] on div "BEST CHOICE Text Block Row Product Images Row Cireli Contour Pro™ Product Title…" at bounding box center [420, 150] width 538 height 599
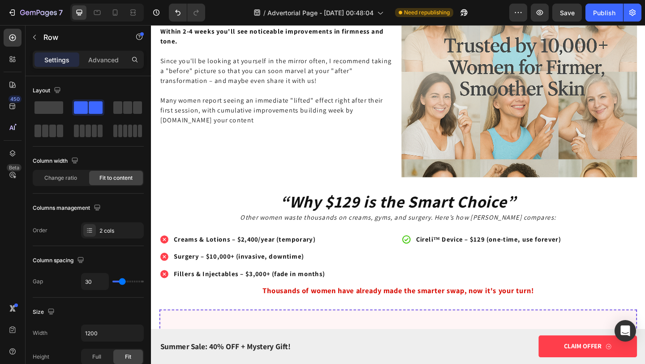
scroll to position [2125, 0]
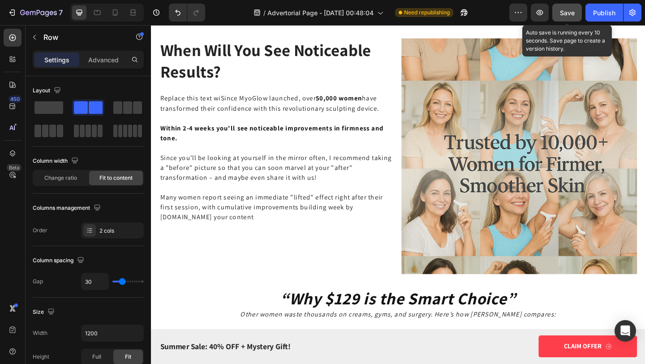
click at [571, 17] on div "Save" at bounding box center [567, 12] width 15 height 9
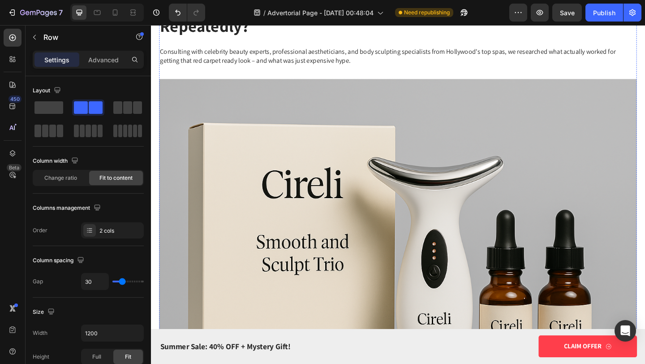
scroll to position [1417, 0]
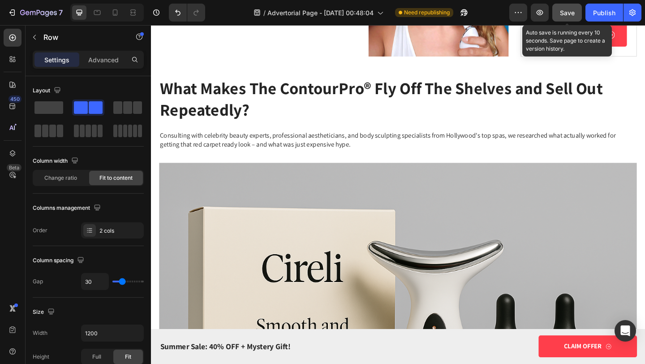
click at [565, 11] on span "Save" at bounding box center [567, 13] width 15 height 8
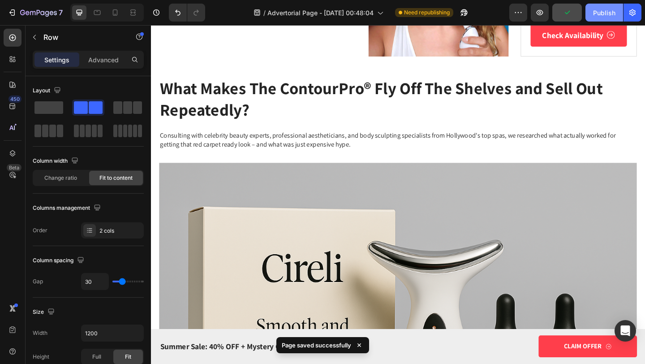
click at [588, 13] on button "Publish" at bounding box center [605, 13] width 38 height 18
click at [116, 13] on icon at bounding box center [115, 12] width 9 height 9
type input "100%"
type input "0"
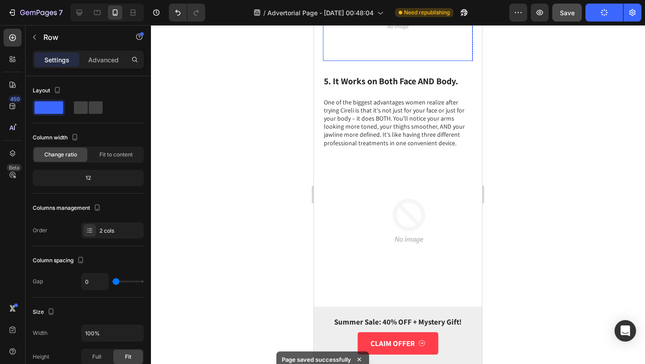
scroll to position [1656, 0]
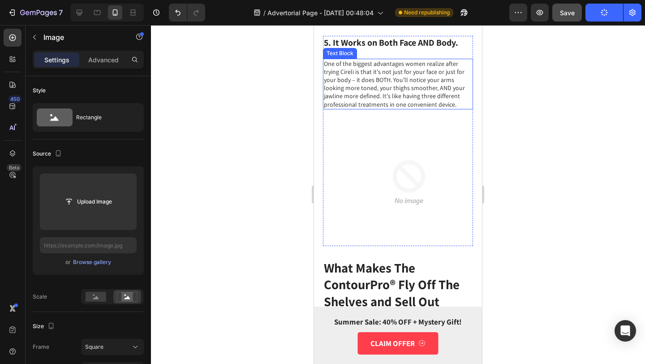
click at [382, 198] on img at bounding box center [408, 182] width 127 height 127
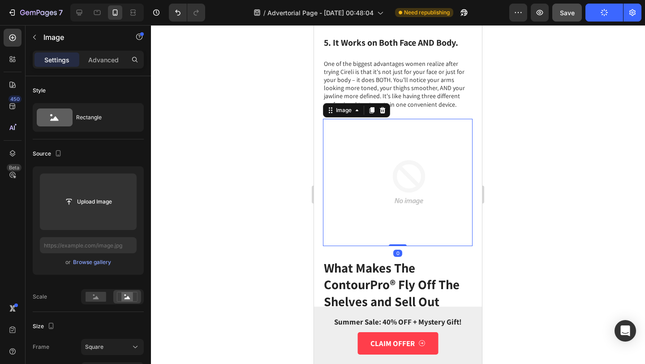
click at [382, 227] on img at bounding box center [408, 182] width 127 height 127
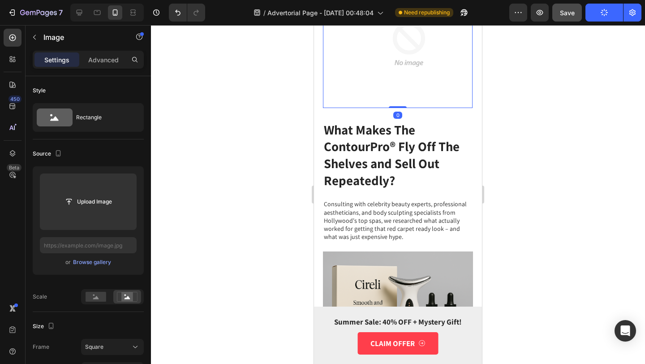
click at [382, 190] on h2 "What Makes The ContourPro® Fly Off The Shelves and Sell Out Repeatedly?" at bounding box center [398, 155] width 150 height 69
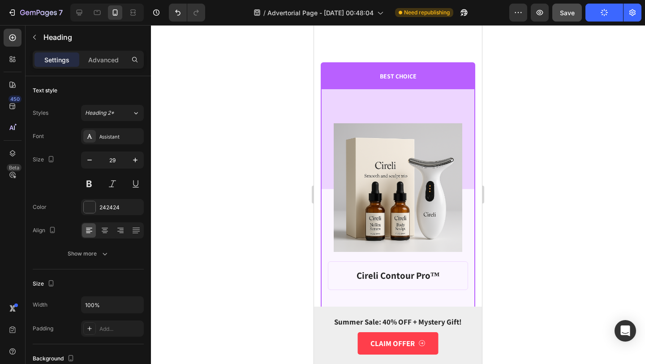
scroll to position [7003, 0]
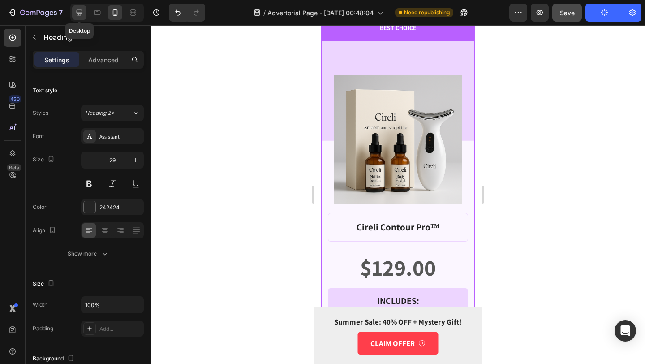
click at [76, 13] on icon at bounding box center [79, 12] width 9 height 9
type input "40"
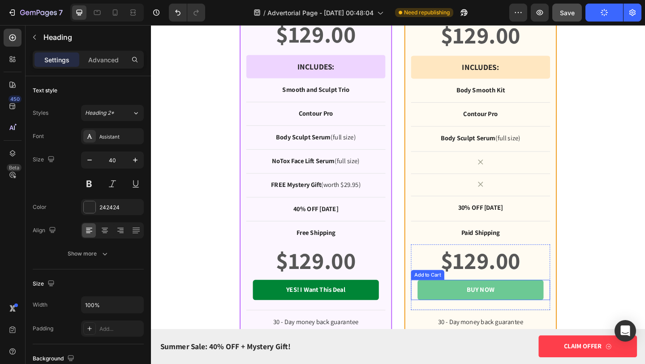
scroll to position [6715, 0]
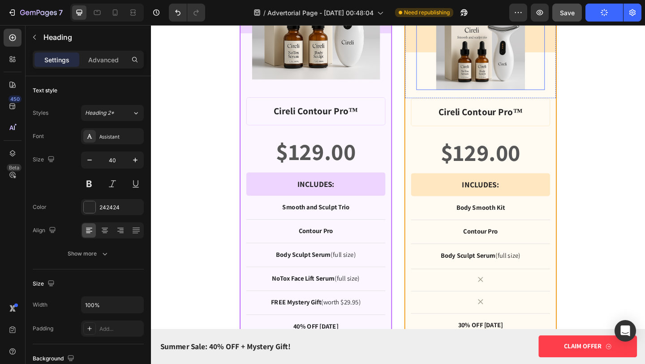
click at [479, 82] on img at bounding box center [509, 47] width 97 height 97
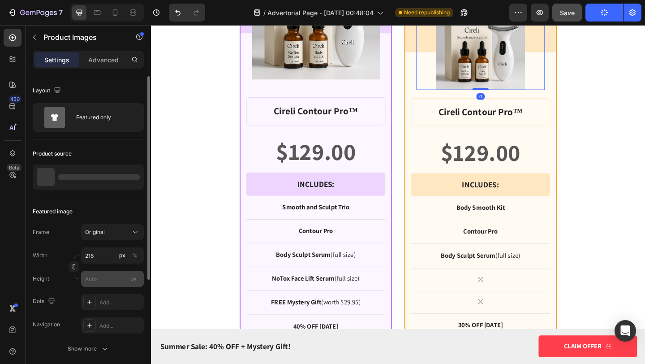
scroll to position [168, 0]
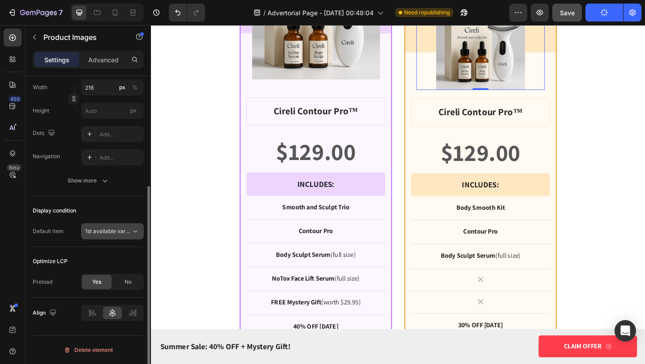
click at [116, 235] on div "1st available variant" at bounding box center [112, 231] width 55 height 9
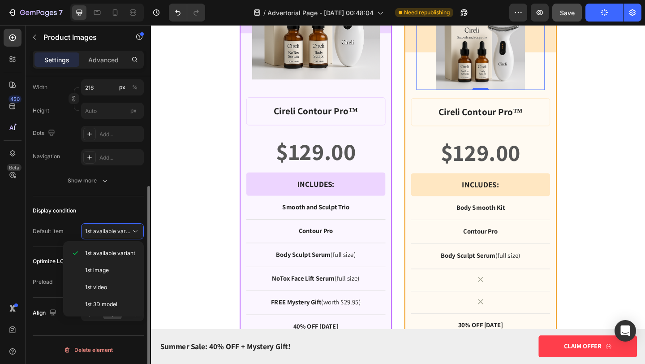
click at [131, 191] on div "Featured image Frame Original Width 216 px % Height px Dots Add... Navigation A…" at bounding box center [88, 112] width 111 height 167
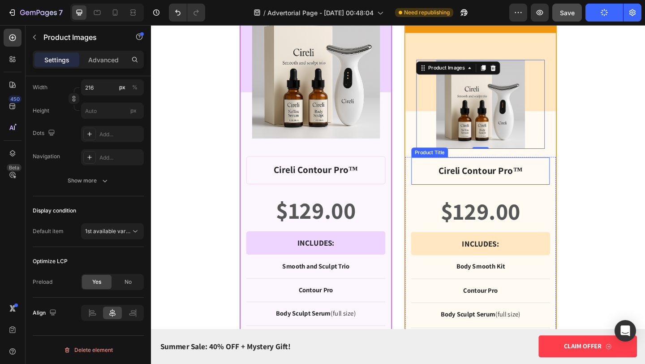
scroll to position [6573, 0]
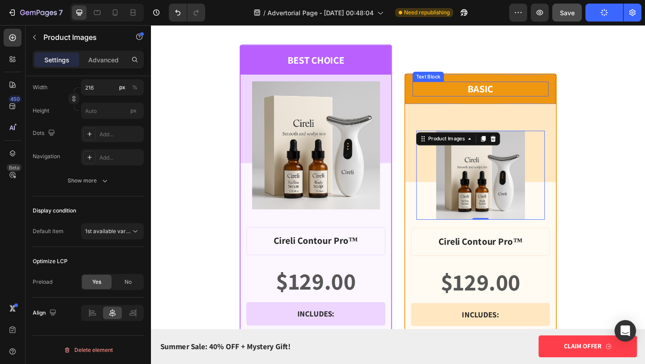
click at [461, 95] on p "BASIC" at bounding box center [509, 94] width 146 height 14
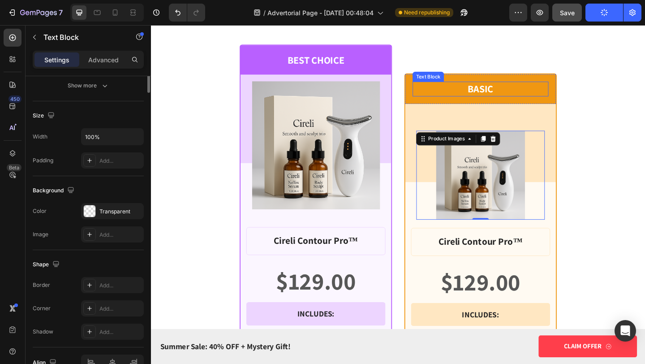
scroll to position [0, 0]
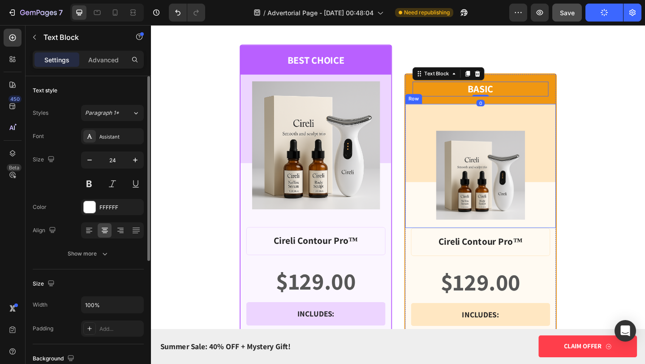
click at [453, 116] on div "Product Images Row" at bounding box center [509, 178] width 164 height 135
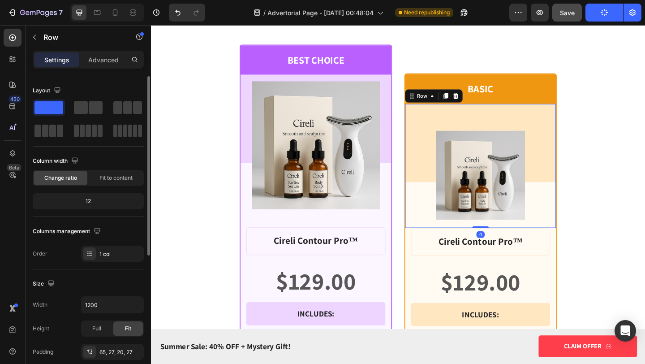
scroll to position [233, 0]
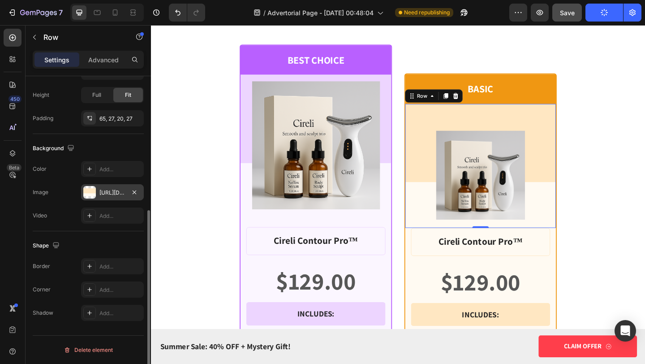
click at [117, 192] on div "[URL][DOMAIN_NAME]" at bounding box center [112, 193] width 26 height 8
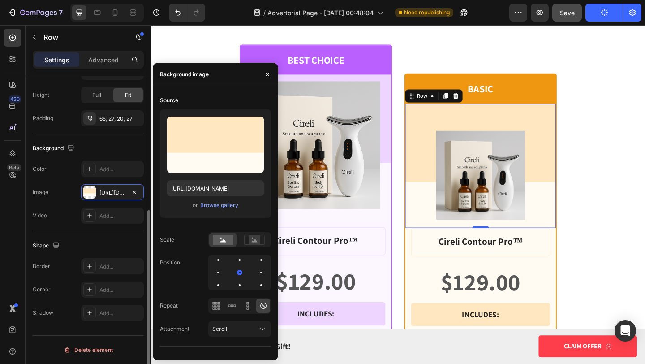
click at [65, 185] on div "Image [URL][DOMAIN_NAME]" at bounding box center [88, 192] width 111 height 16
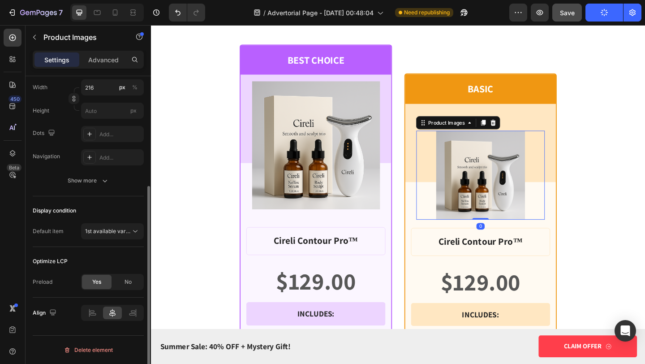
click at [504, 198] on img at bounding box center [509, 188] width 97 height 97
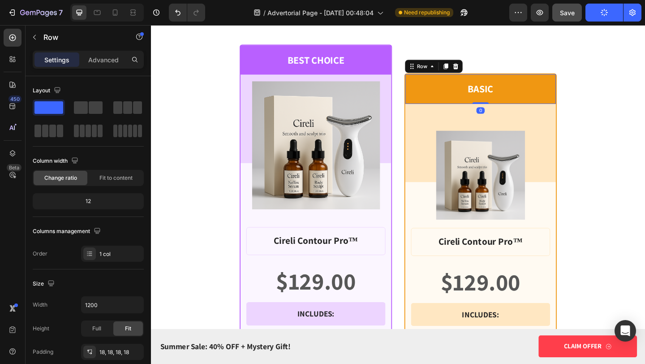
click at [481, 80] on div "BASIC Text Block Row 0" at bounding box center [509, 94] width 164 height 32
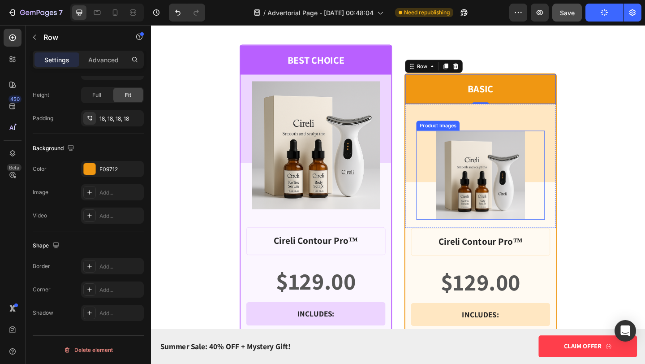
click at [503, 204] on img at bounding box center [509, 188] width 97 height 97
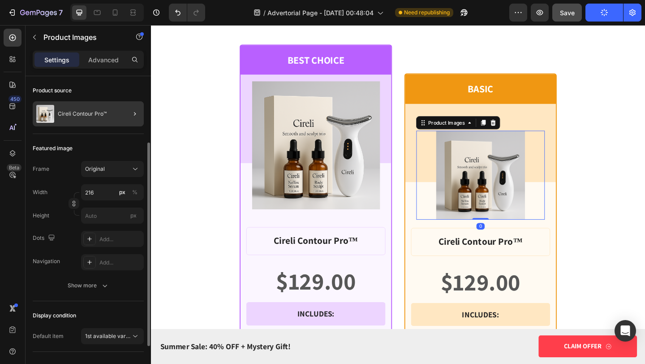
scroll to position [78, 0]
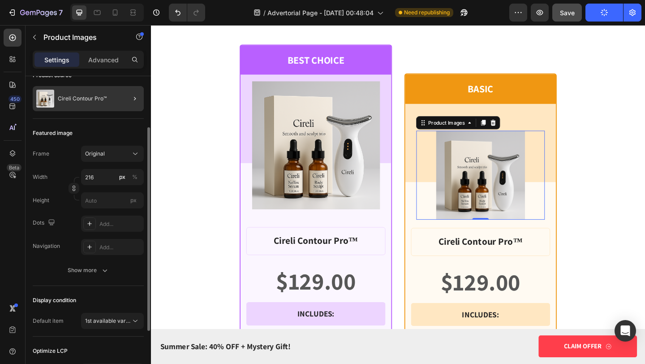
click at [121, 103] on div at bounding box center [131, 98] width 25 height 25
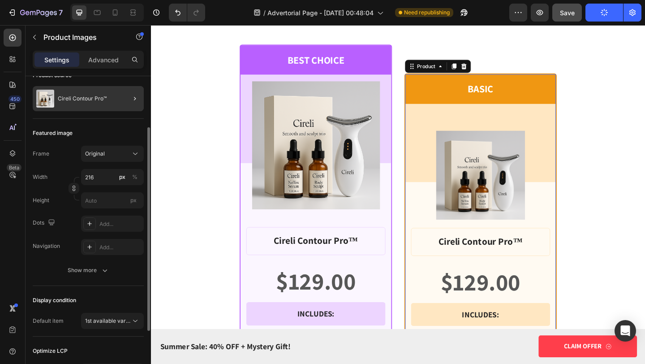
scroll to position [0, 0]
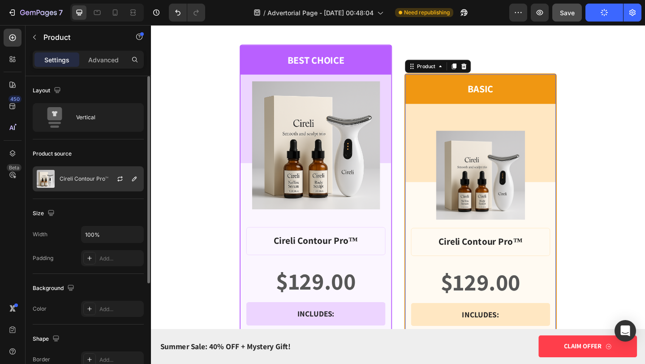
click at [98, 177] on p "Cireli Contour Pro™" at bounding box center [84, 179] width 49 height 6
click at [112, 213] on div "Size" at bounding box center [88, 213] width 111 height 14
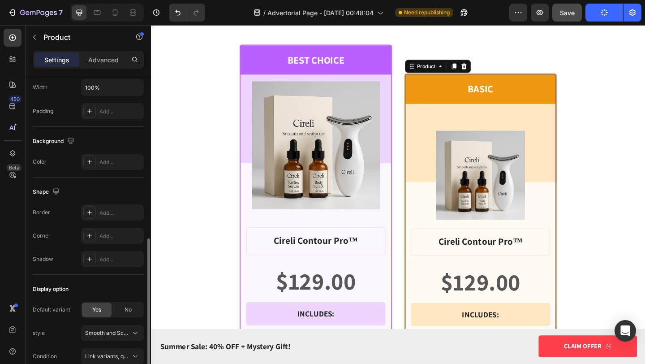
scroll to position [190, 0]
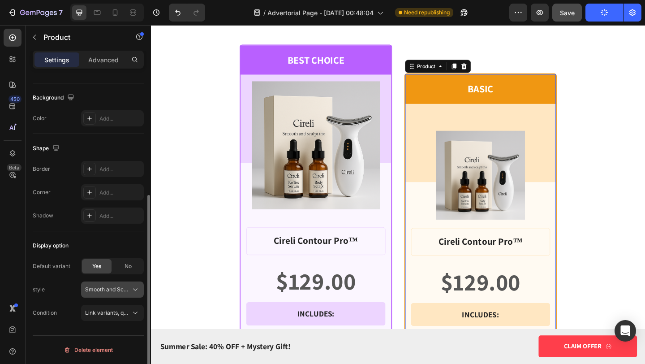
click at [124, 292] on span "Smooth and Sculpt Trio" at bounding box center [107, 289] width 44 height 8
click at [120, 328] on span "Flabby Arm Eraser" at bounding box center [98, 327] width 47 height 8
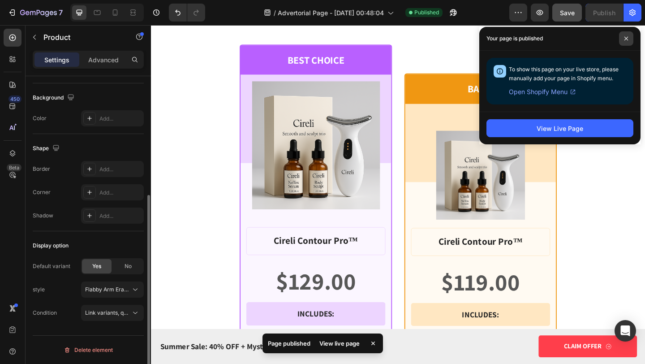
click at [625, 39] on icon at bounding box center [626, 38] width 4 height 4
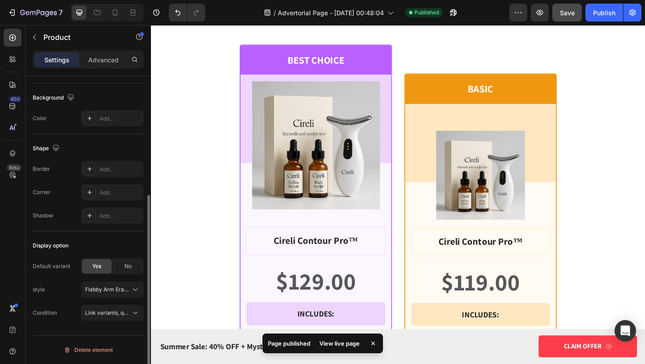
click at [124, 264] on div "No" at bounding box center [128, 266] width 30 height 14
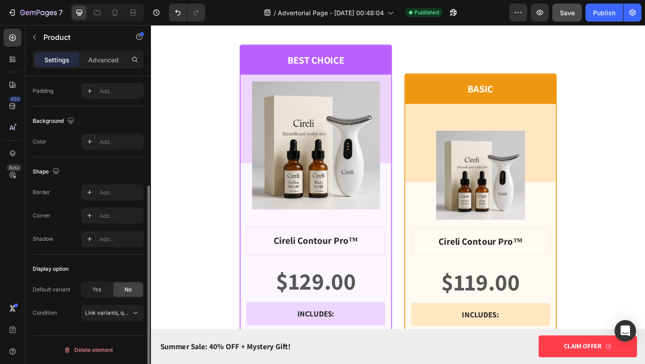
scroll to position [0, 0]
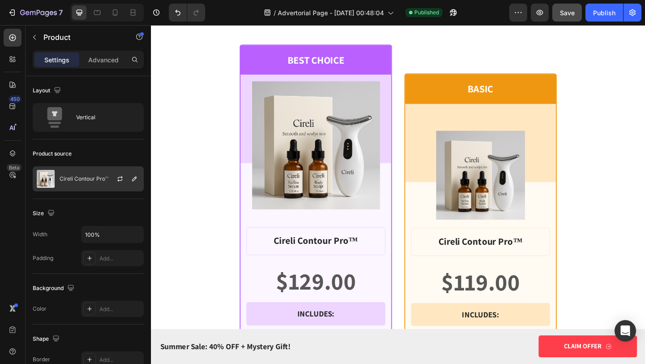
click at [92, 180] on p "Cireli Contour Pro™" at bounding box center [84, 179] width 49 height 6
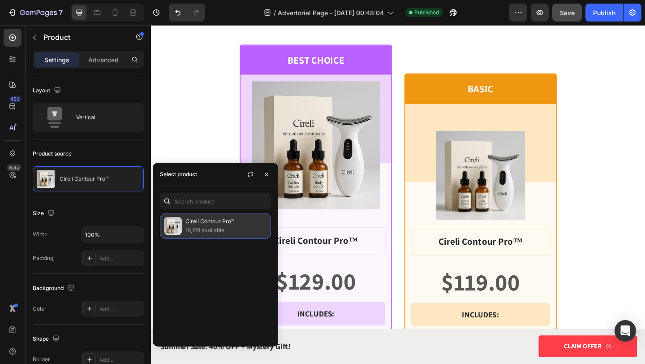
click at [210, 225] on p "Cireli Contour Pro™" at bounding box center [226, 221] width 82 height 9
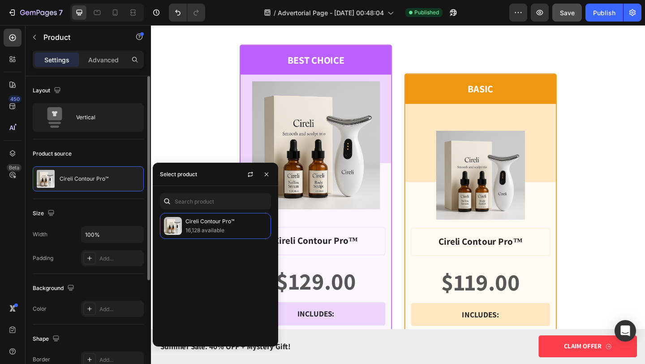
click at [105, 200] on div "Size Width 100% Padding Add..." at bounding box center [88, 236] width 111 height 75
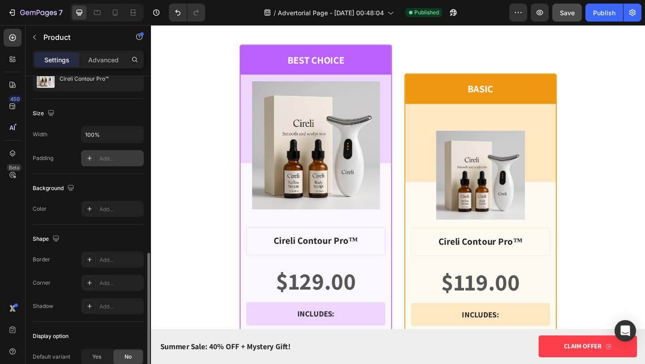
scroll to position [167, 0]
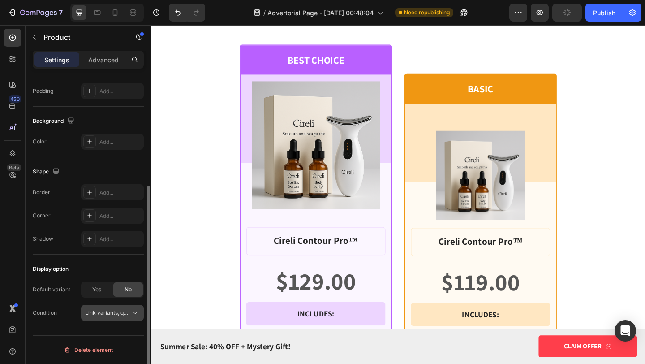
click at [122, 310] on span "Link variants, quantity <br> between same products" at bounding box center [151, 312] width 132 height 7
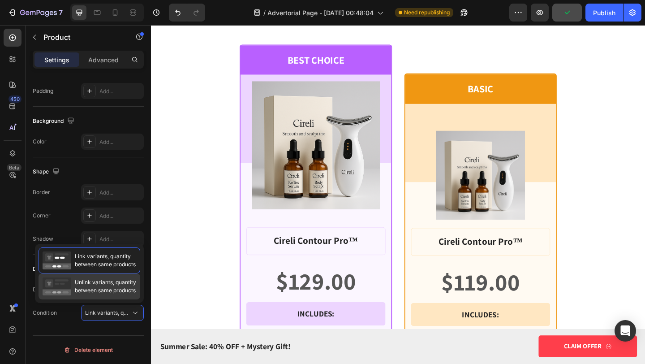
click at [112, 287] on span "Unlink variants, quantity between same products" at bounding box center [105, 286] width 61 height 16
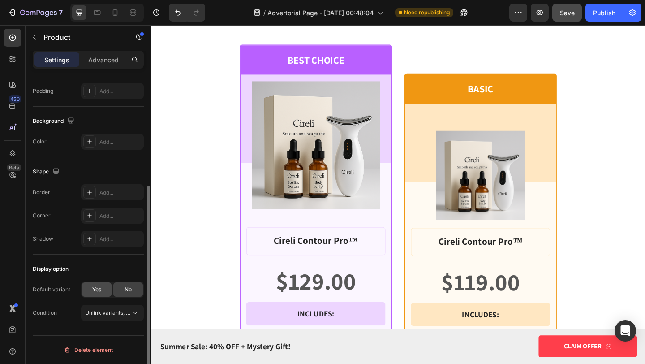
click at [104, 290] on div "Yes" at bounding box center [97, 289] width 30 height 14
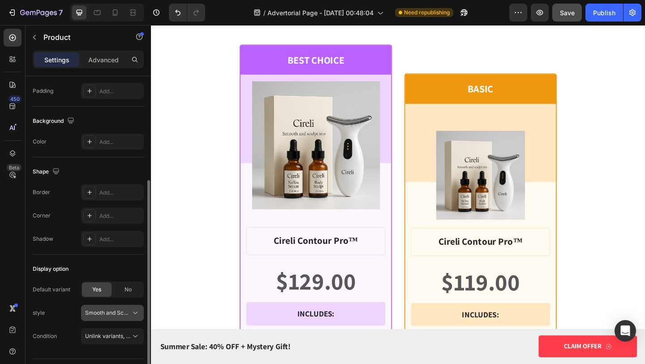
click at [113, 309] on span "Smooth and Sculpt Trio" at bounding box center [107, 313] width 44 height 8
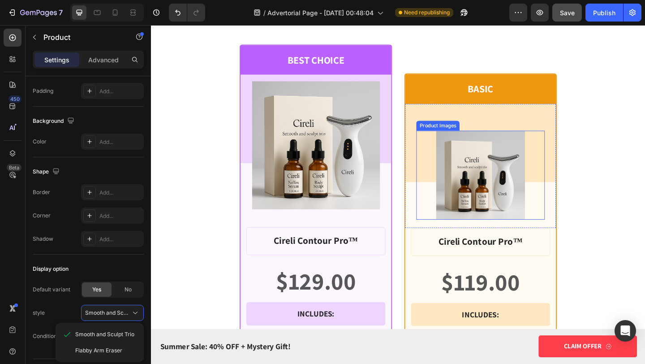
click at [513, 151] on img at bounding box center [509, 188] width 97 height 97
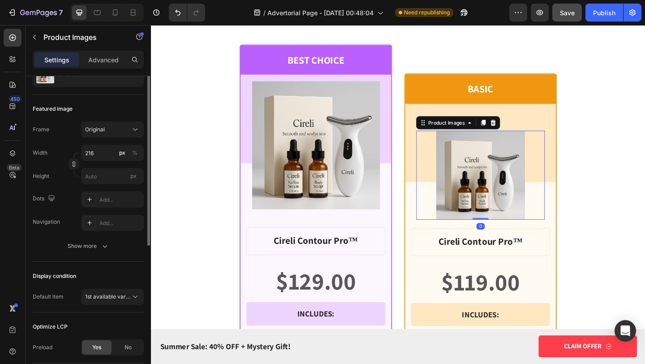
scroll to position [0, 0]
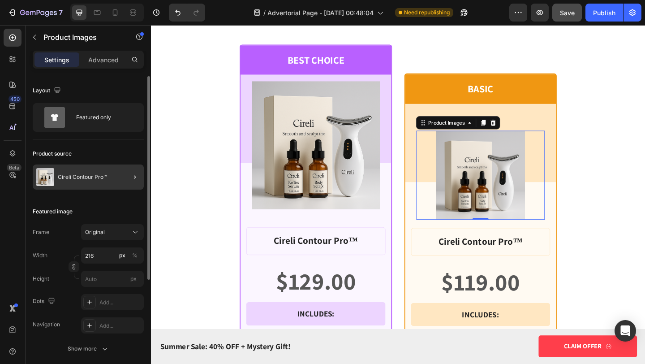
click at [97, 174] on p "Cireli Contour Pro™" at bounding box center [82, 177] width 49 height 6
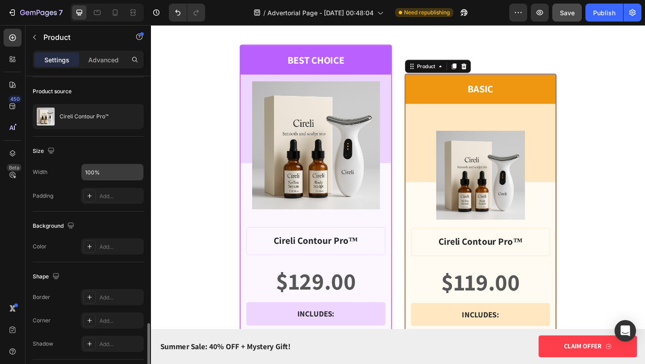
scroll to position [190, 0]
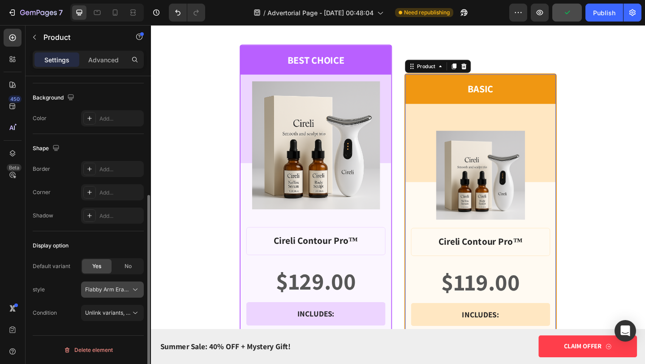
click at [128, 290] on span "Flabby Arm Eraser" at bounding box center [107, 289] width 44 height 8
click at [118, 250] on div "Display option" at bounding box center [88, 245] width 111 height 14
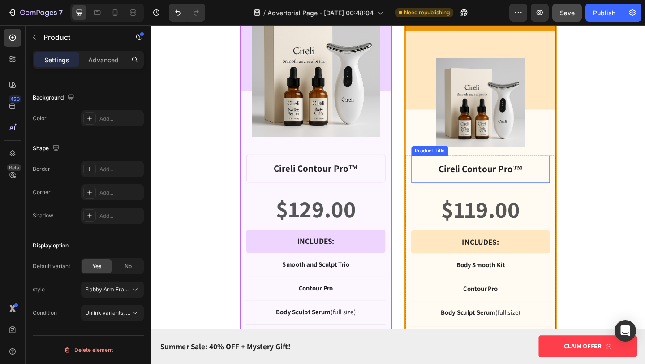
scroll to position [6639, 0]
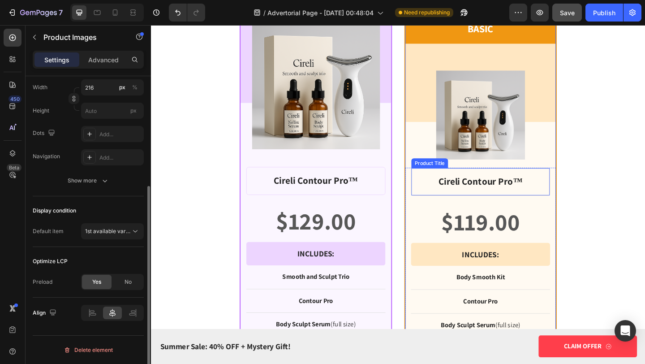
click at [487, 116] on img at bounding box center [509, 122] width 97 height 97
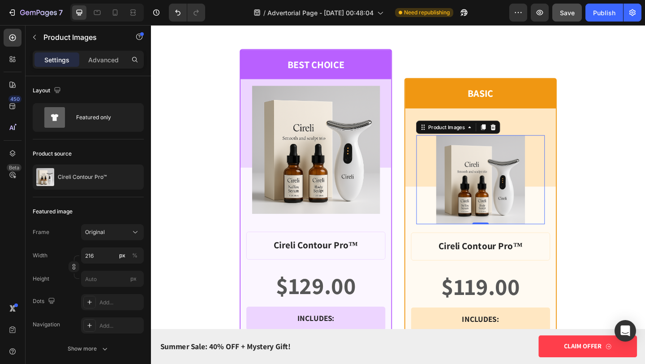
scroll to position [6566, 0]
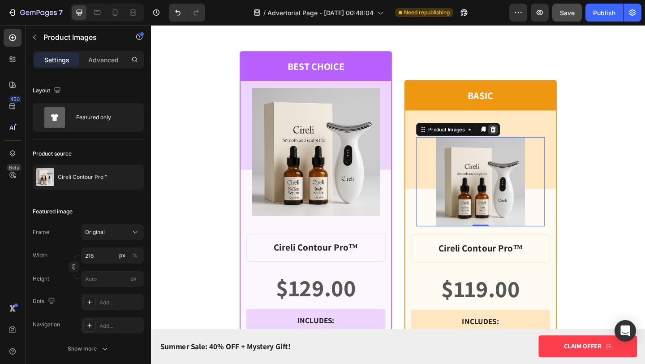
click at [525, 141] on icon at bounding box center [524, 138] width 6 height 6
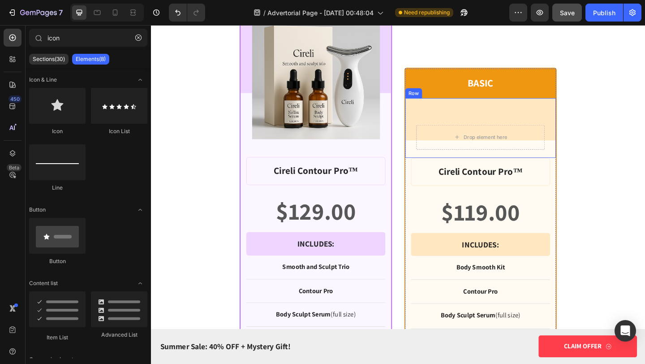
scroll to position [6613, 0]
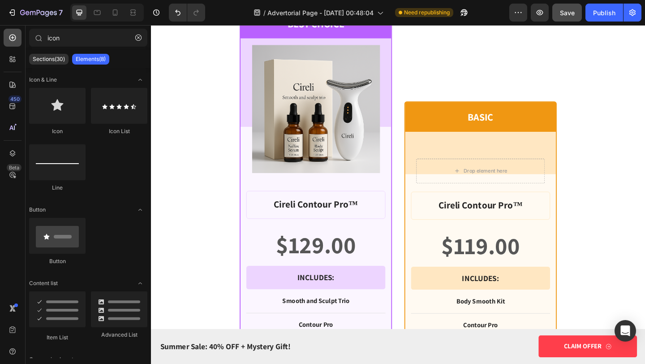
click at [15, 38] on icon at bounding box center [12, 37] width 9 height 9
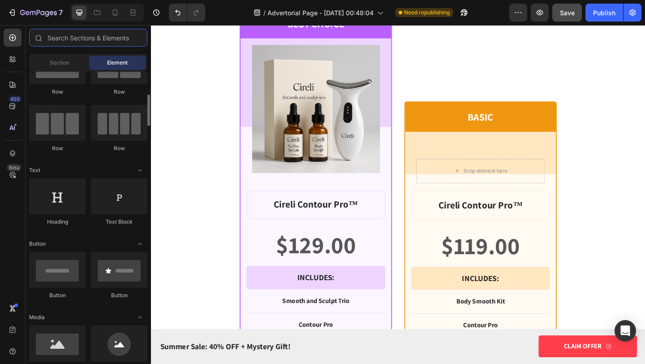
scroll to position [151, 0]
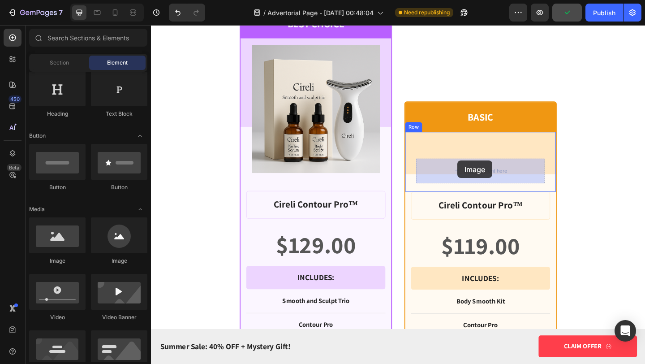
drag, startPoint x: 218, startPoint y: 261, endPoint x: 482, endPoint y: 173, distance: 278.5
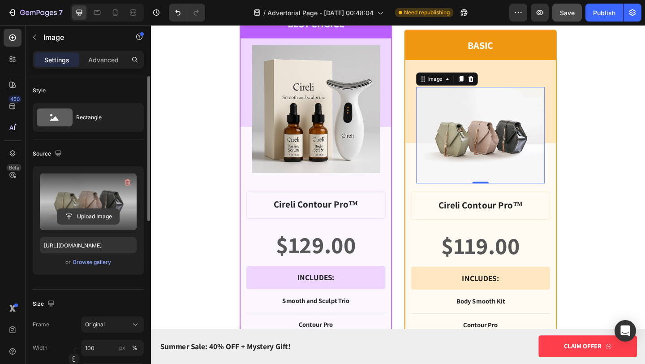
click at [97, 217] on input "file" at bounding box center [88, 216] width 62 height 15
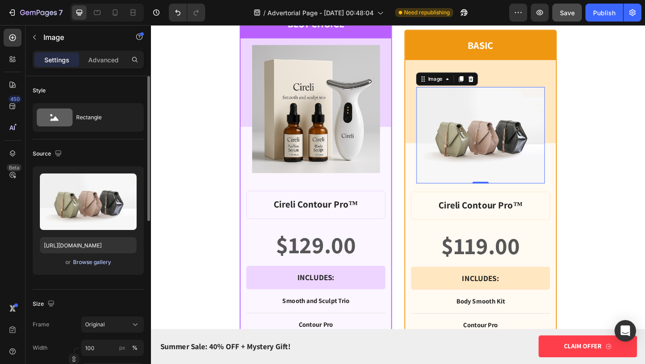
click at [104, 262] on div "Browse gallery" at bounding box center [92, 262] width 38 height 8
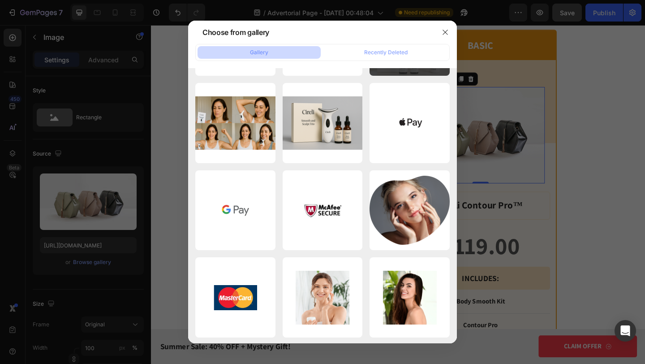
scroll to position [174, 0]
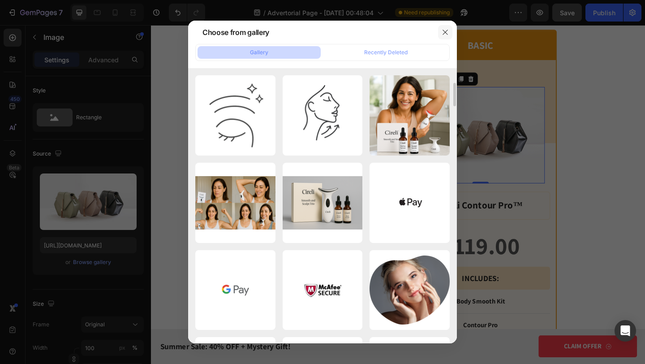
click at [443, 35] on icon "button" at bounding box center [445, 32] width 7 height 7
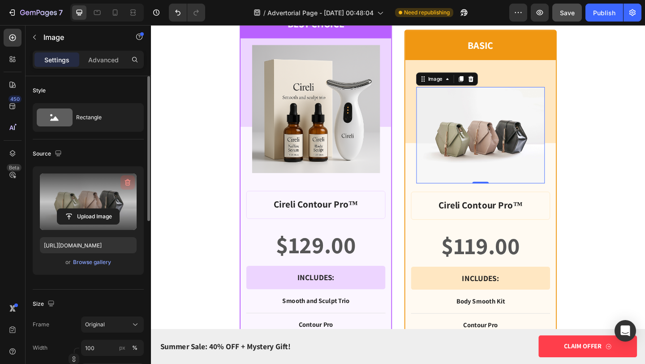
click at [128, 184] on icon "button" at bounding box center [127, 182] width 9 height 9
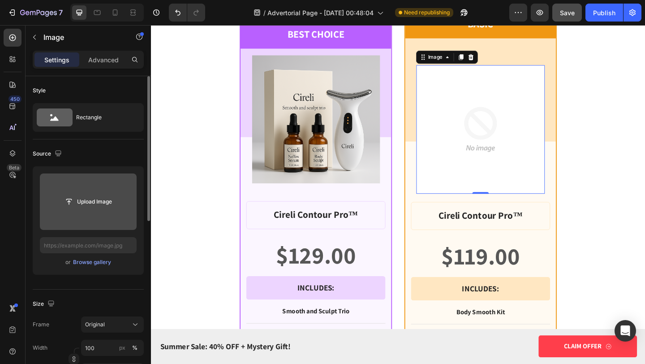
scroll to position [6624, 0]
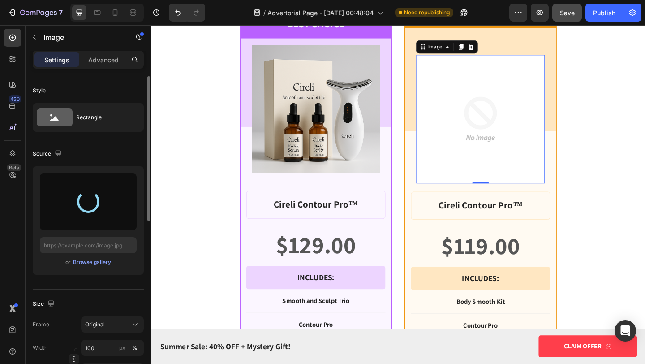
type input "[URL][DOMAIN_NAME]"
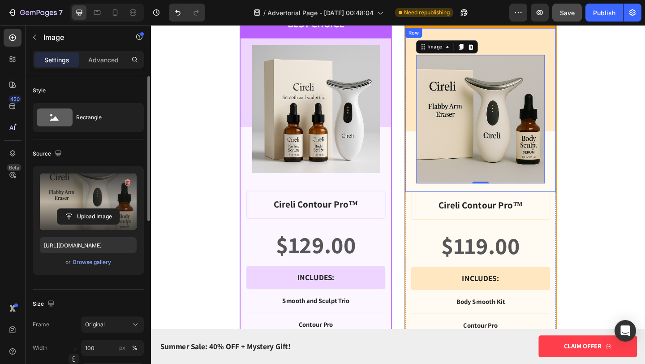
click at [436, 146] on div "Image 0 Row" at bounding box center [509, 117] width 164 height 178
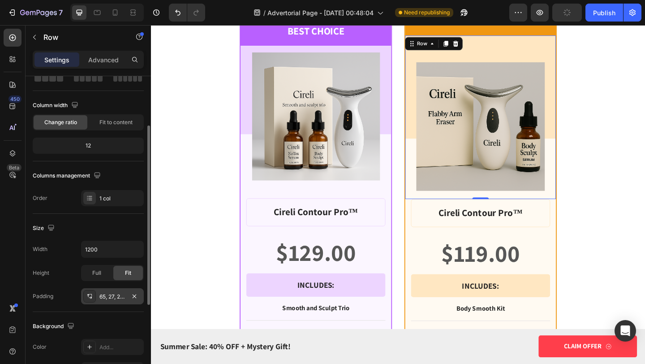
scroll to position [82, 0]
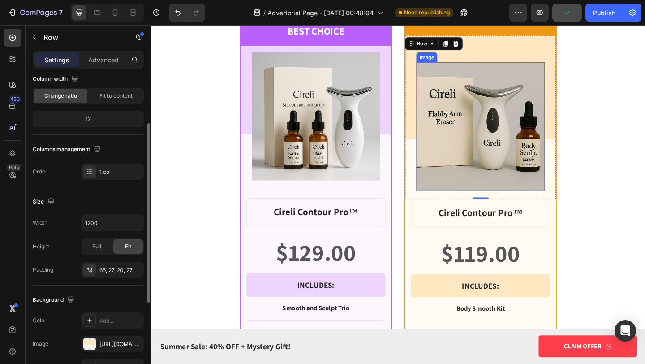
click at [458, 200] on img at bounding box center [510, 135] width 140 height 140
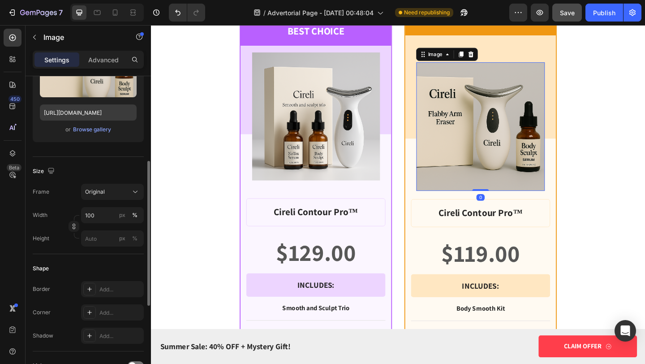
scroll to position [149, 0]
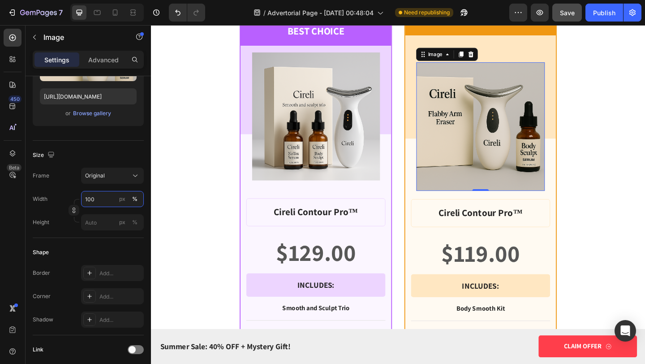
click at [106, 200] on input "100" at bounding box center [112, 199] width 63 height 16
type input "90"
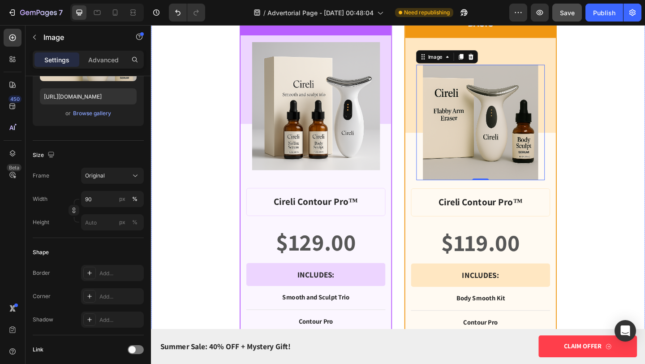
click at [225, 145] on div "BEST CHOICE Text Block Row Product Images Row Cireli Contour Pro™ Product Title…" at bounding box center [420, 303] width 538 height 599
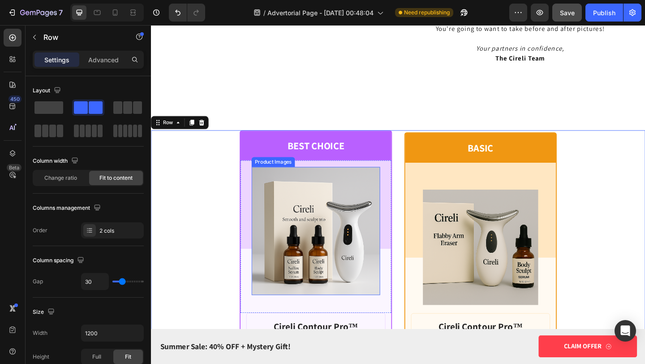
scroll to position [6401, 0]
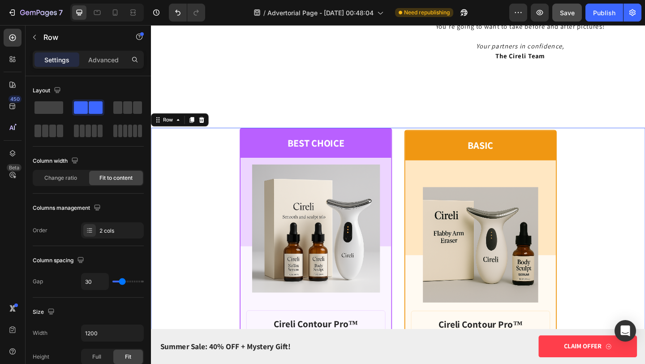
click at [569, 14] on span "Save" at bounding box center [567, 13] width 15 height 8
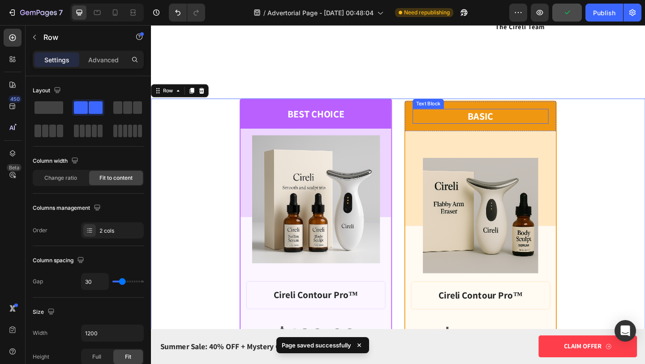
scroll to position [6436, 0]
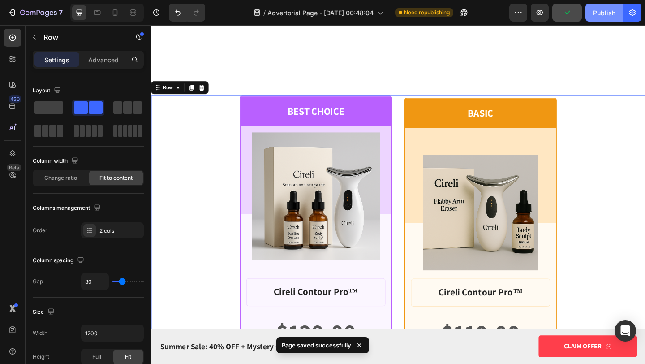
click at [600, 12] on div "Publish" at bounding box center [604, 12] width 22 height 9
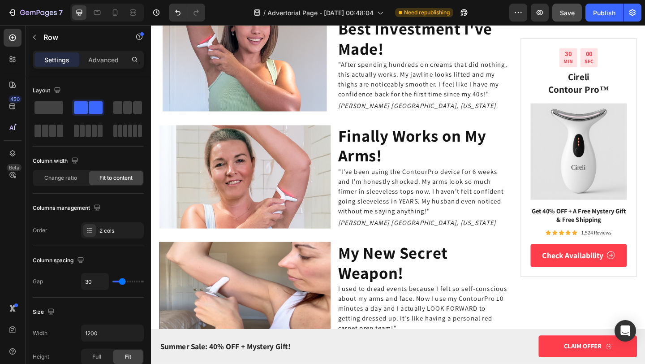
scroll to position [111, 0]
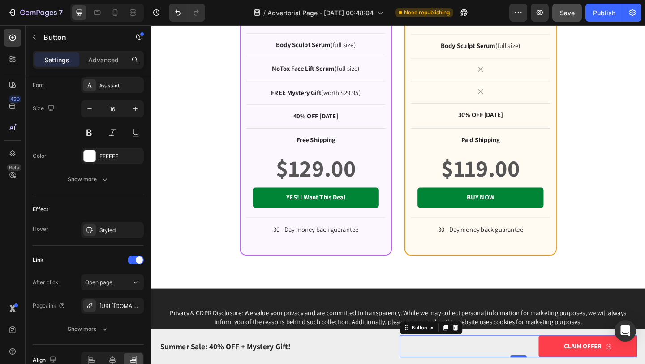
scroll to position [6020, 0]
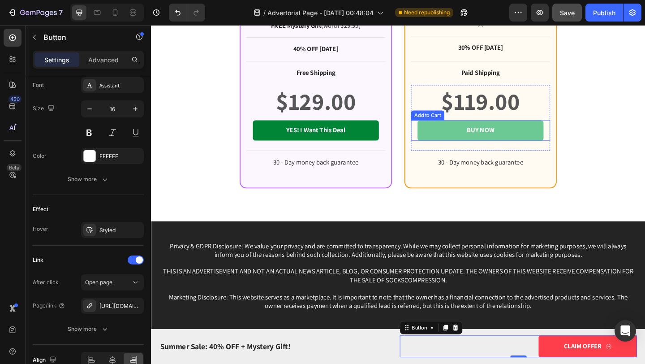
click at [494, 136] on button "BUY NOW" at bounding box center [509, 140] width 137 height 22
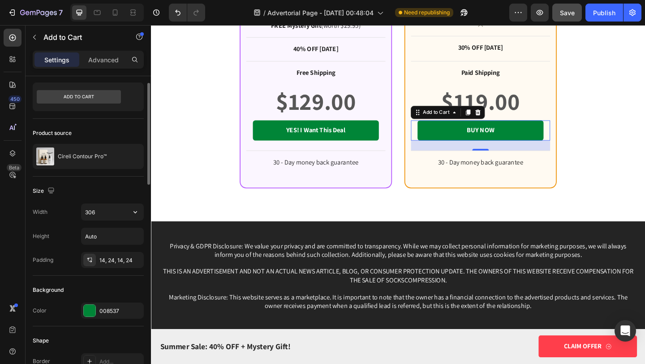
scroll to position [58, 0]
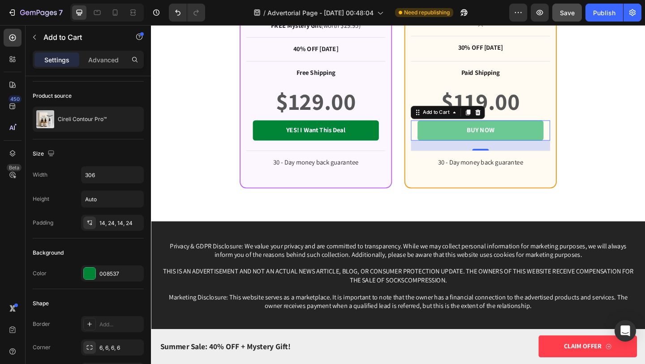
click at [483, 142] on button "BUY NOW" at bounding box center [509, 140] width 137 height 22
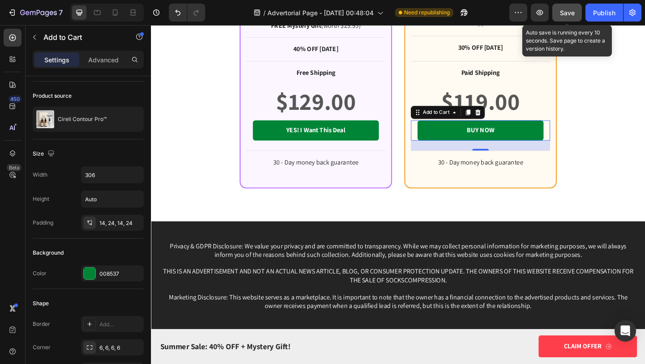
click at [569, 15] on span "Save" at bounding box center [567, 13] width 15 height 8
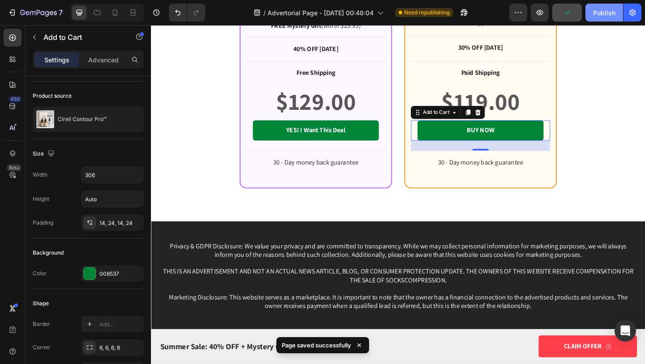
click at [594, 16] on div "Publish" at bounding box center [604, 12] width 22 height 9
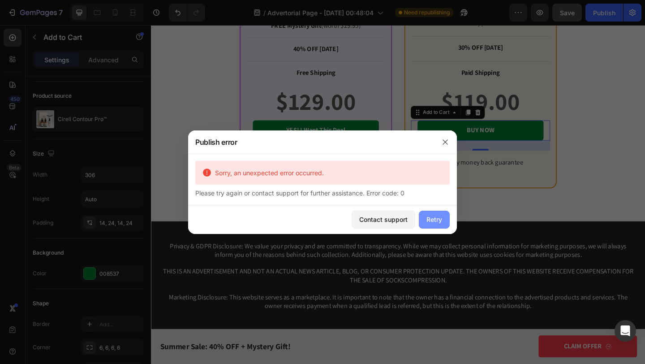
click at [422, 222] on button "Retry" at bounding box center [434, 220] width 31 height 18
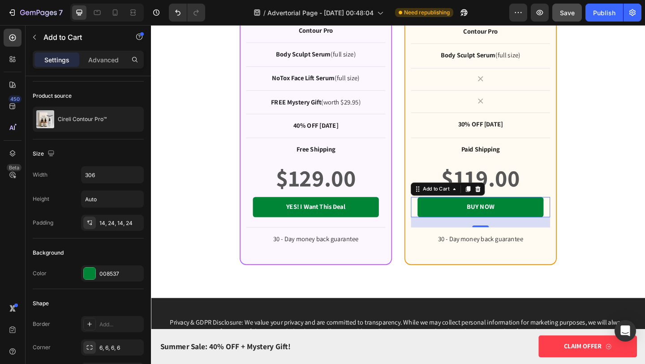
scroll to position [5832, 0]
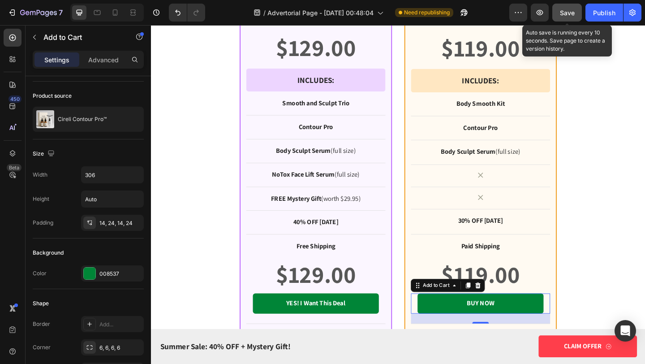
click at [560, 15] on button "Save" at bounding box center [567, 13] width 30 height 18
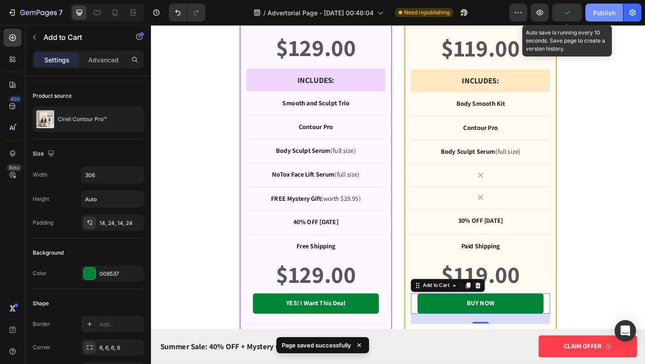
click at [592, 13] on button "Publish" at bounding box center [605, 13] width 38 height 18
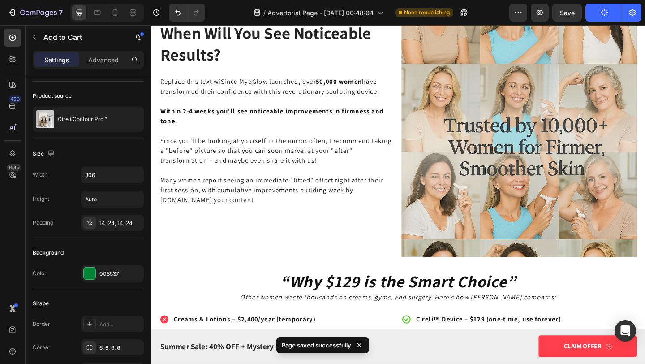
scroll to position [2626, 0]
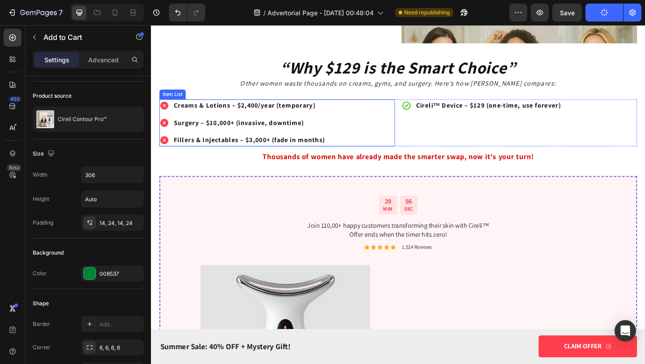
click at [372, 114] on div "Creams & Lotions – $2,400/year (temporary) Surgery – $10,000+ (invasive, downti…" at bounding box center [288, 131] width 256 height 51
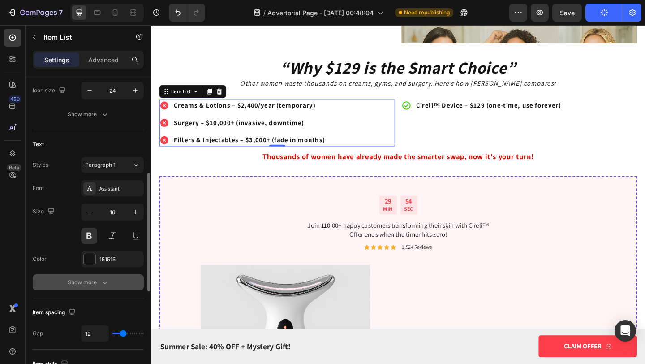
scroll to position [267, 0]
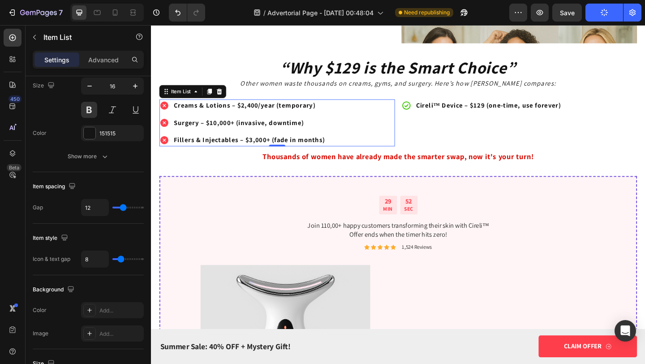
click at [241, 108] on p "Creams & Lotions – $2,400/year (temporary)" at bounding box center [258, 112] width 164 height 11
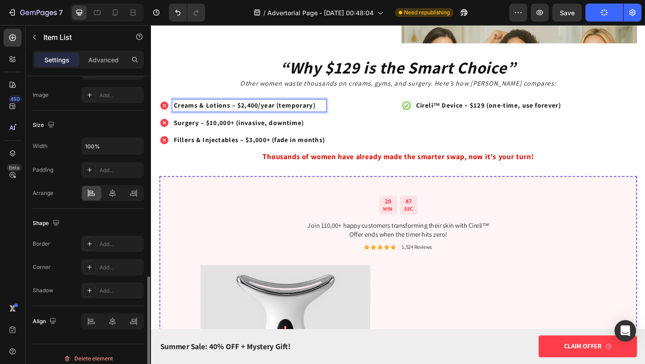
scroll to position [514, 0]
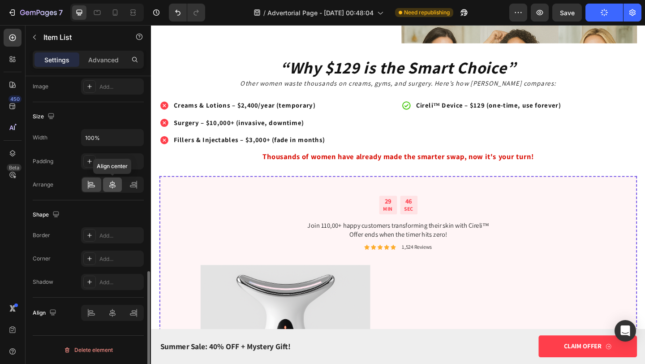
click at [117, 182] on div at bounding box center [112, 184] width 19 height 14
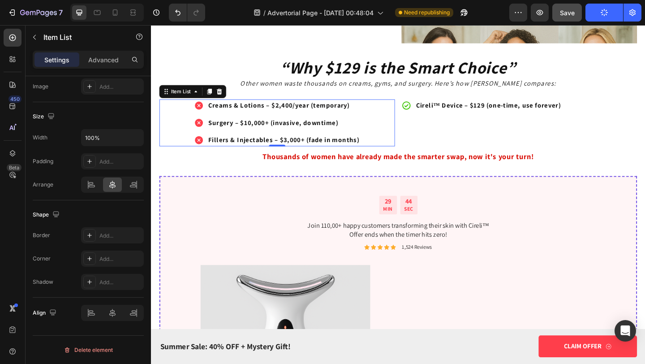
click at [573, 19] on button "Save" at bounding box center [567, 13] width 30 height 18
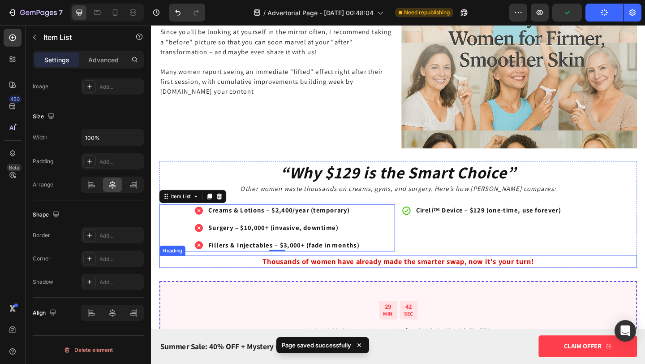
scroll to position [2500, 0]
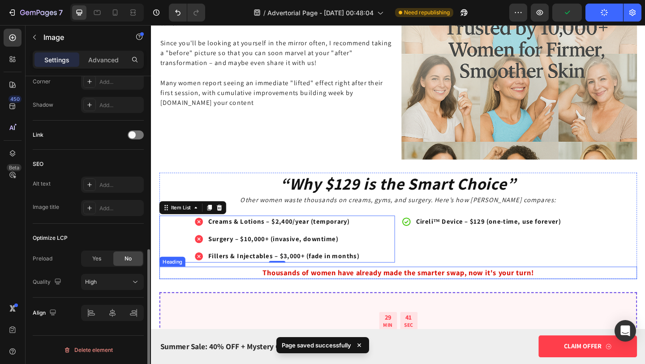
click at [575, 162] on img at bounding box center [551, 43] width 256 height 256
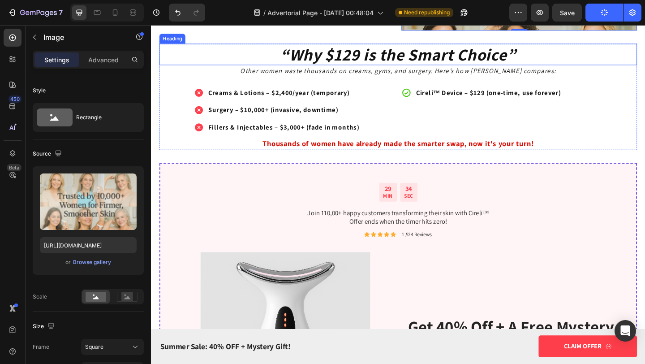
scroll to position [2541, 0]
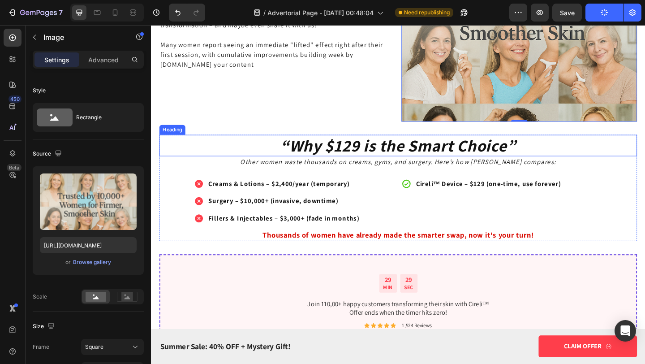
click at [182, 148] on h2 "“Why $129 is the Smart Choice”" at bounding box center [420, 155] width 520 height 23
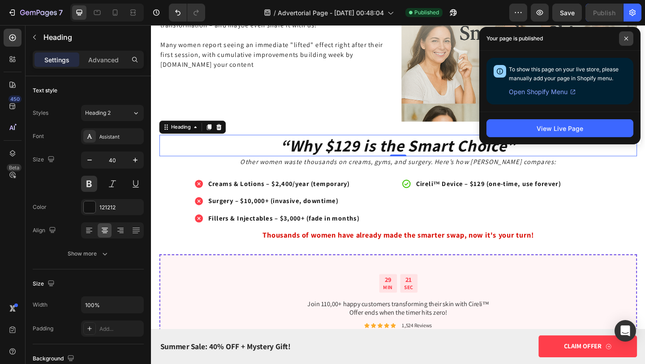
click at [627, 37] on icon at bounding box center [627, 39] width 4 height 4
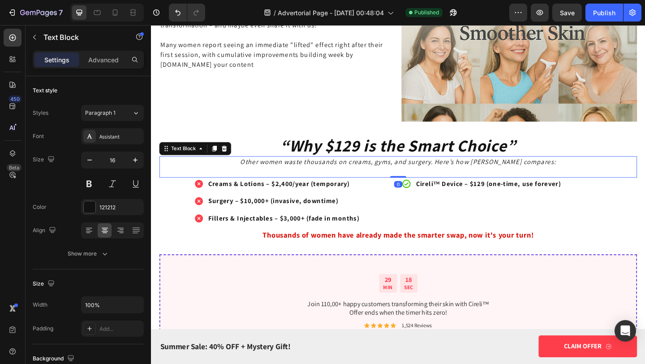
click at [406, 184] on p at bounding box center [420, 184] width 518 height 11
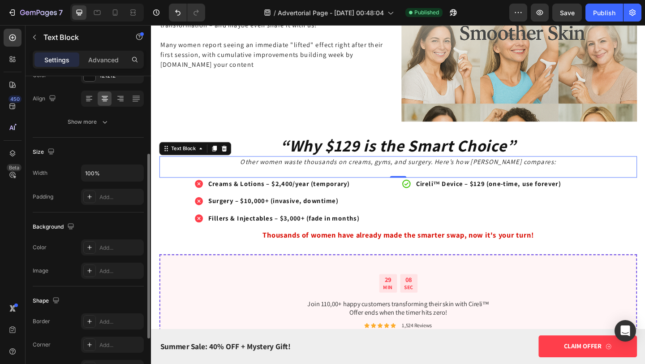
scroll to position [218, 0]
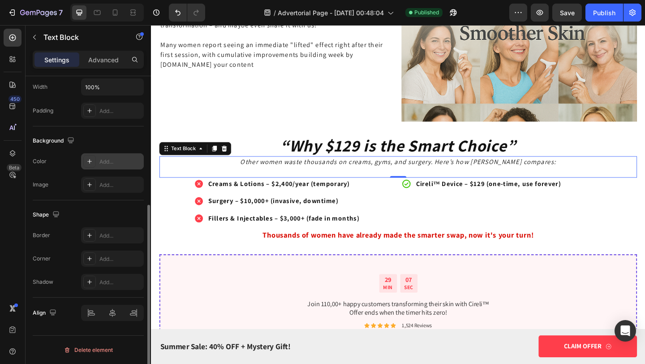
click at [112, 164] on div "Add..." at bounding box center [120, 162] width 42 height 8
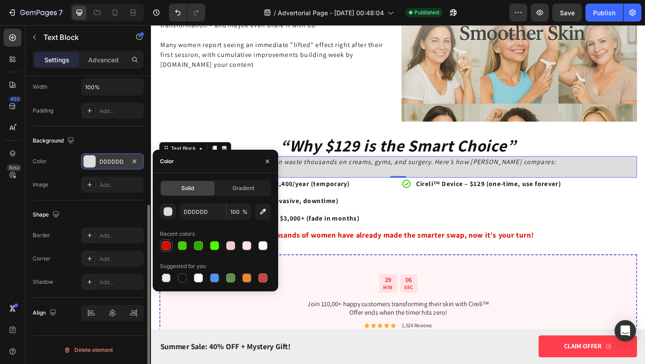
click at [170, 246] on div at bounding box center [166, 245] width 9 height 9
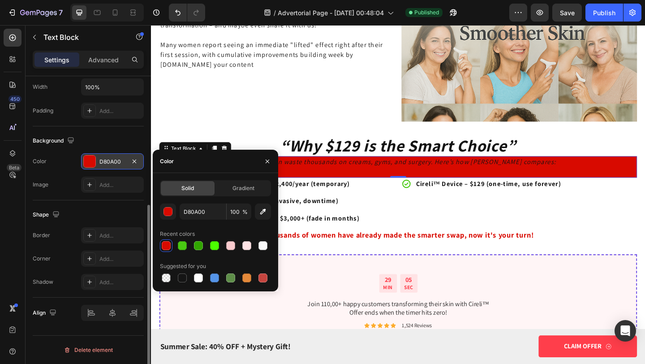
click at [170, 246] on div at bounding box center [166, 245] width 9 height 9
click at [169, 276] on div at bounding box center [166, 277] width 9 height 9
type input "000000"
type input "0"
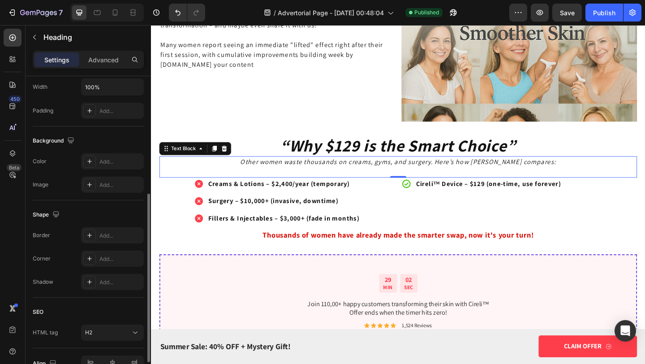
click at [258, 149] on h2 "“Why $129 is the Smart Choice”" at bounding box center [420, 155] width 520 height 23
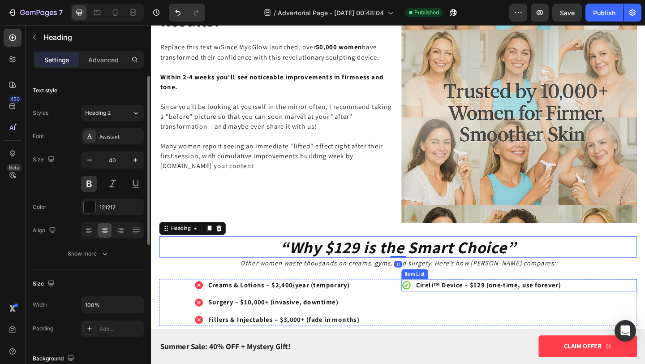
scroll to position [2417, 0]
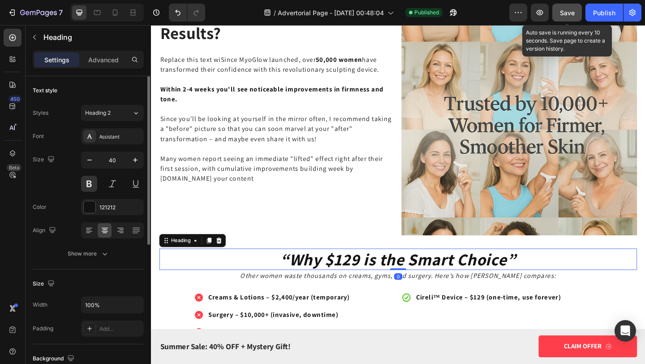
click at [572, 7] on button "Save" at bounding box center [567, 13] width 30 height 18
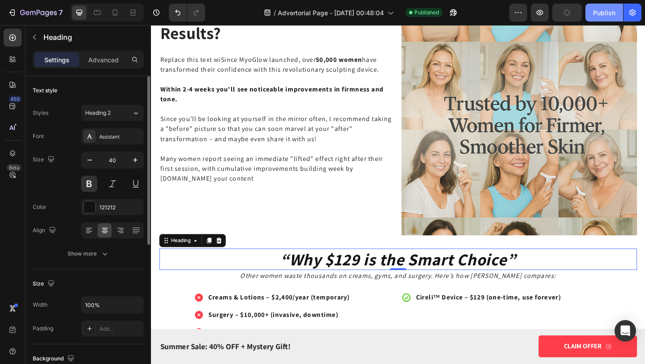
click at [590, 12] on button "Publish" at bounding box center [605, 13] width 38 height 18
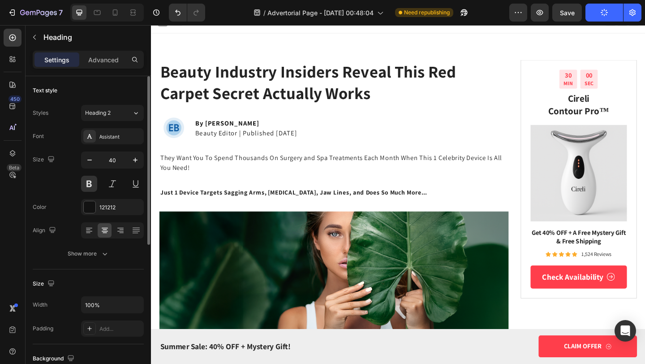
scroll to position [0, 0]
